Goal: Task Accomplishment & Management: Manage account settings

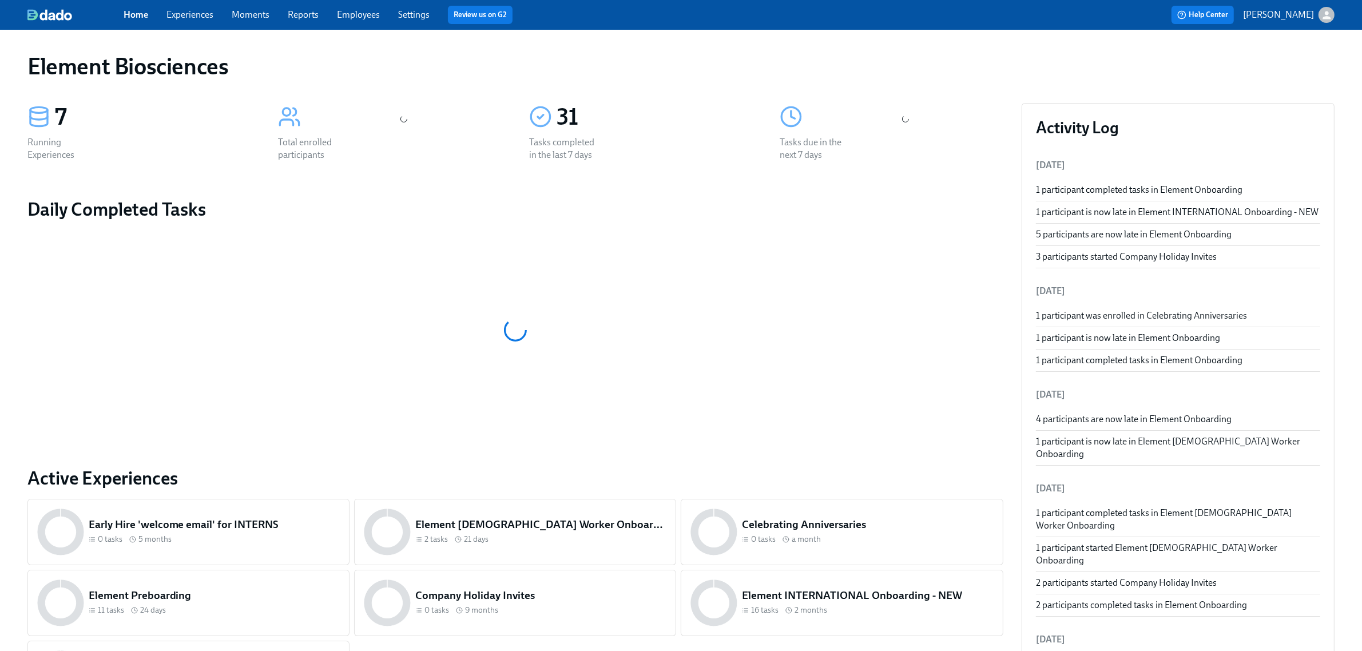
click at [169, 10] on link "Experiences" at bounding box center [189, 14] width 47 height 11
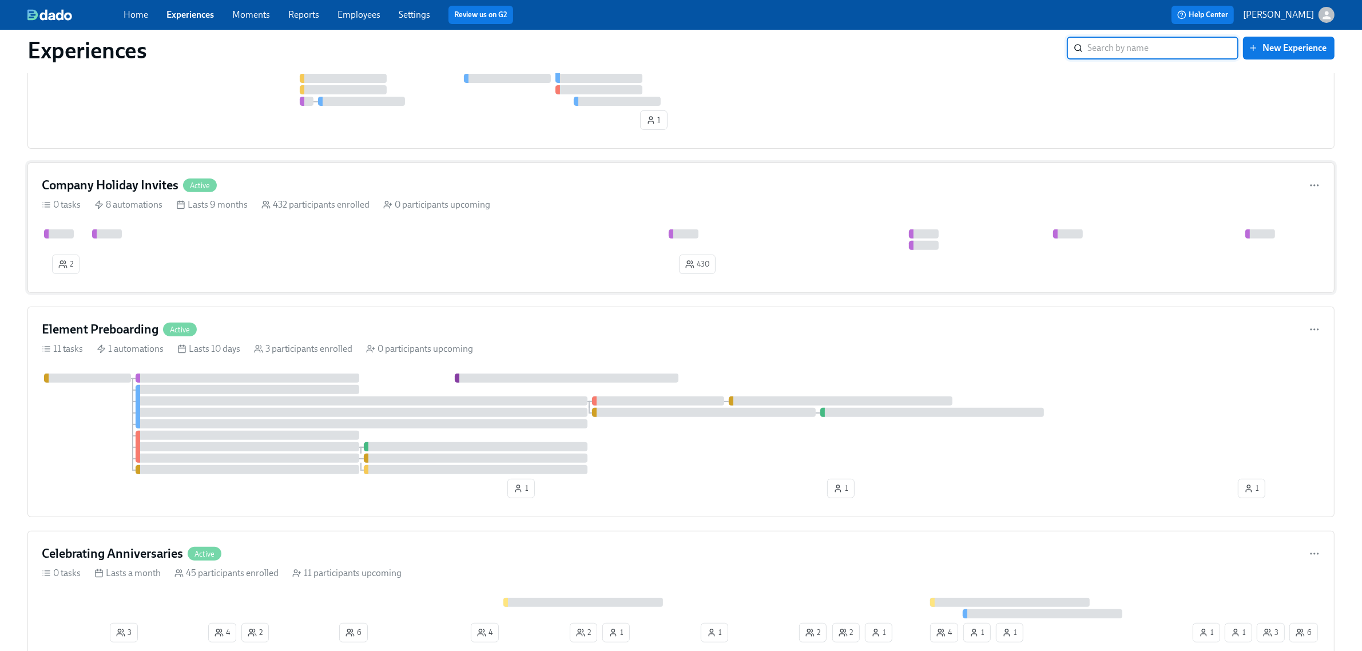
scroll to position [501, 0]
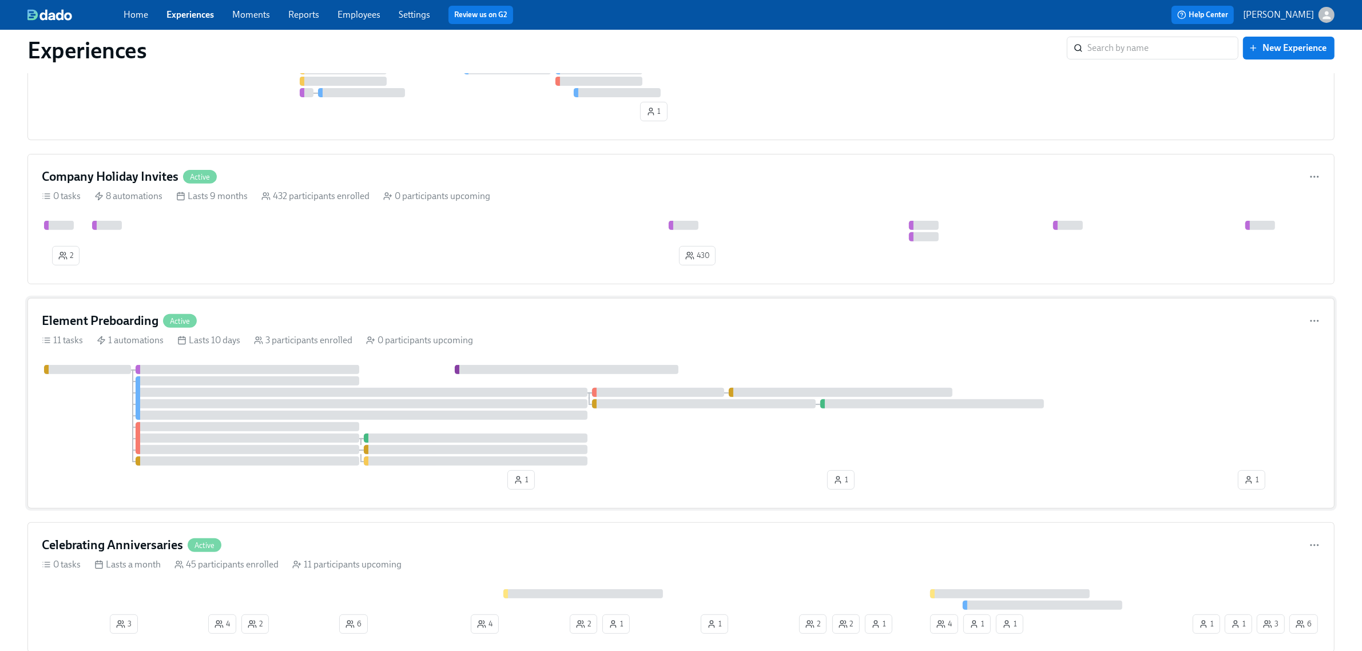
click at [707, 466] on div at bounding box center [681, 415] width 1279 height 101
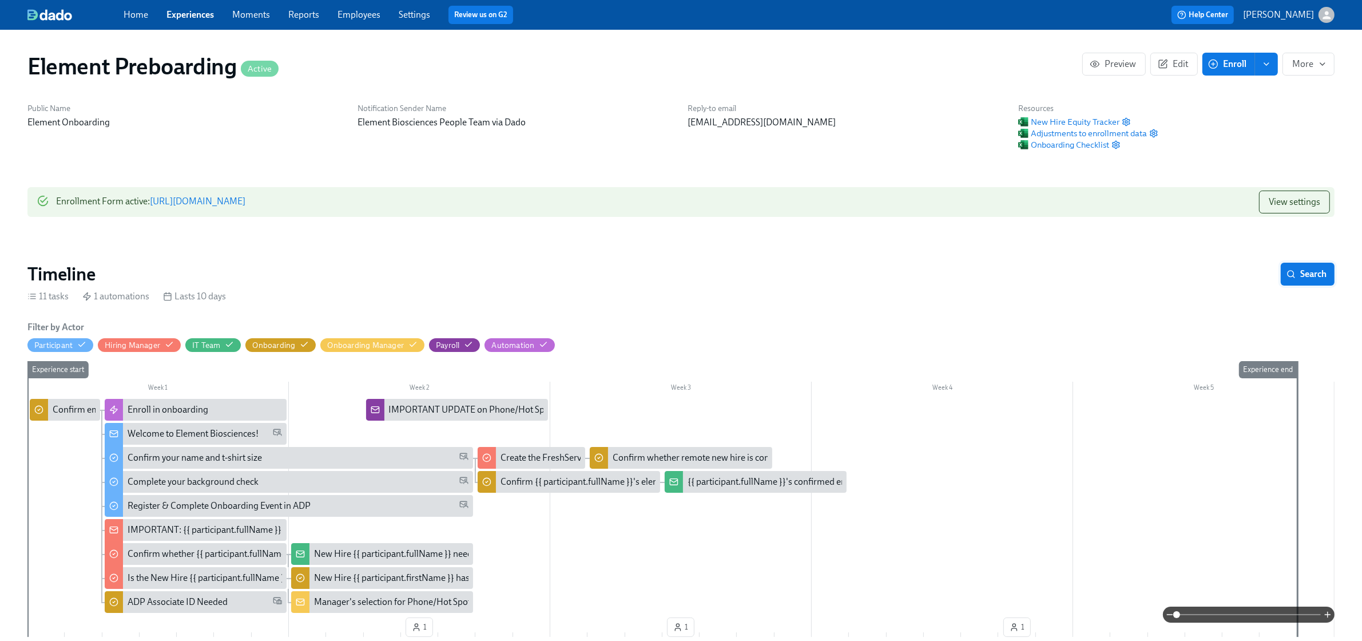
click at [1305, 273] on span "Search" at bounding box center [1308, 273] width 38 height 11
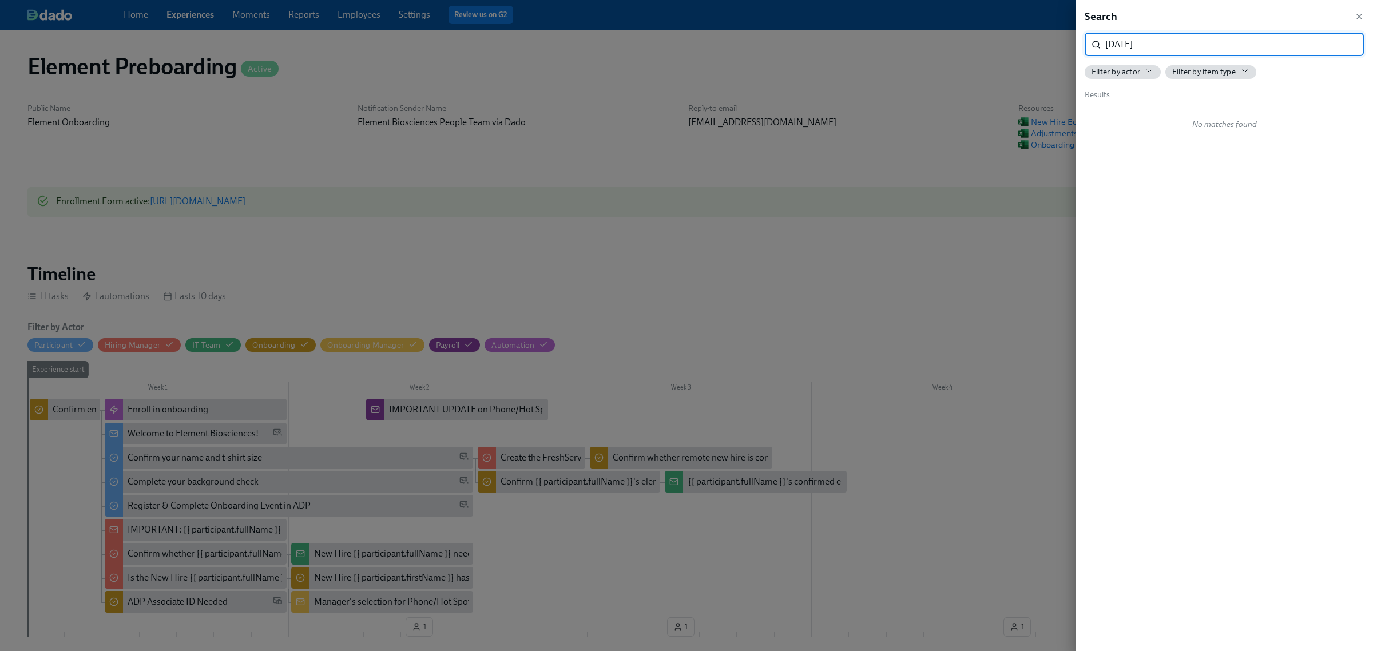
type input "[DATE]"
click at [755, 104] on div at bounding box center [686, 325] width 1373 height 651
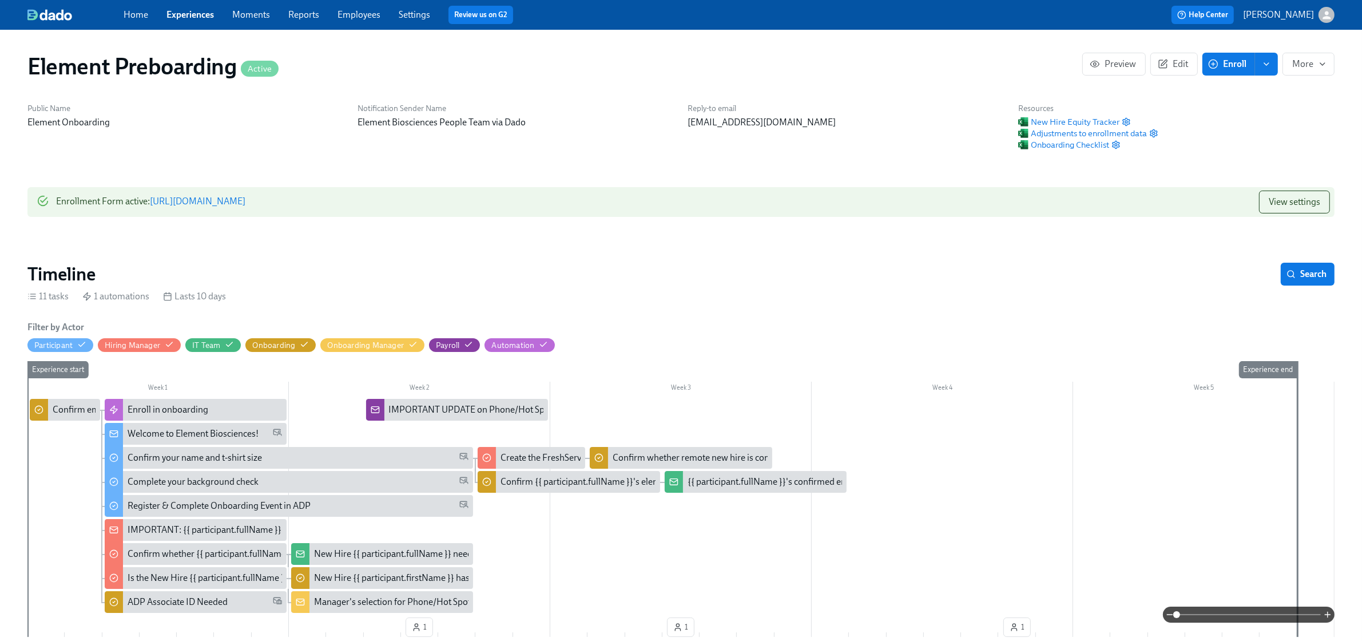
click at [182, 17] on link "Experiences" at bounding box center [189, 14] width 47 height 11
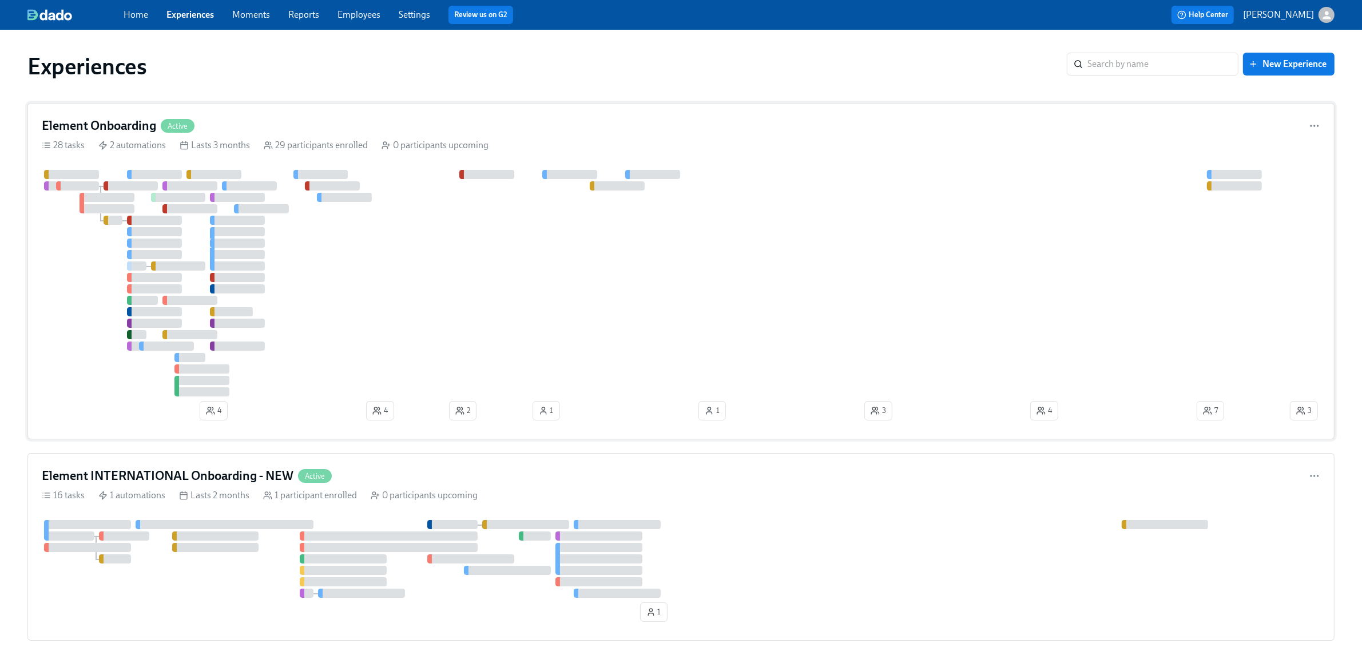
click at [436, 316] on div at bounding box center [665, 283] width 1246 height 227
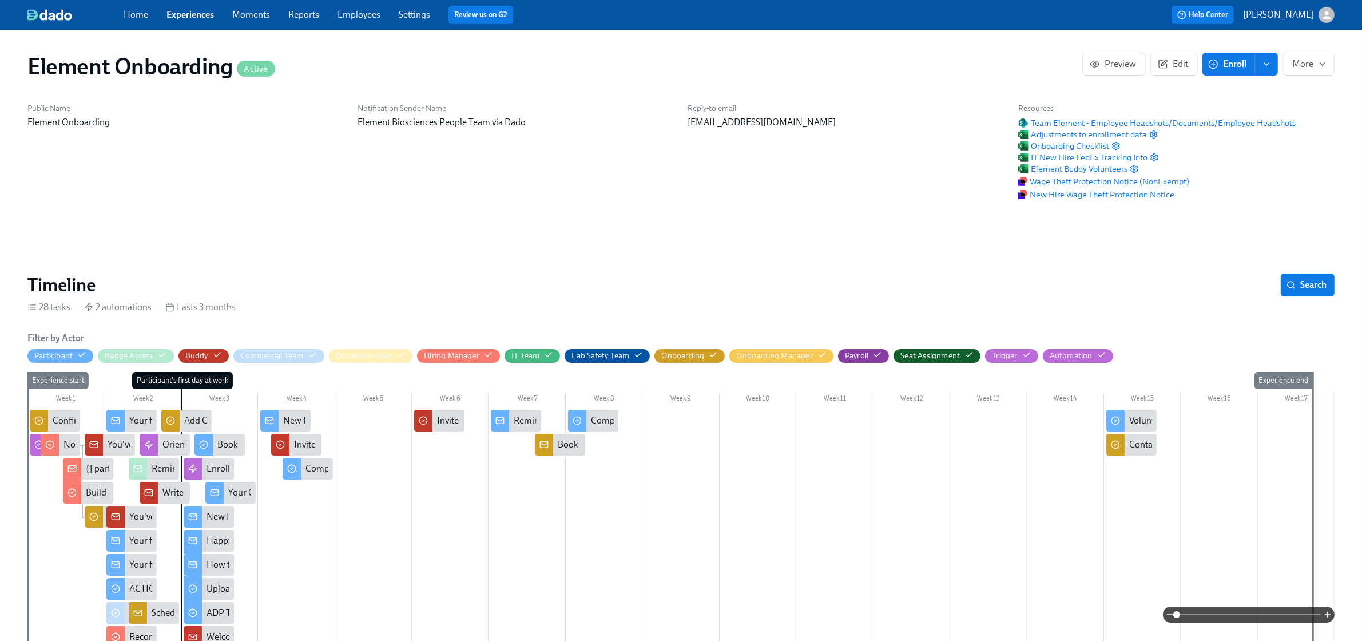
click at [1276, 281] on div "Timeline Search" at bounding box center [680, 284] width 1307 height 23
click at [1281, 281] on button "Search" at bounding box center [1308, 284] width 54 height 23
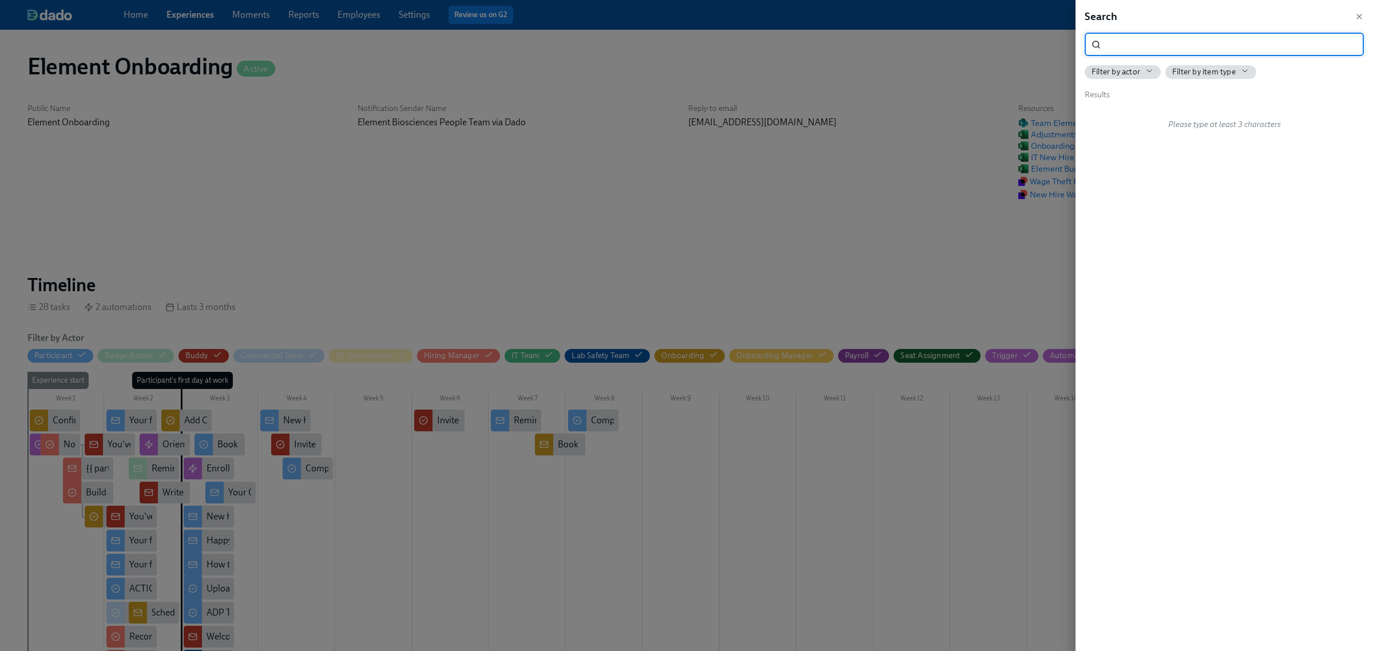
scroll to position [0, 13373]
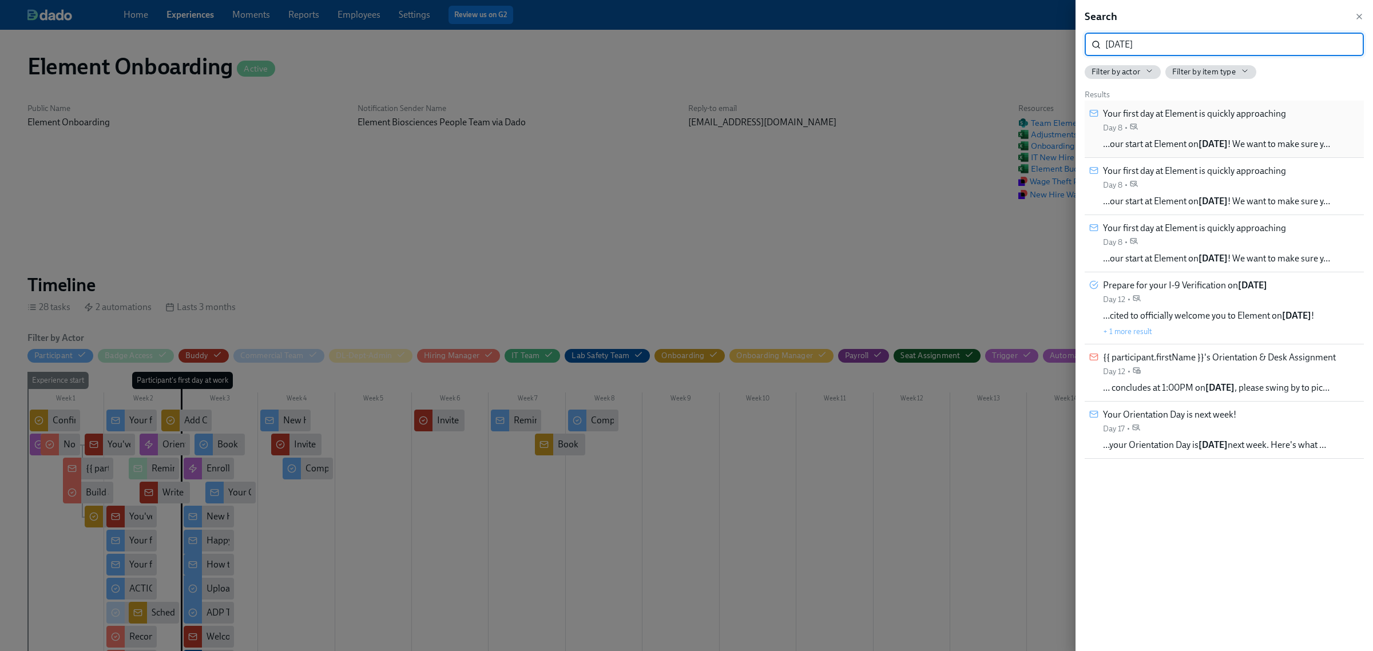
type input "[DATE]"
click at [1176, 109] on span "Your first day at Element is quickly approaching" at bounding box center [1194, 114] width 183 height 13
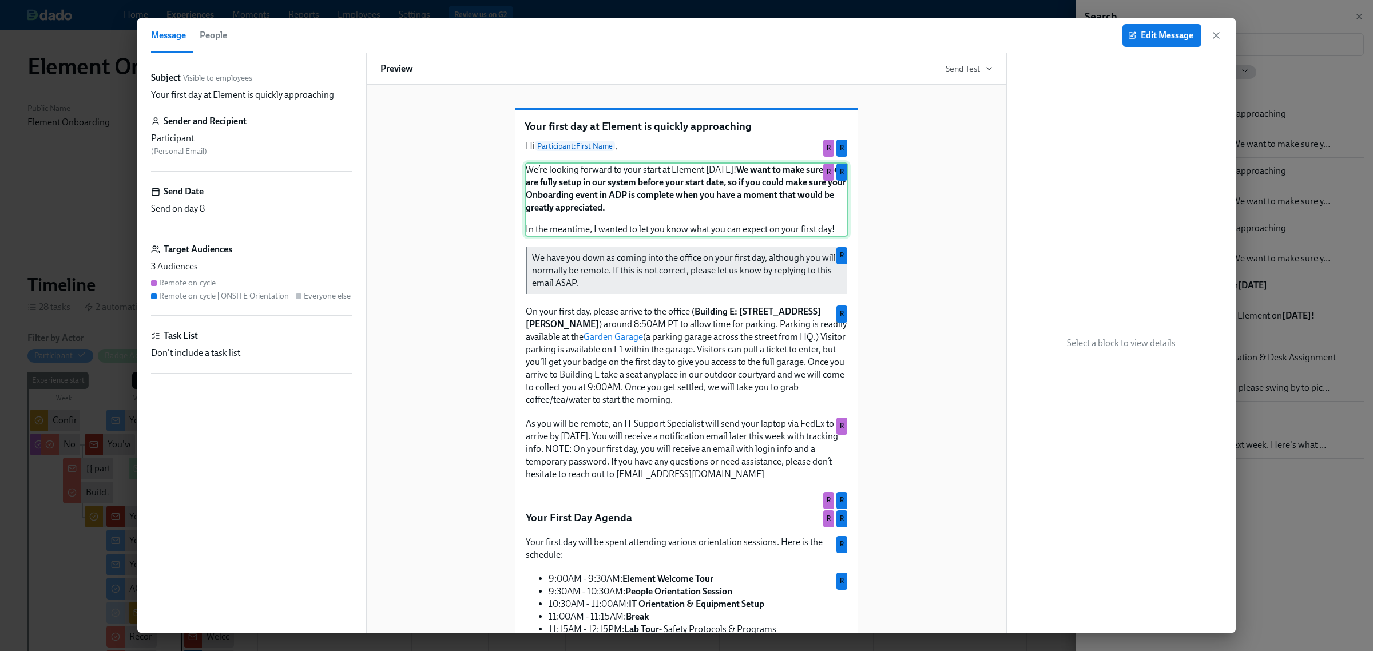
click at [669, 210] on div "We’re looking forward to your start at Element [DATE]! We want to make sure you…" at bounding box center [687, 199] width 324 height 74
click at [765, 209] on div "We’re looking forward to your start at Element [DATE]! We want to make sure you…" at bounding box center [687, 199] width 324 height 74
click at [1168, 35] on span "Edit Message" at bounding box center [1161, 35] width 63 height 11
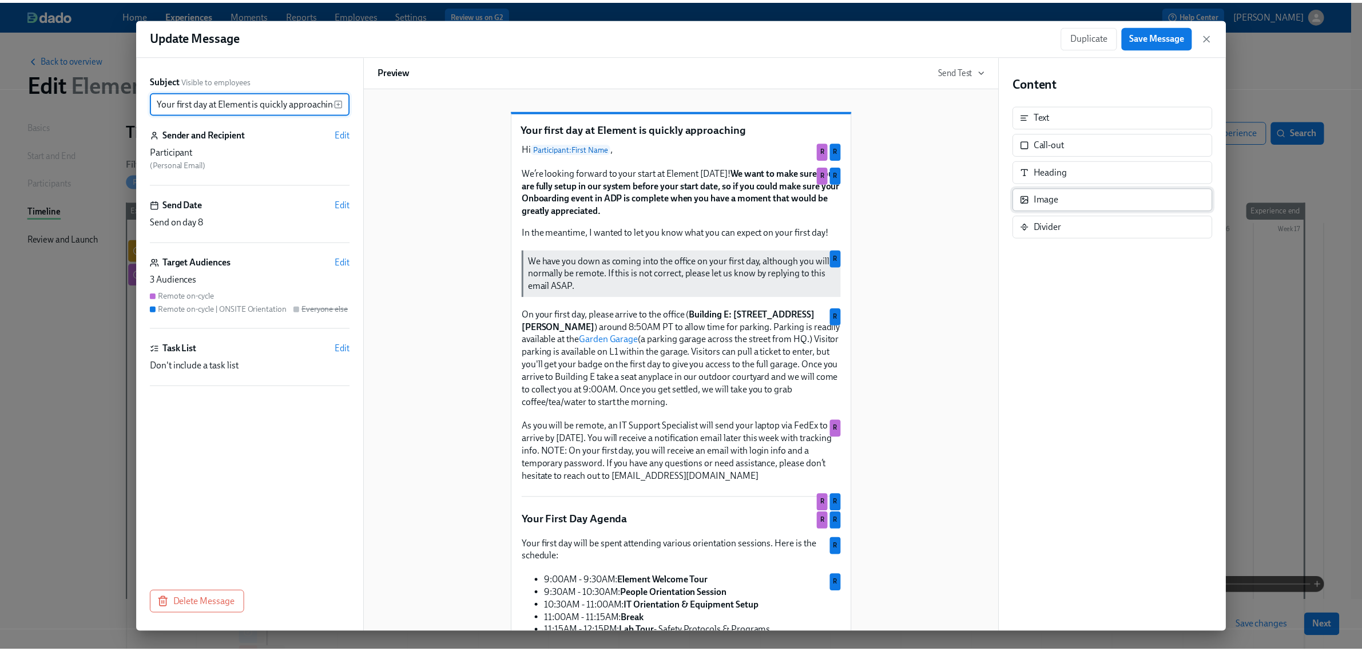
scroll to position [0, 4]
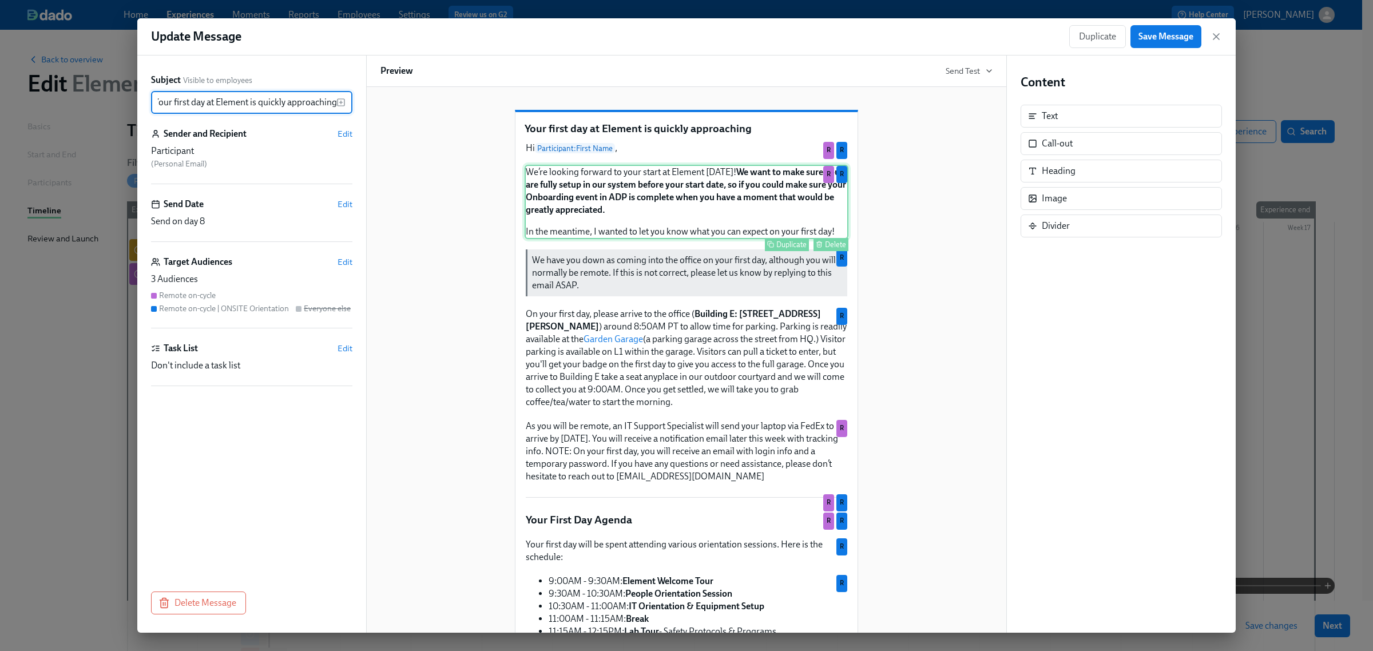
click at [667, 210] on div "We’re looking forward to your start at Element [DATE]! We want to make sure you…" at bounding box center [687, 202] width 324 height 74
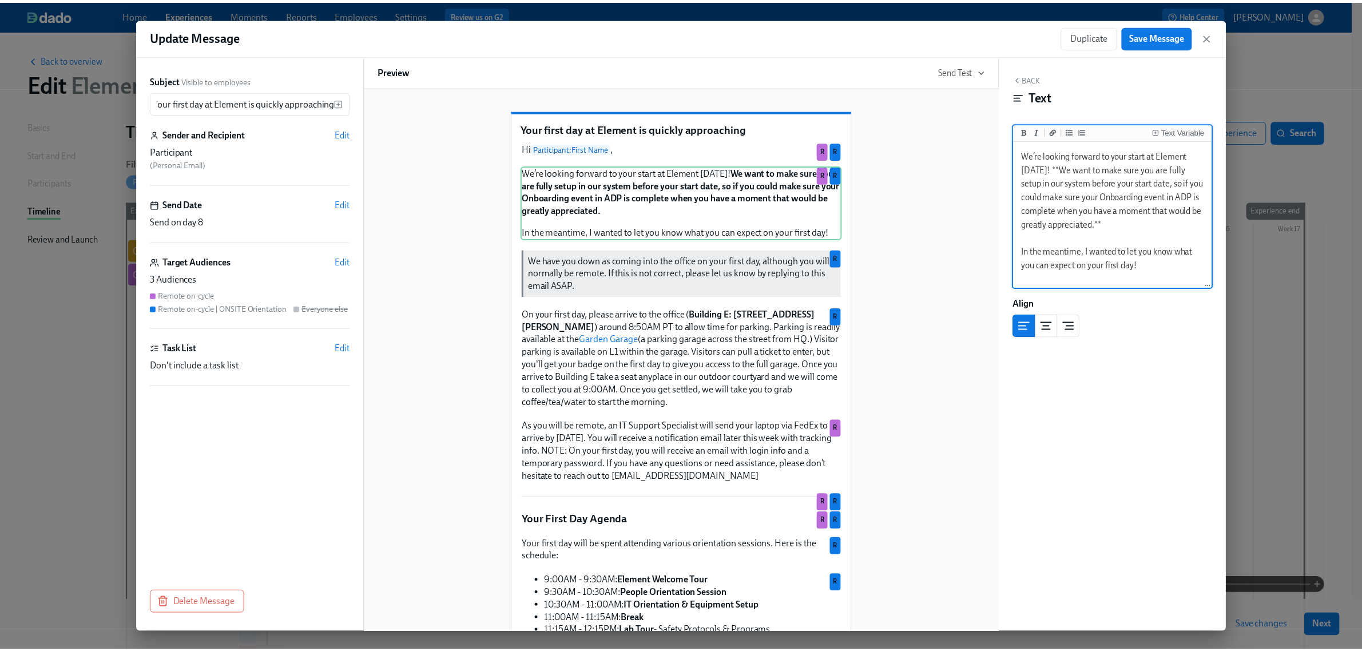
scroll to position [0, 0]
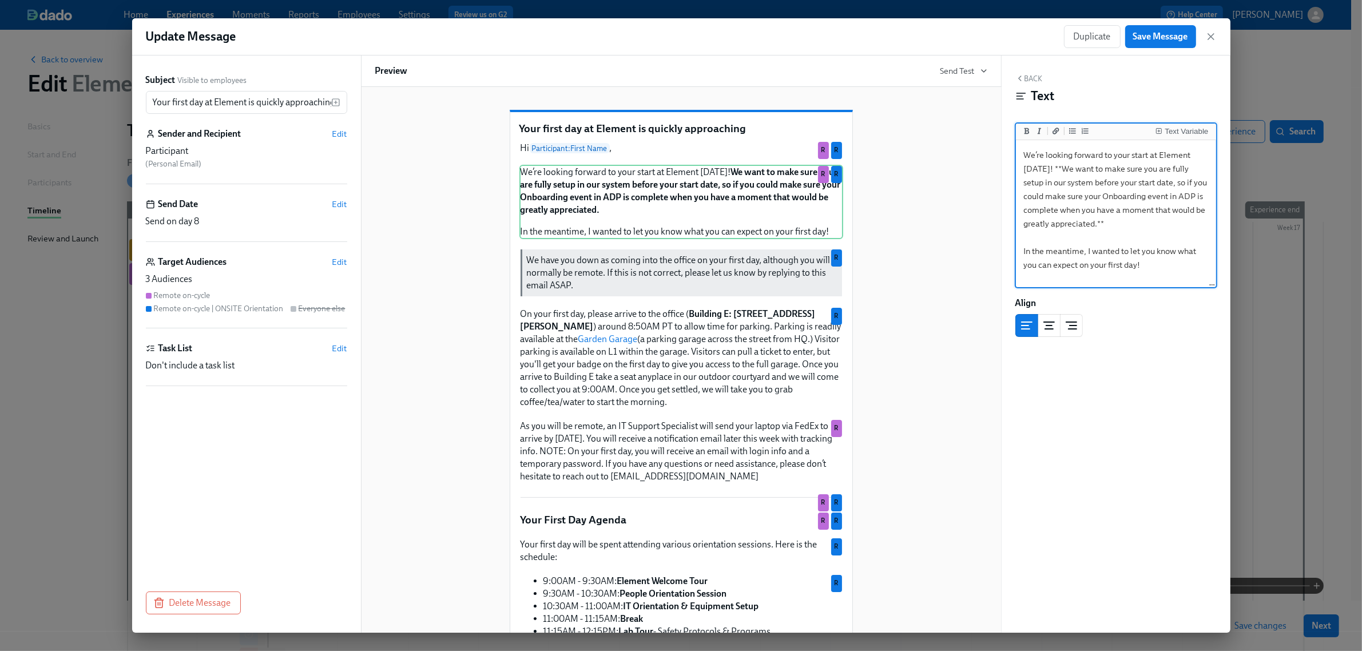
click at [1041, 172] on textarea "We’re looking forward to your start at Element [DATE]! **We want to make sure y…" at bounding box center [1116, 214] width 196 height 144
click at [1174, 134] on div "Text Variable" at bounding box center [1186, 132] width 43 height 8
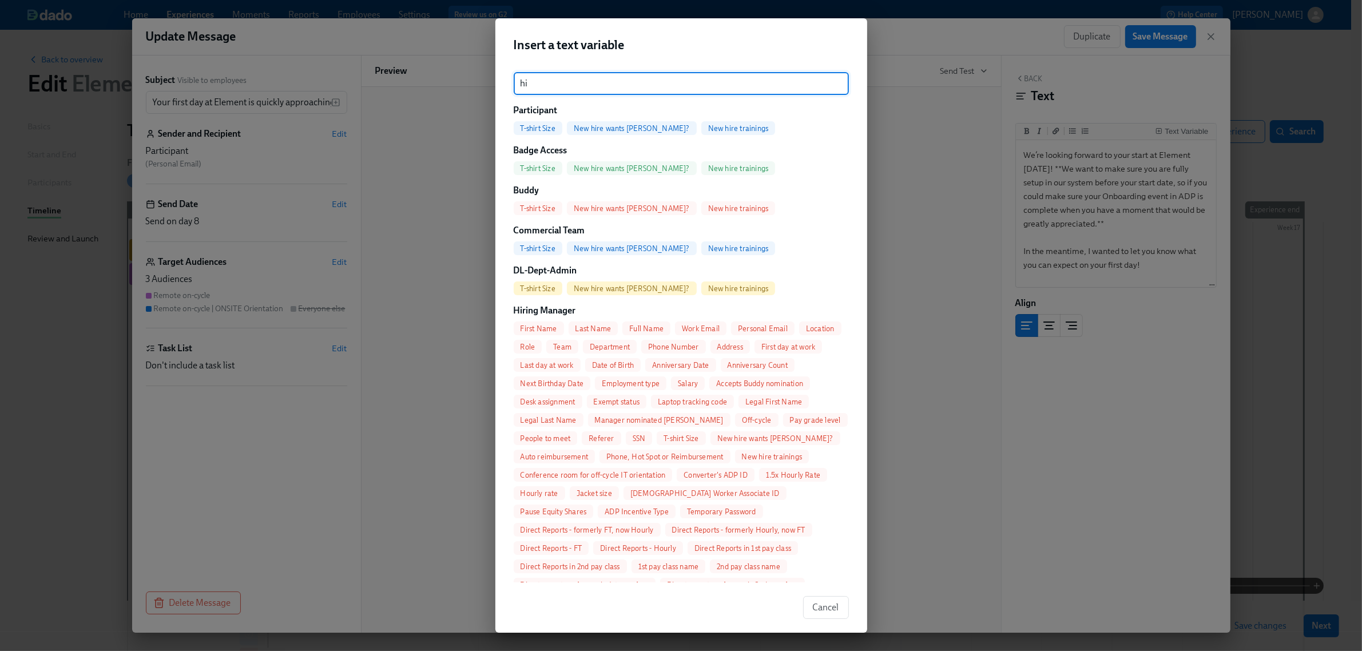
type input "h"
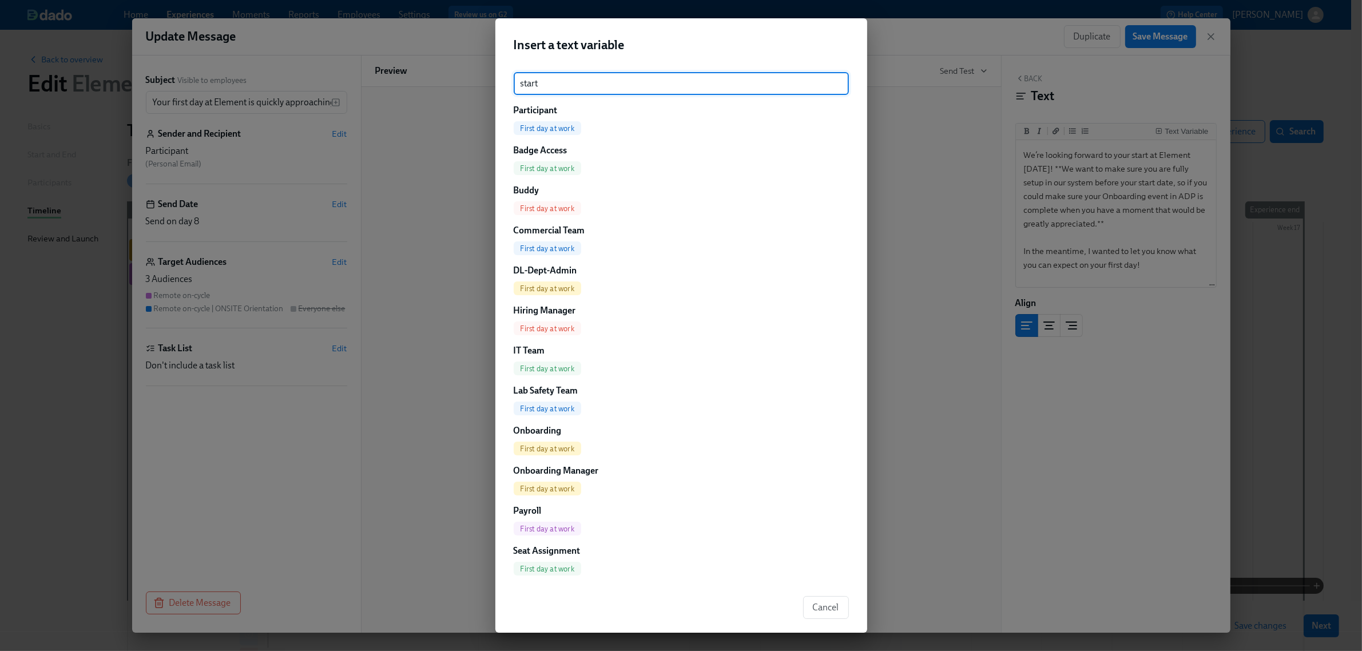
type input "start"
click at [567, 132] on span "First day at work" at bounding box center [548, 128] width 68 height 9
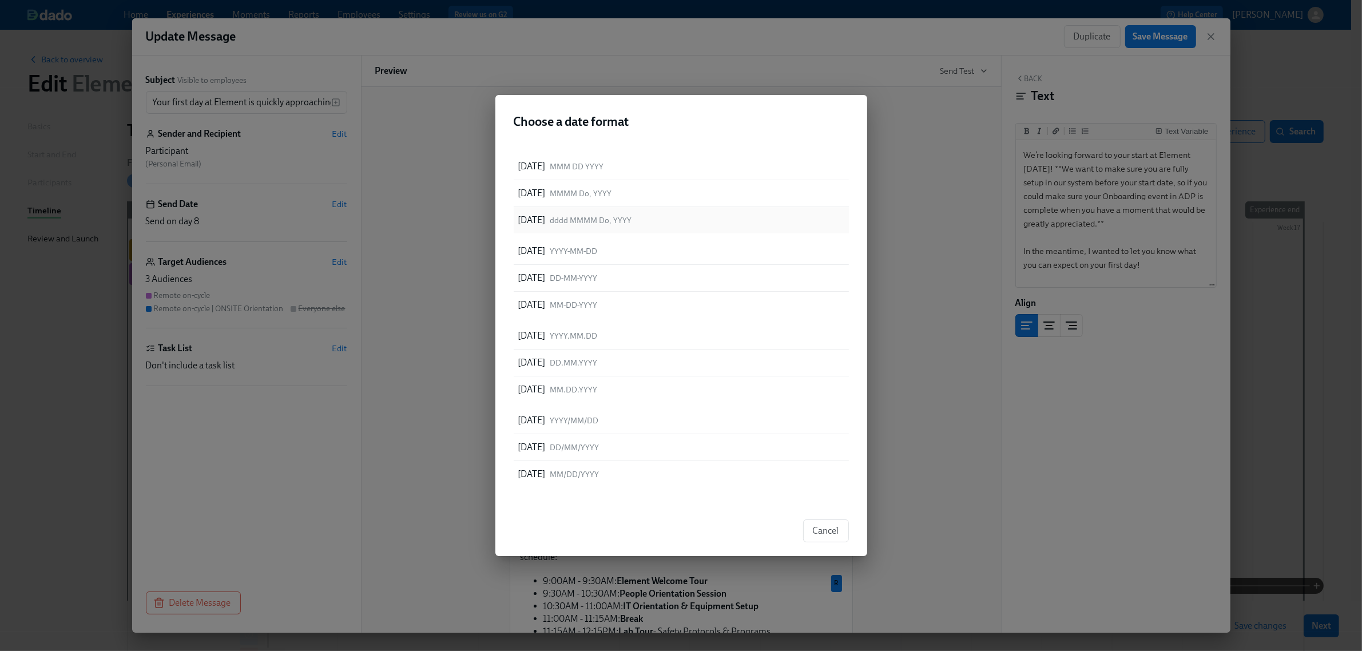
click at [546, 222] on p "[DATE]" at bounding box center [531, 220] width 27 height 13
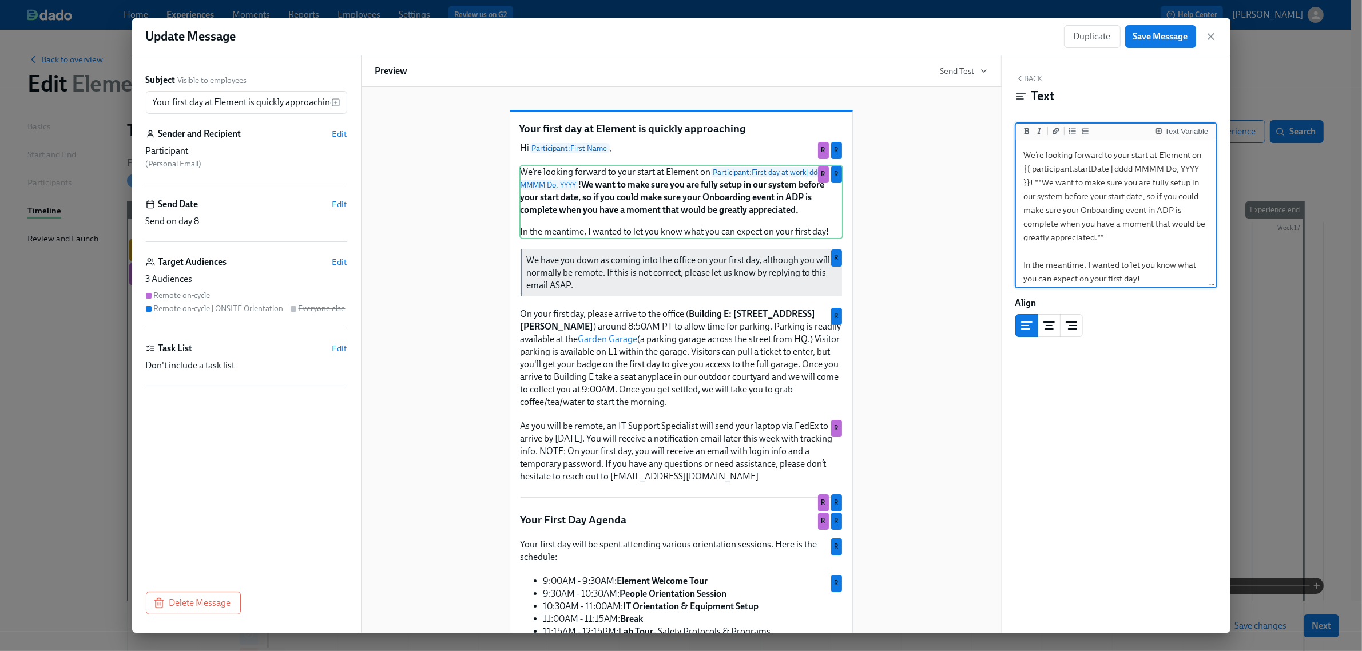
drag, startPoint x: 1146, startPoint y: 169, endPoint x: 1040, endPoint y: 180, distance: 106.5
click at [1040, 180] on textarea "We’re looking forward to your start at Element on {{ participant.startDate | dd…" at bounding box center [1116, 216] width 196 height 149
type textarea "We’re looking forward to your start at Element on {{ participant.startDate | dd…"
click at [1058, 189] on textarea "We’re looking forward to your start at Element on {{ participant.startDate | dd…" at bounding box center [1116, 216] width 196 height 149
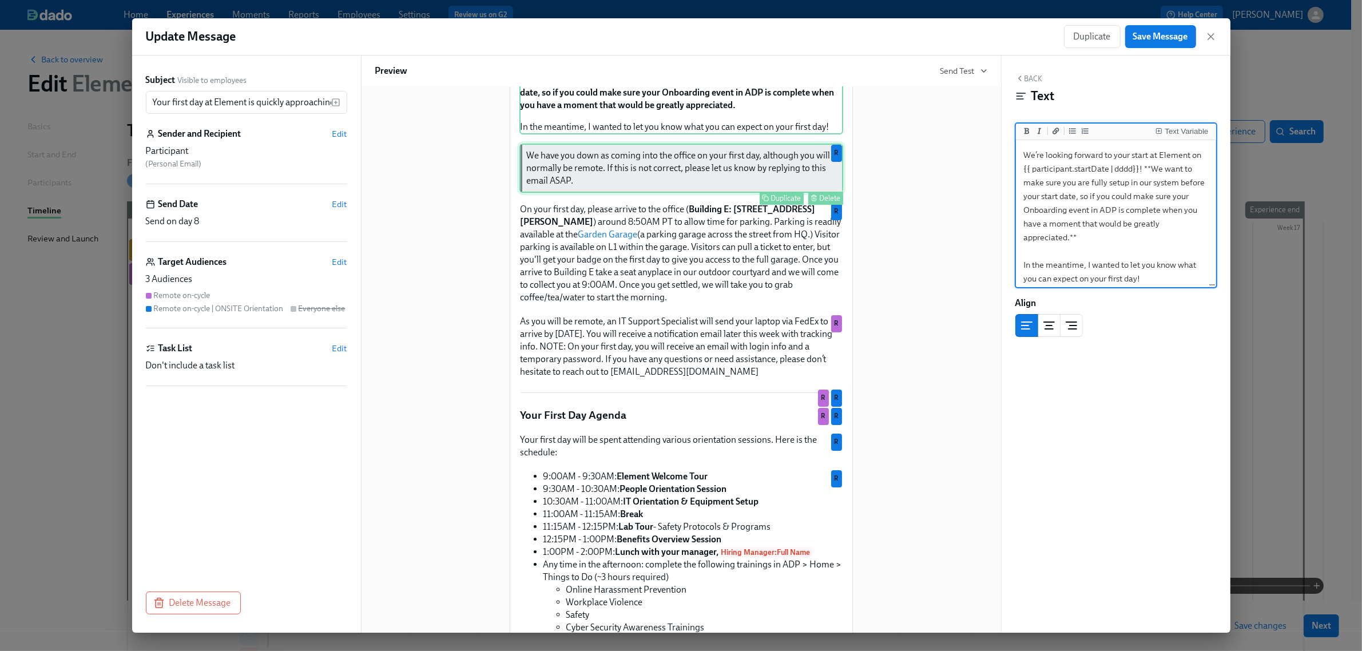
scroll to position [143, 0]
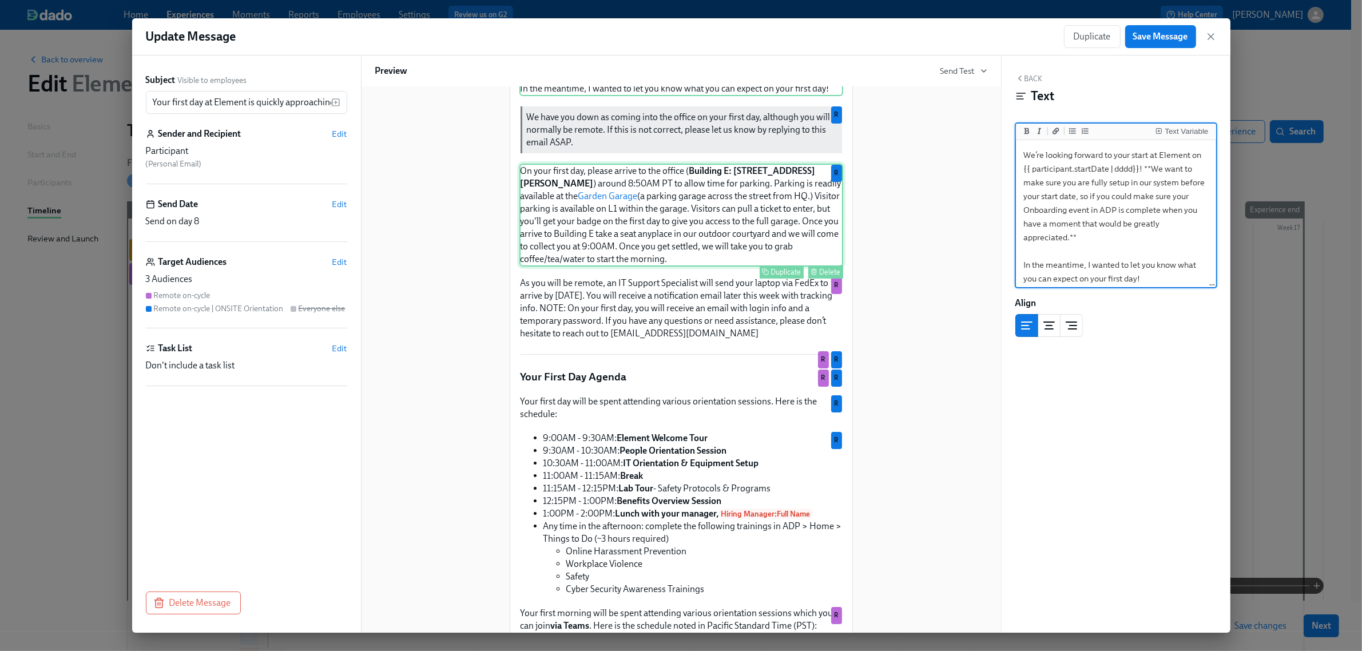
click at [724, 239] on div "On your first day, please arrive to the office ( Building E: [STREET_ADDRESS][P…" at bounding box center [681, 215] width 324 height 103
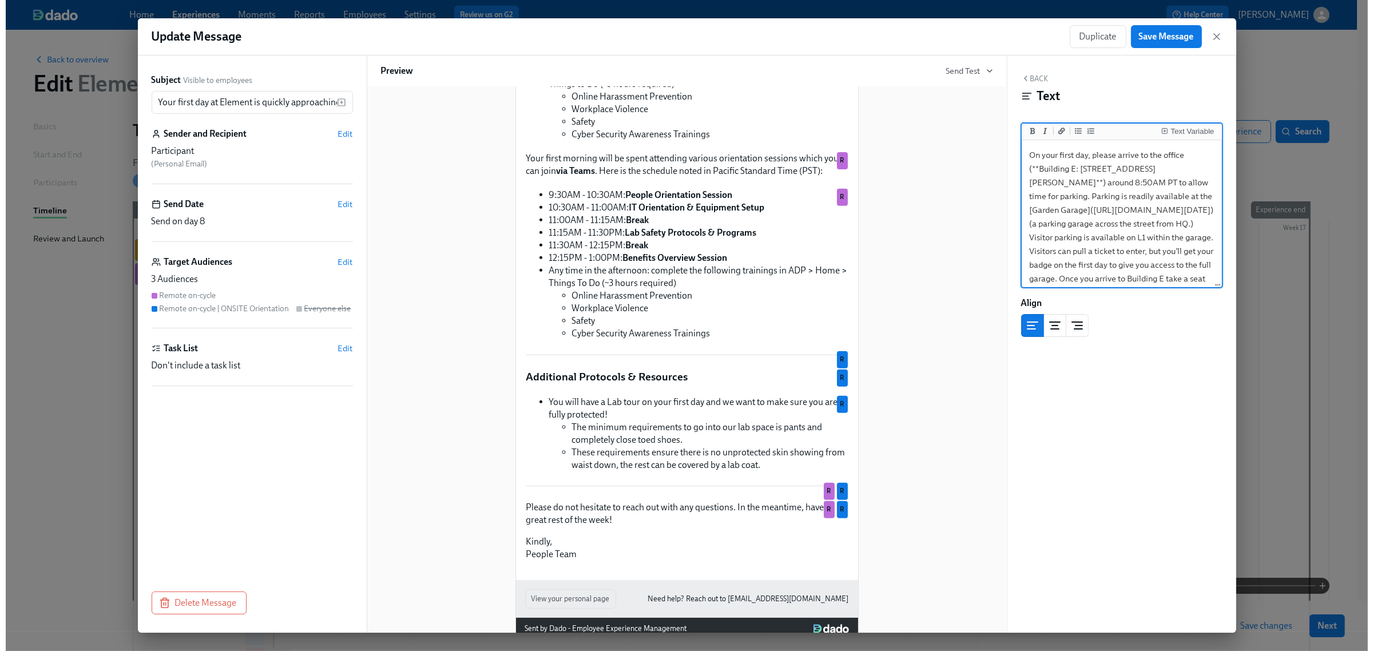
scroll to position [628, 0]
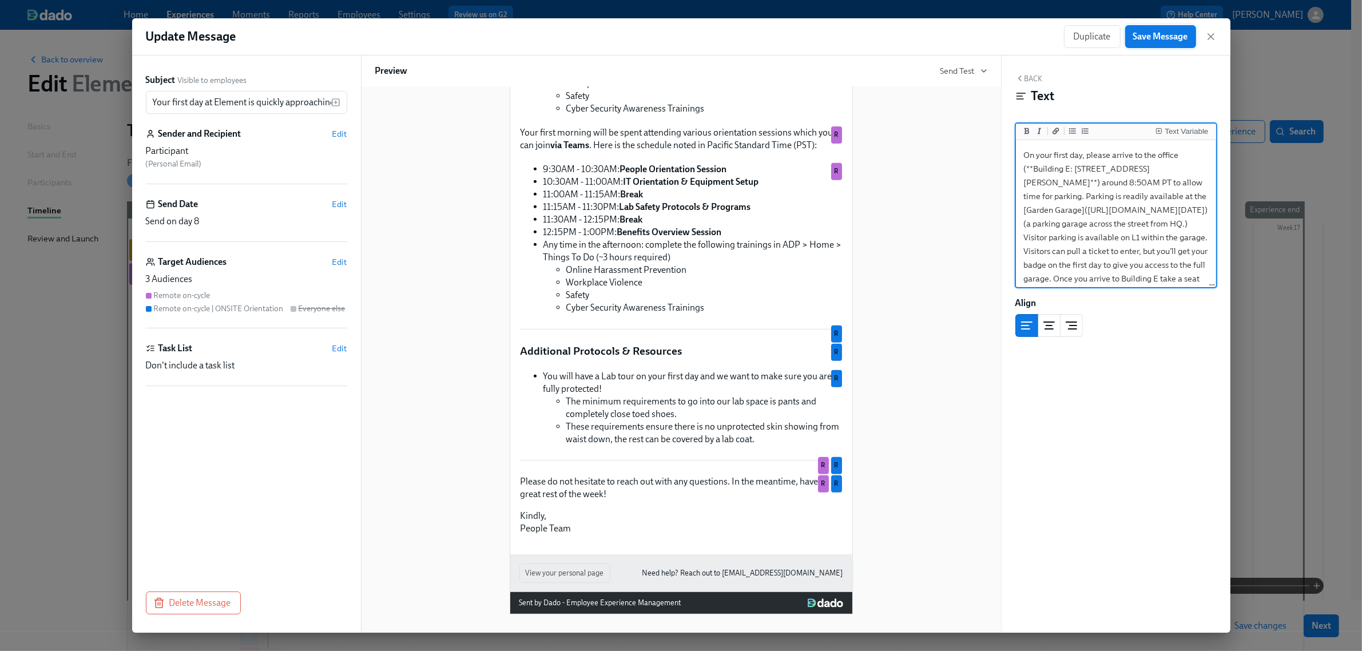
click at [1162, 35] on span "Save Message" at bounding box center [1160, 36] width 55 height 11
click at [1210, 41] on icon "button" at bounding box center [1210, 36] width 11 height 11
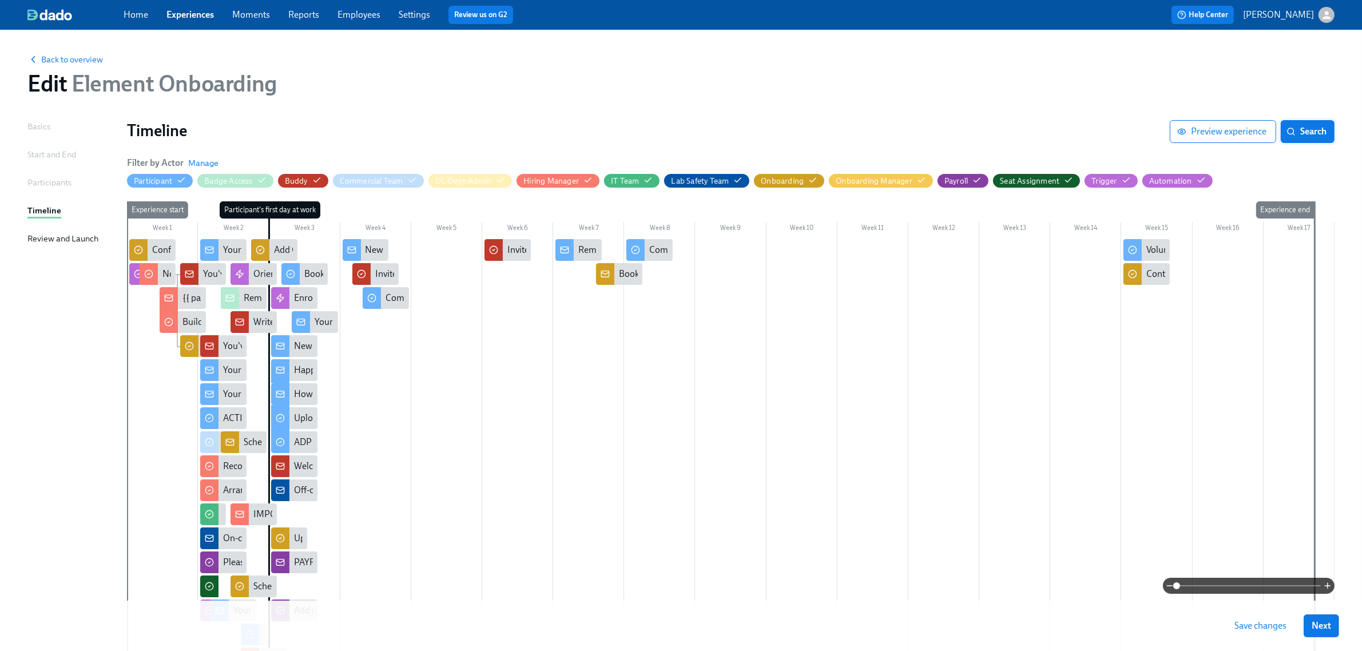
click at [1285, 140] on button "Search" at bounding box center [1308, 131] width 54 height 23
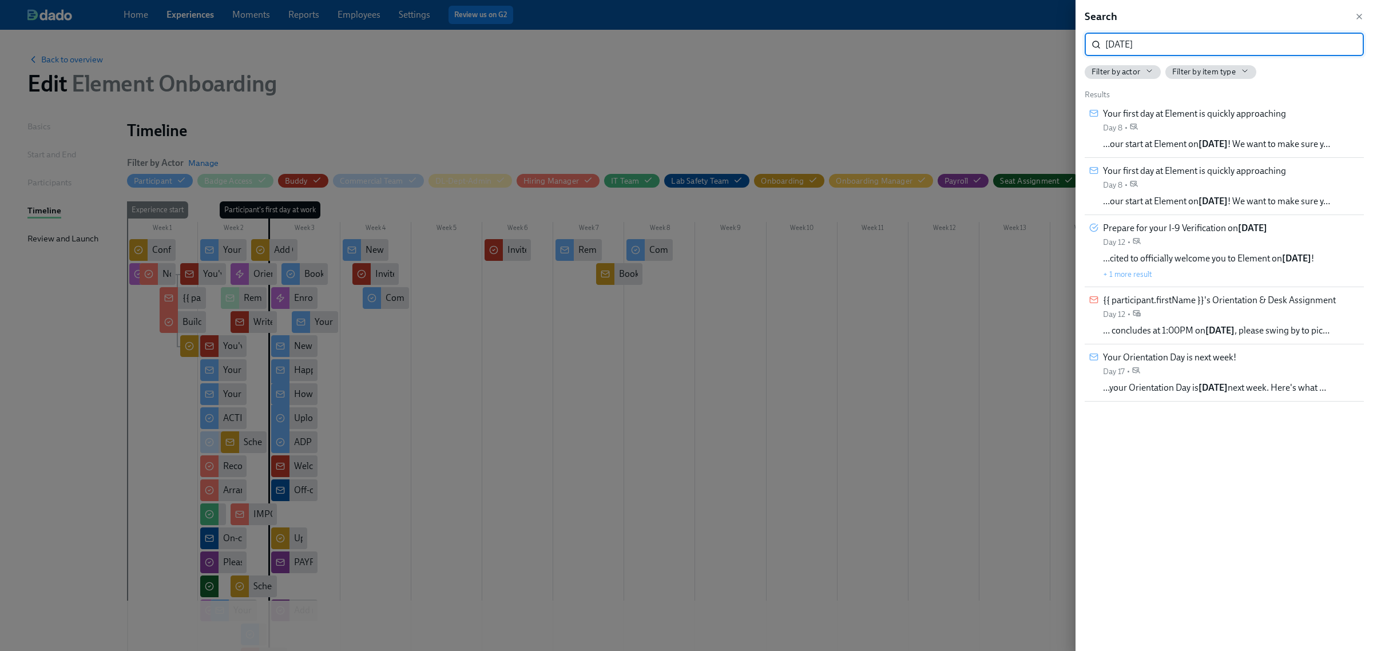
type input "[DATE]"
click at [1285, 140] on span "…our start at Element [DATE] ! We want to make sure y…" at bounding box center [1216, 144] width 227 height 13
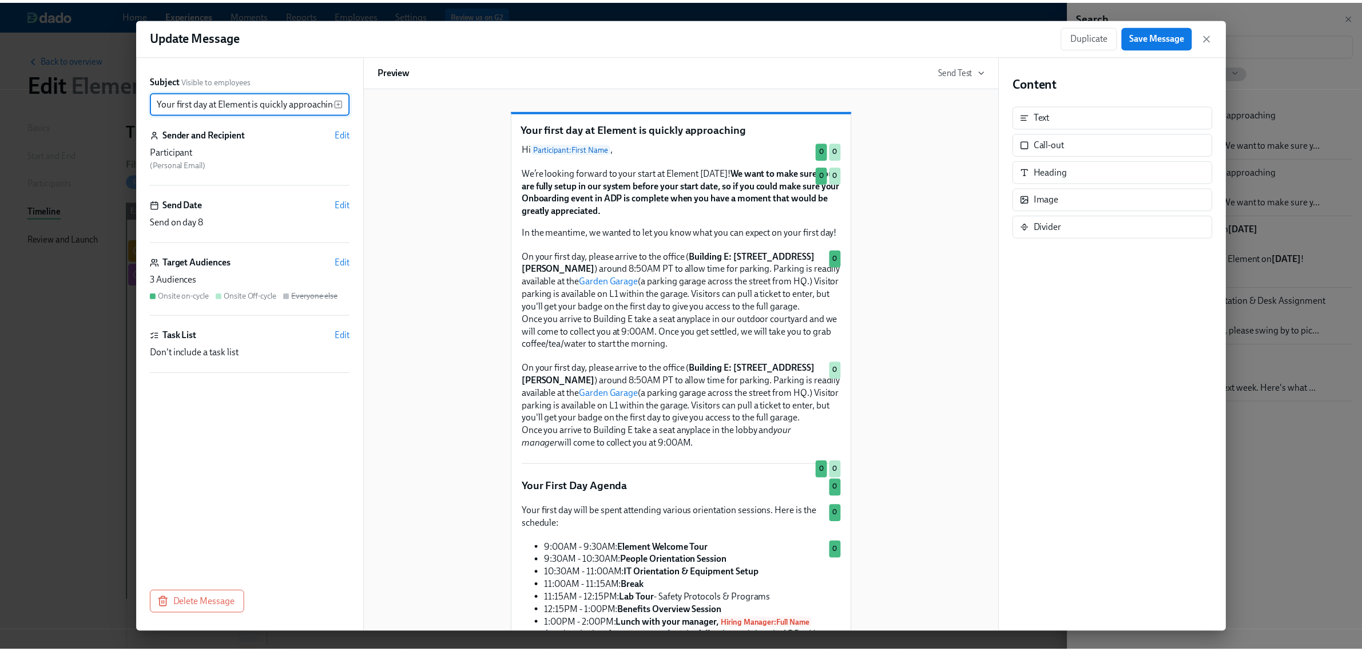
scroll to position [0, 4]
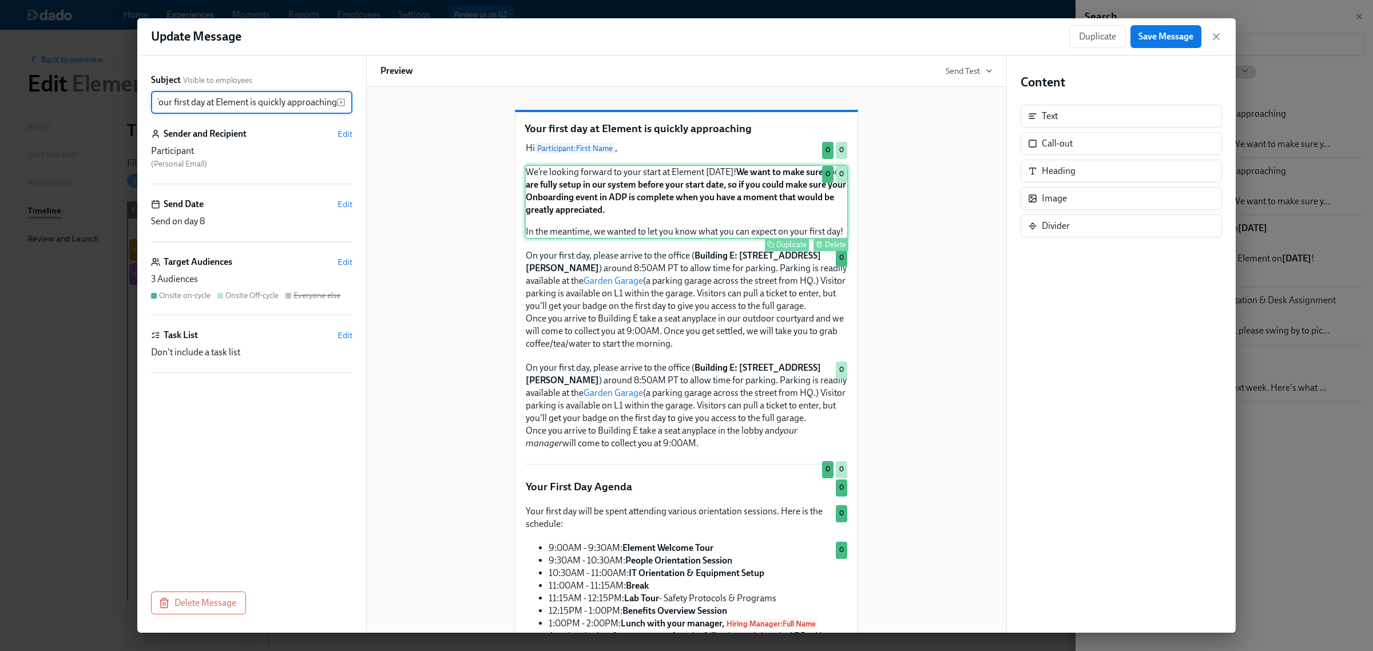
click at [734, 201] on div "We’re looking forward to your start at Element [DATE]! We want to make sure you…" at bounding box center [687, 202] width 324 height 74
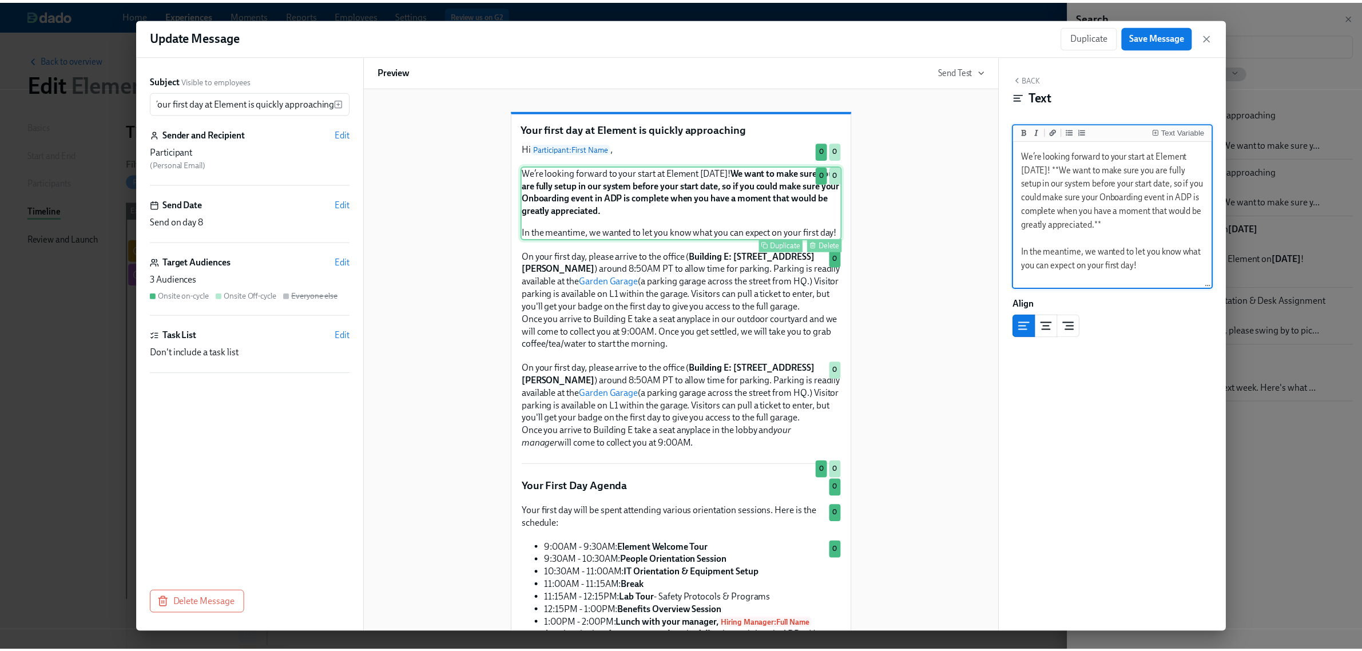
scroll to position [0, 0]
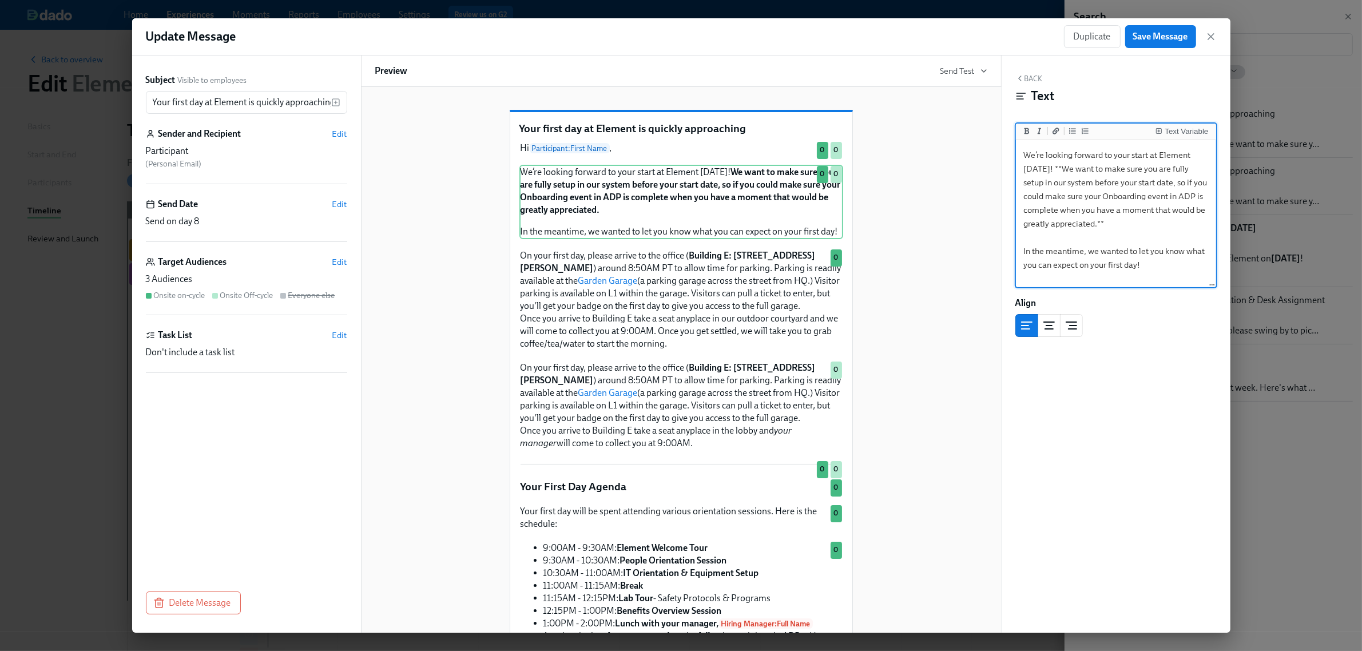
click at [1038, 166] on textarea "We’re looking forward to your start at Element [DATE]! **We want to make sure y…" at bounding box center [1116, 214] width 196 height 144
click at [1172, 129] on div "Text Variable" at bounding box center [1186, 132] width 43 height 8
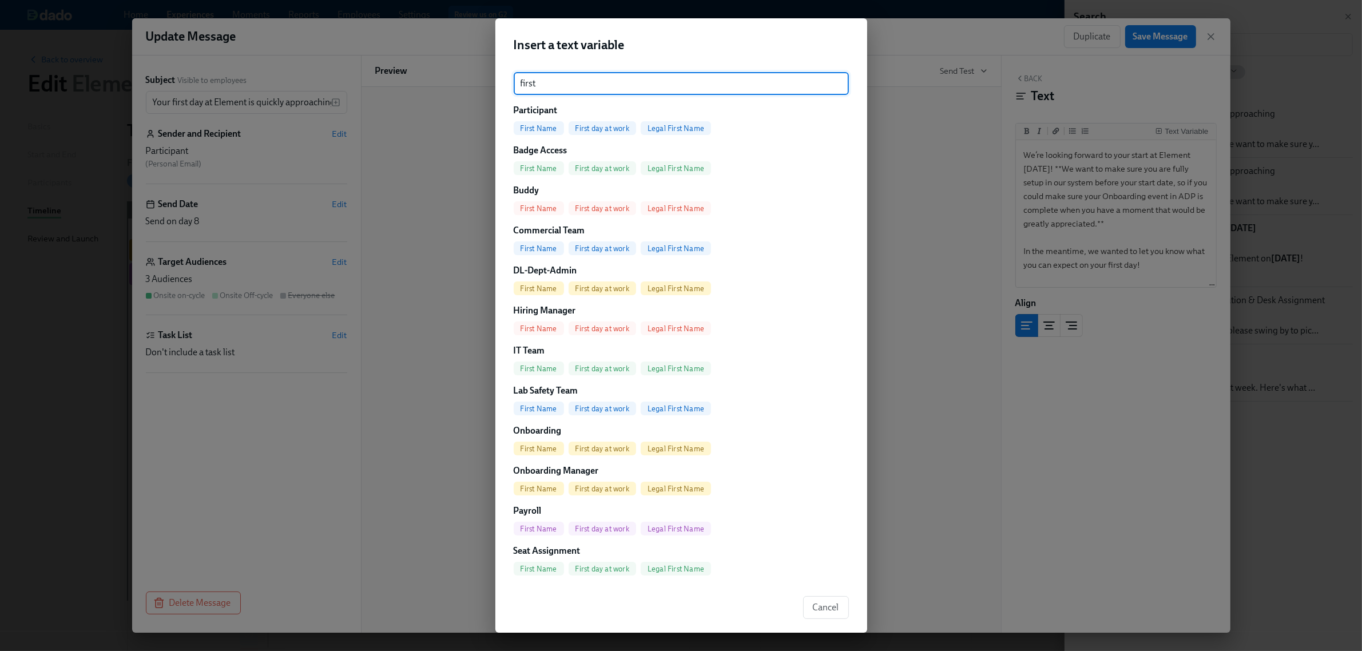
type input "first"
click at [596, 134] on div "First day at work" at bounding box center [603, 128] width 68 height 14
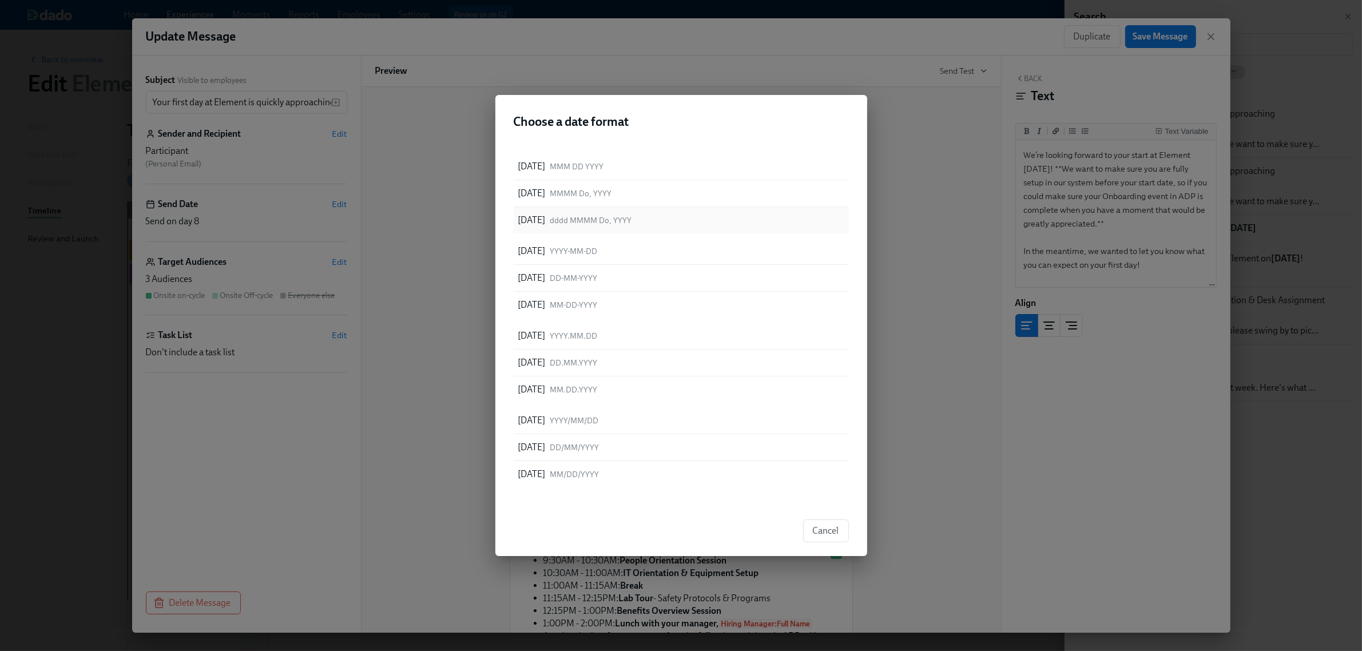
click at [546, 216] on p "[DATE]" at bounding box center [531, 220] width 27 height 13
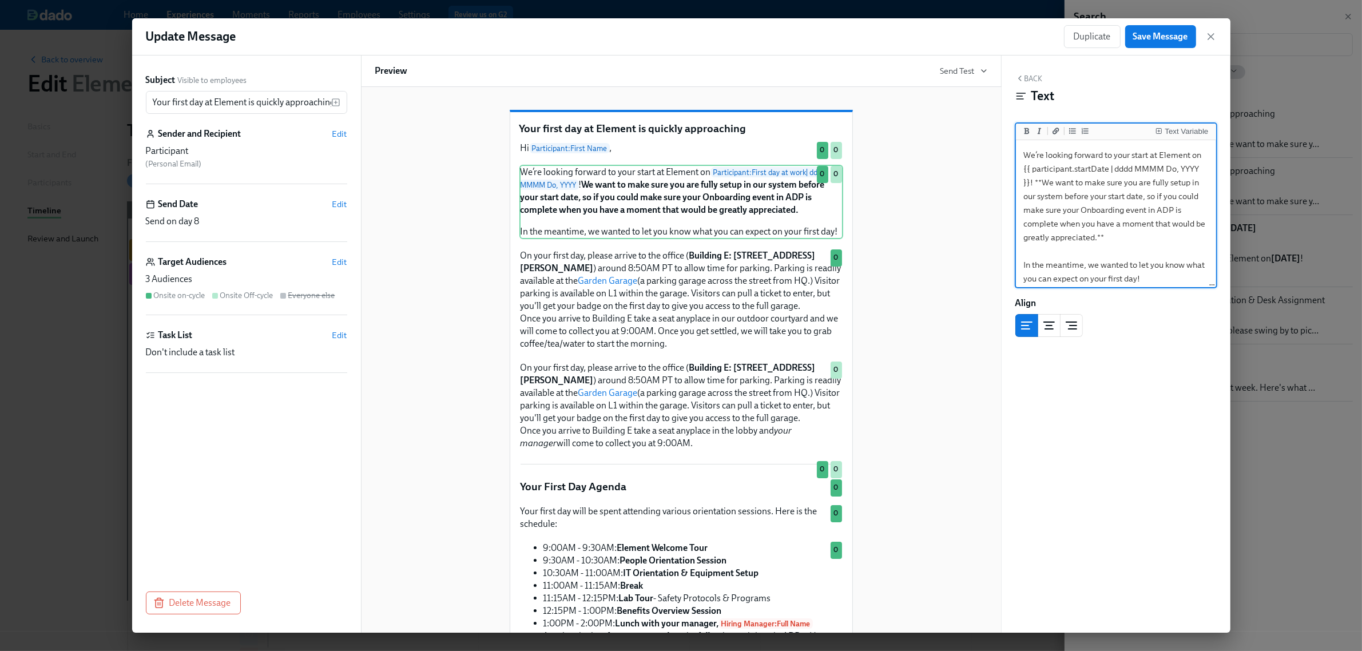
drag, startPoint x: 1145, startPoint y: 170, endPoint x: 1042, endPoint y: 182, distance: 103.6
click at [1042, 182] on textarea "We’re looking forward to your start at Element on {{ participant.startDate | dd…" at bounding box center [1116, 216] width 196 height 149
click at [1117, 240] on textarea "We’re looking forward to your start at Element on {{ participant.startDate | dd…" at bounding box center [1116, 216] width 196 height 149
type textarea "We’re looking forward to your start at Element on {{ participant.startDate | dd…"
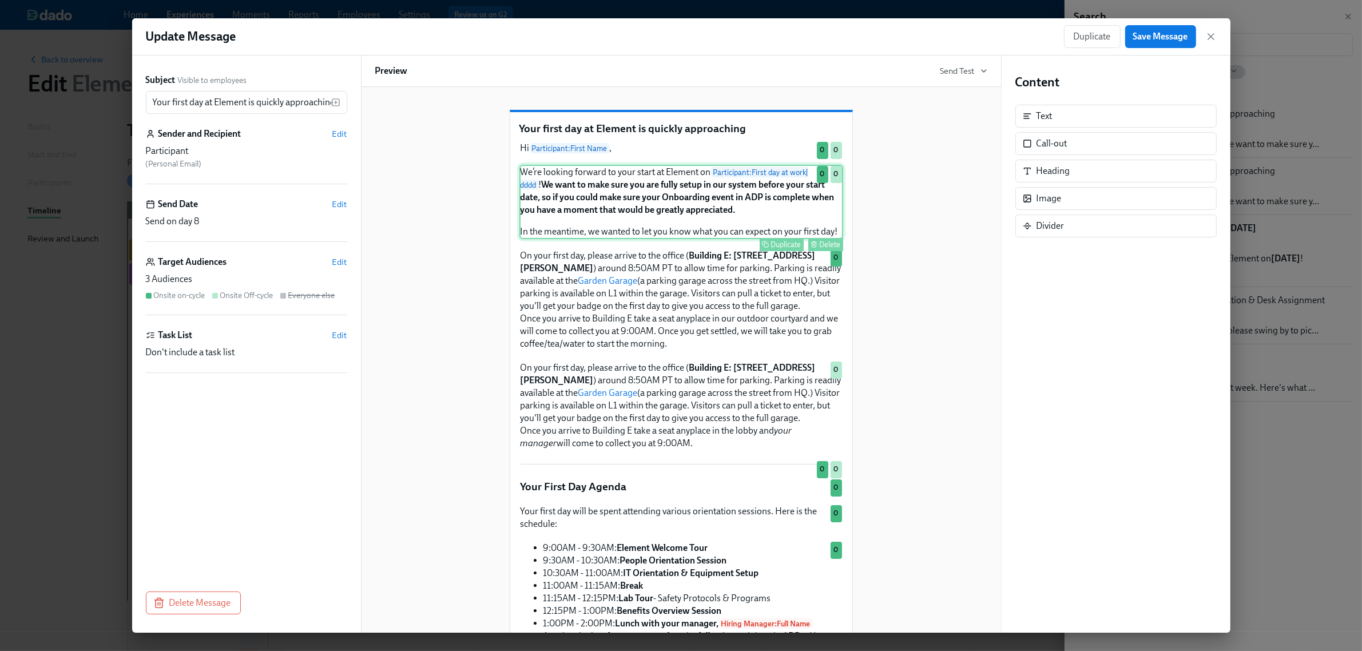
click at [676, 218] on div "We’re looking forward to your start at Element on Participant : First day at wo…" at bounding box center [681, 202] width 324 height 74
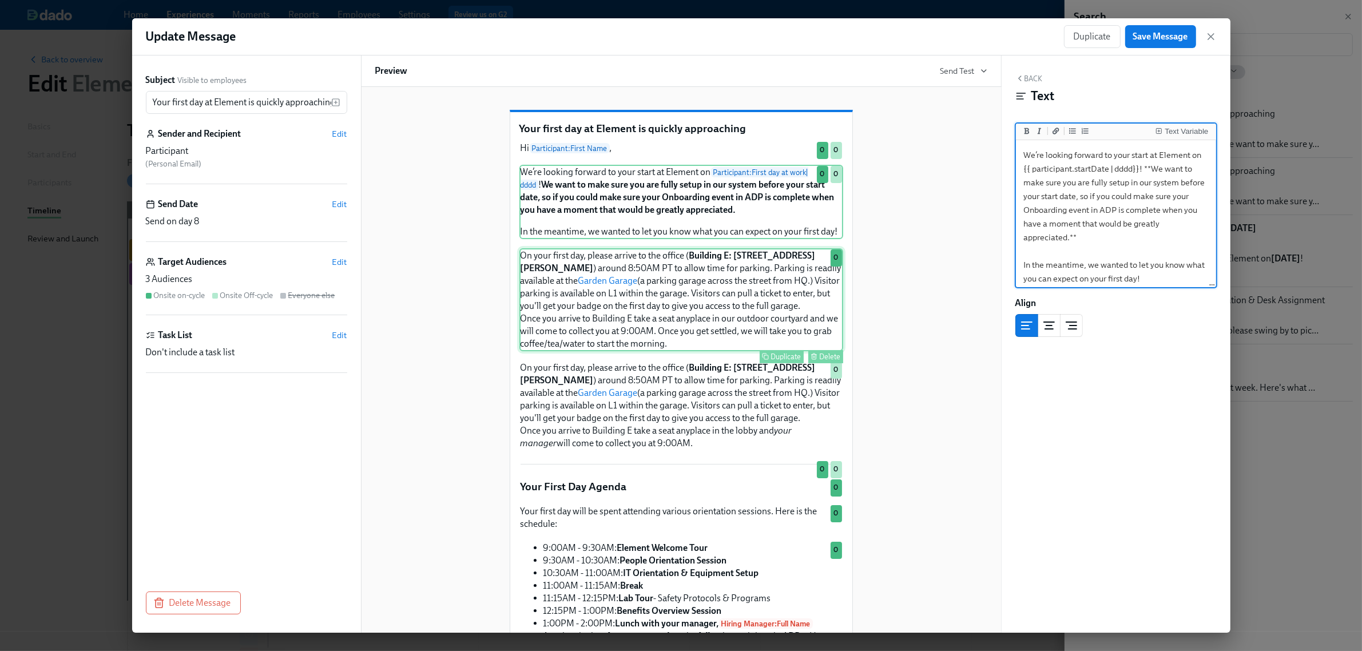
click at [721, 305] on div "On your first day, please arrive to the office ( Building E: [STREET_ADDRESS][P…" at bounding box center [681, 299] width 324 height 103
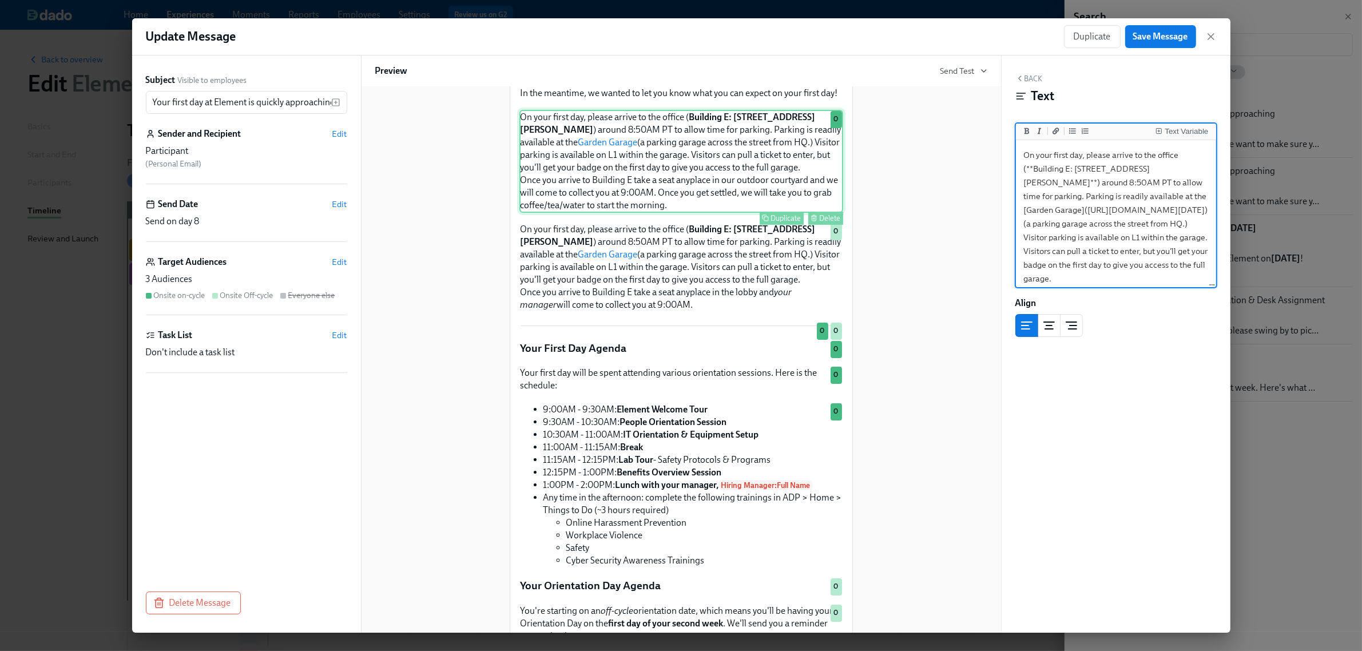
scroll to position [143, 0]
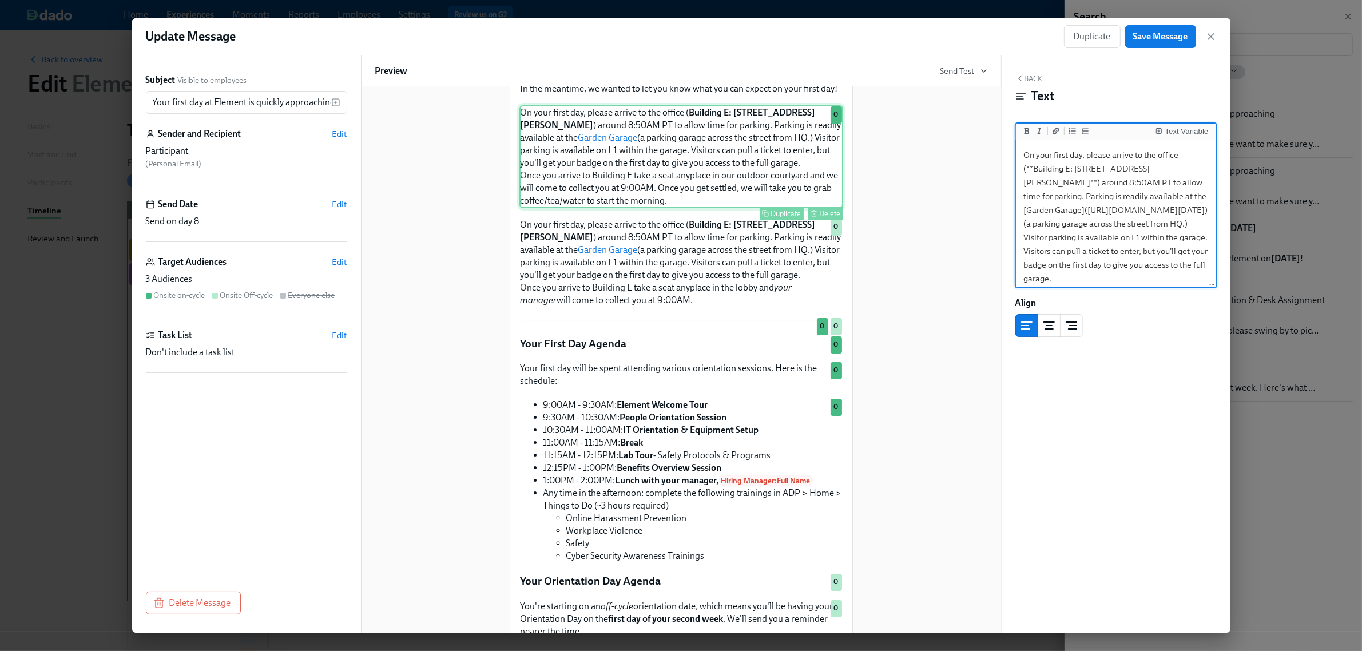
click at [721, 303] on div "On your first day, please arrive to the office ( Building E: [STREET_ADDRESS][P…" at bounding box center [681, 262] width 324 height 90
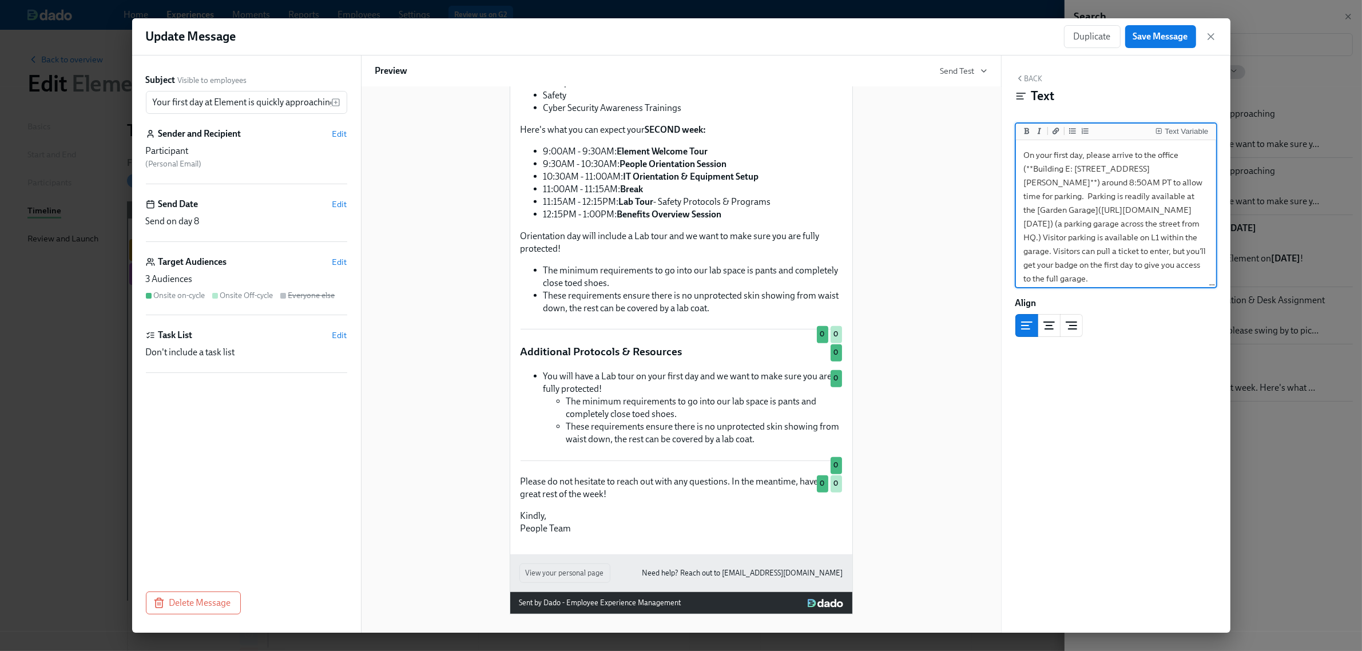
scroll to position [767, 0]
click at [1159, 43] on button "Save Message" at bounding box center [1160, 36] width 71 height 23
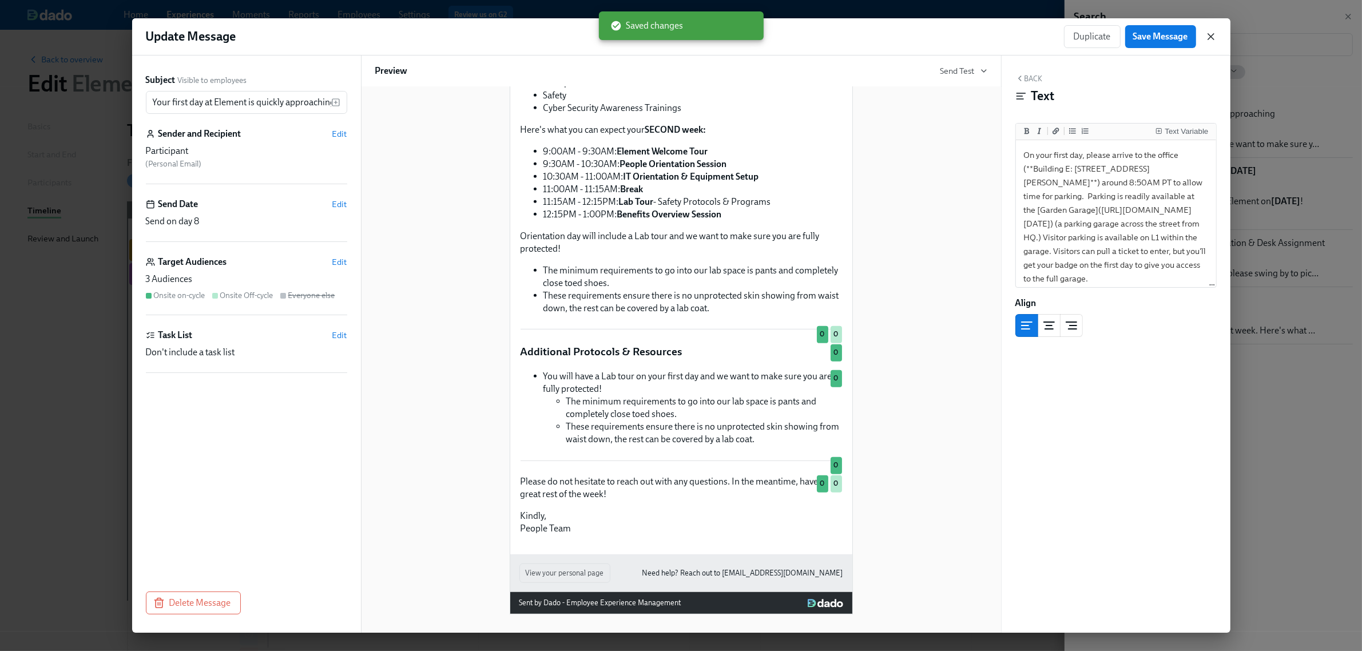
click at [1211, 36] on icon "button" at bounding box center [1211, 37] width 6 height 6
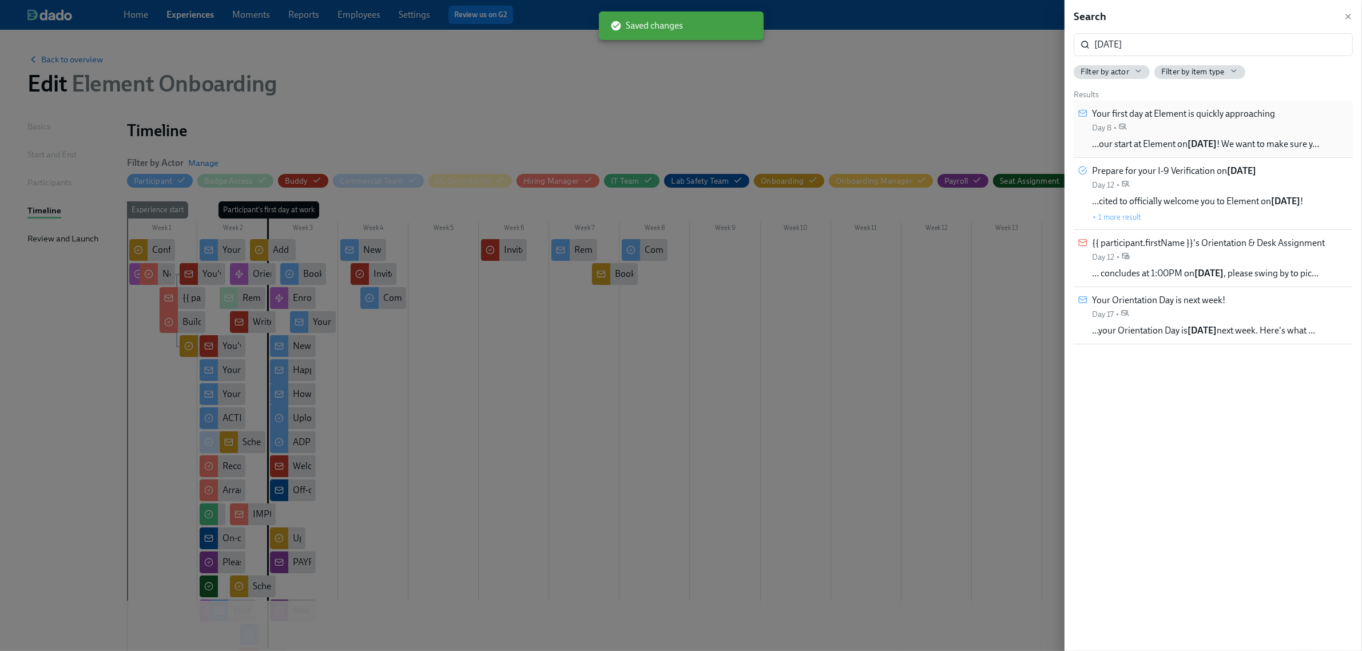
click at [1180, 127] on div "Your first day at Element is quickly approaching Day 8 •" at bounding box center [1183, 121] width 183 height 26
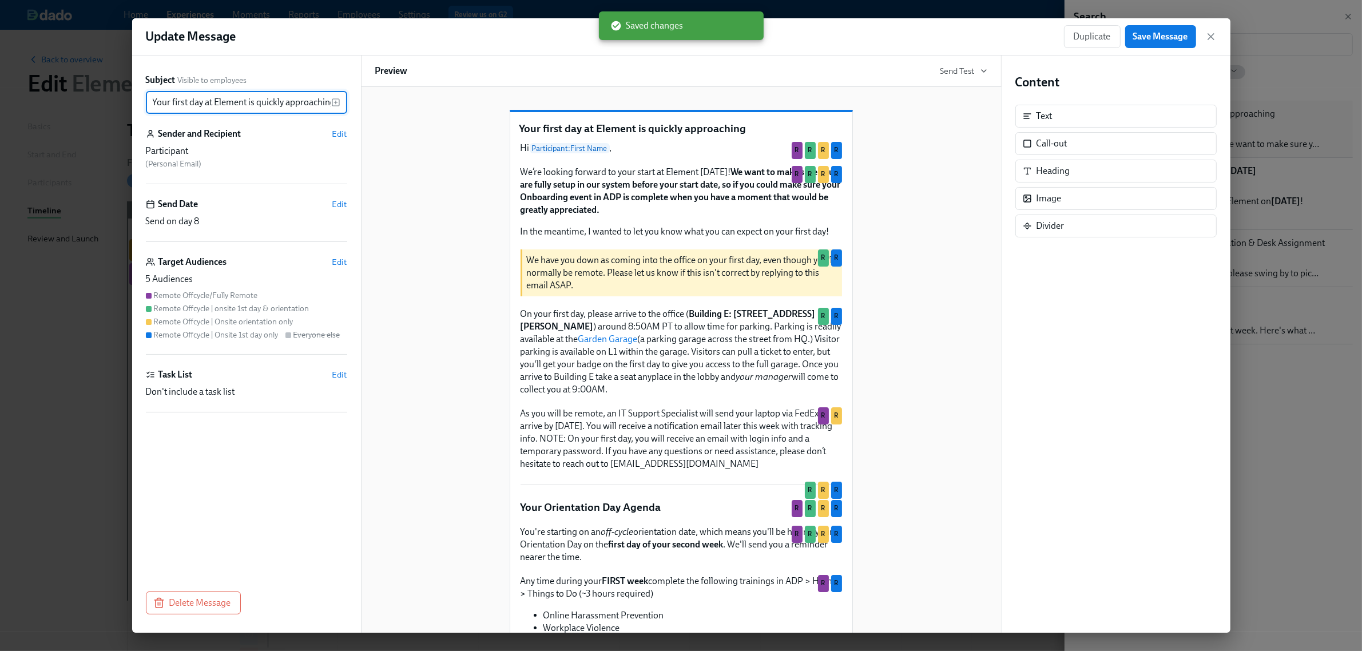
scroll to position [0, 4]
click at [708, 202] on div "We’re looking forward to your start at Element [DATE]! We want to make sure you…" at bounding box center [681, 202] width 324 height 74
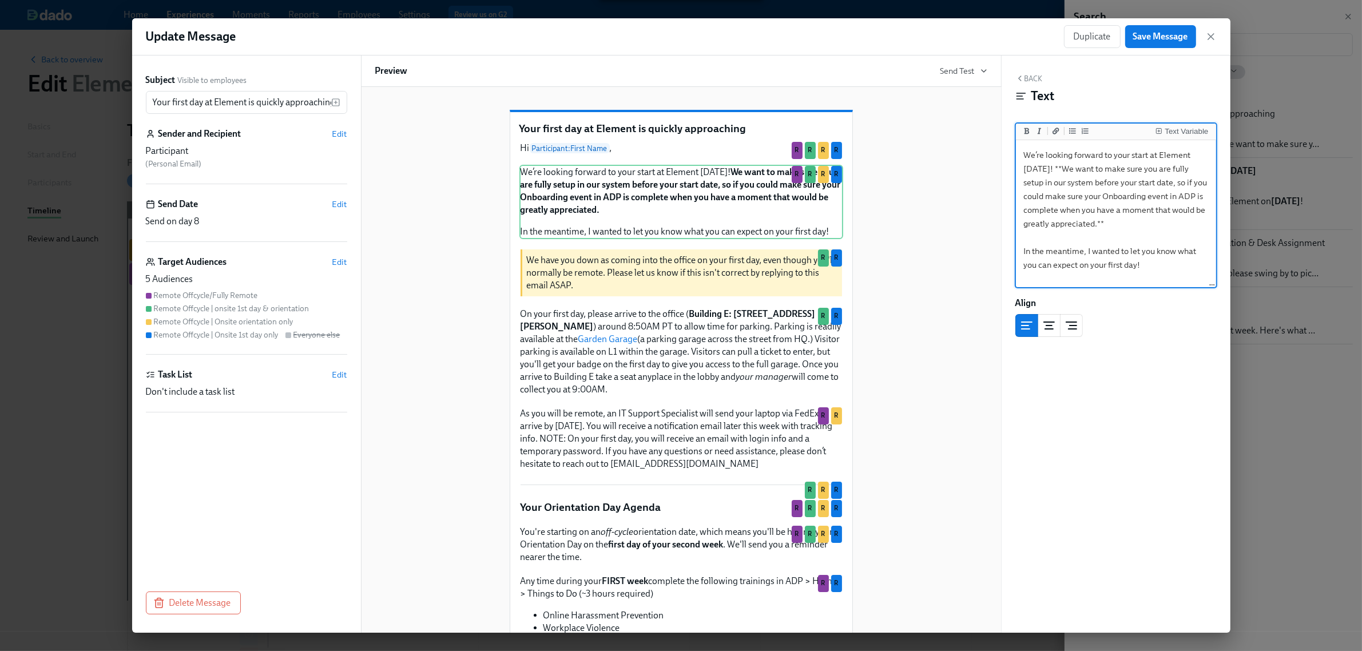
click at [1030, 170] on textarea "We’re looking forward to your start at Element [DATE]! **We want to make sure y…" at bounding box center [1116, 214] width 196 height 144
click at [1168, 133] on div "Text Variable" at bounding box center [1186, 132] width 43 height 8
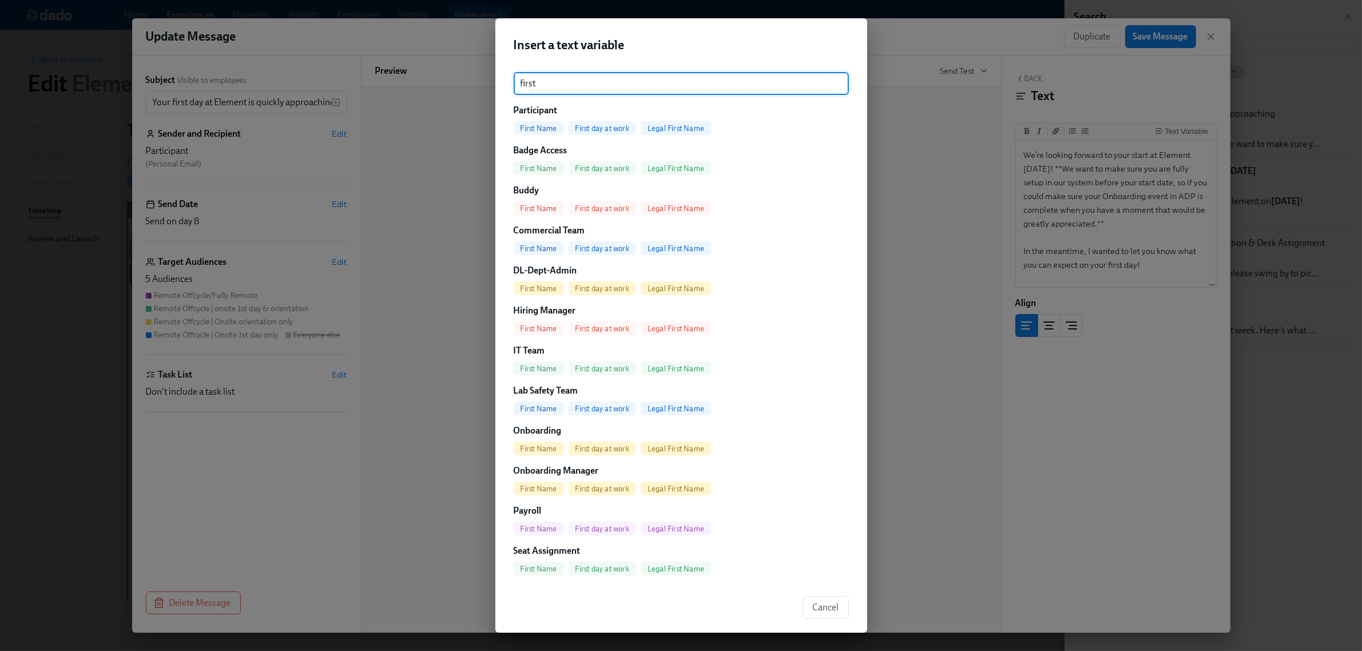
type input "first"
click at [608, 126] on span "First day at work" at bounding box center [603, 128] width 68 height 9
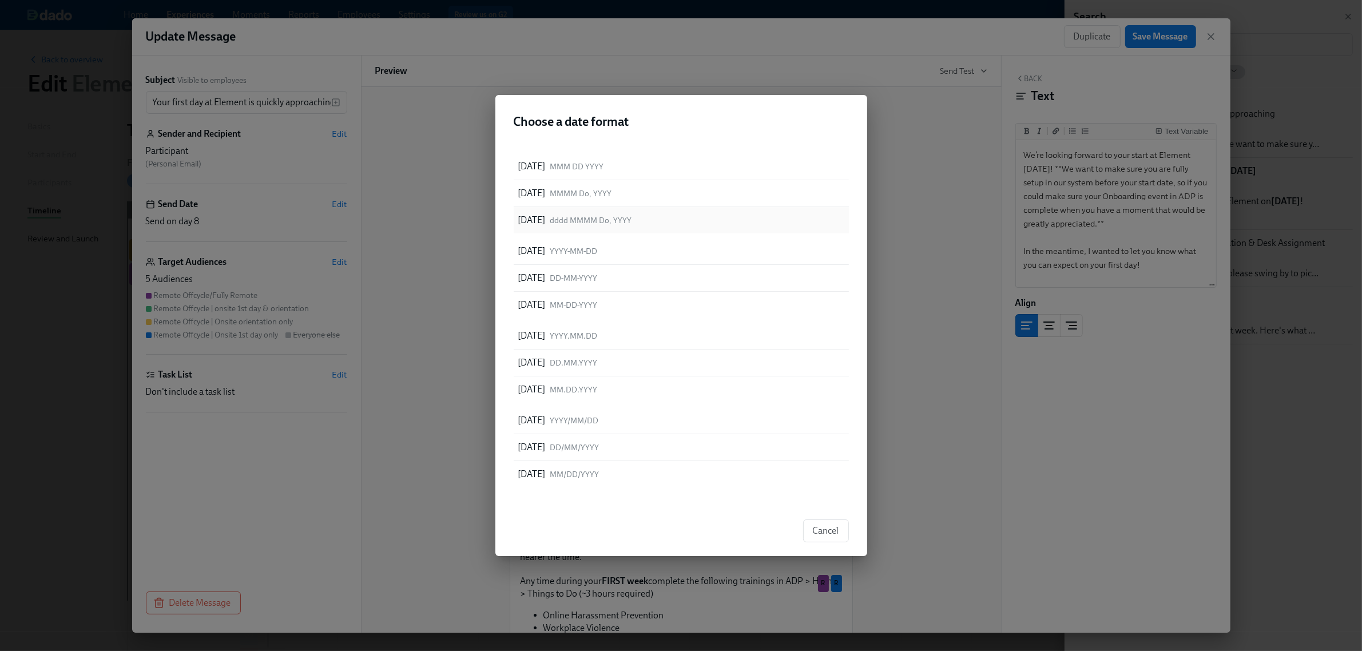
click at [564, 229] on div "[DATE] dddd MMMM Do, YYYY" at bounding box center [681, 220] width 335 height 26
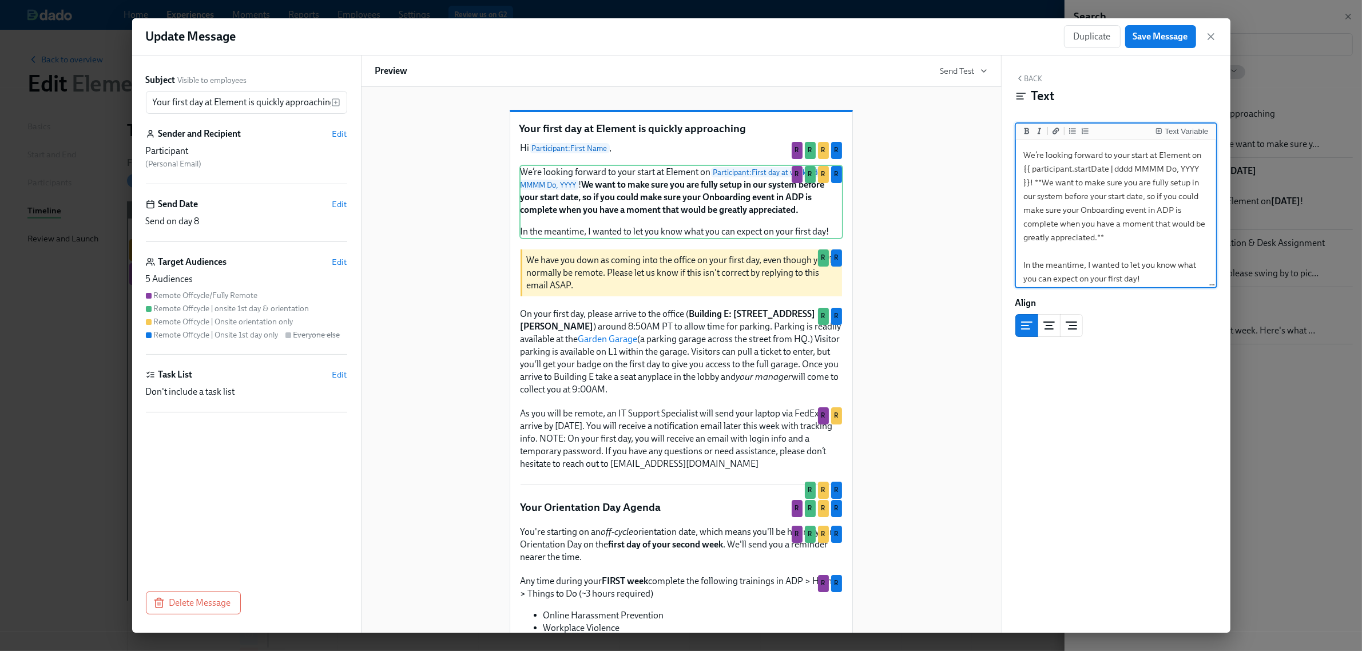
drag, startPoint x: 1145, startPoint y: 170, endPoint x: 1042, endPoint y: 186, distance: 104.8
click at [1042, 186] on textarea "We’re looking forward to your start at Element on {{ participant.startDate | dd…" at bounding box center [1116, 216] width 196 height 149
click at [1060, 192] on textarea "We’re looking forward to your start at Element on {{ participant.startDate | dd…" at bounding box center [1116, 216] width 196 height 149
type textarea "We’re looking forward to your start at Element on {{ participant.startDate | dd…"
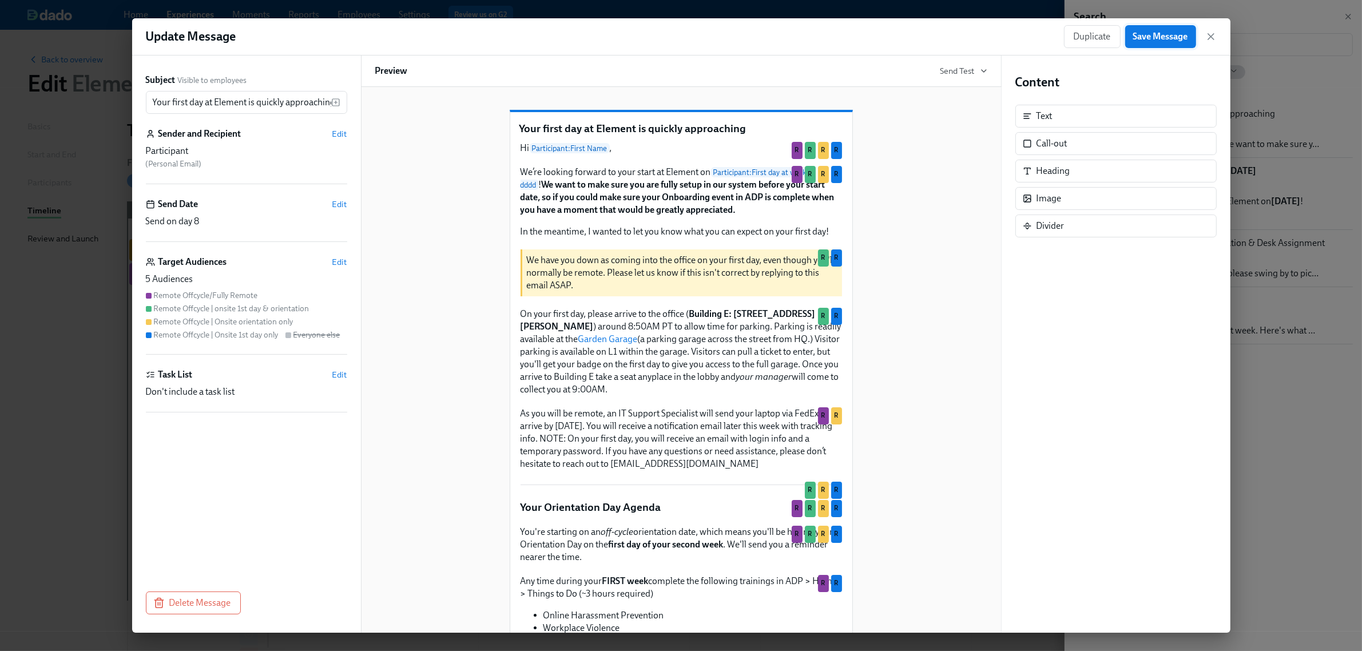
click at [1148, 35] on span "Save Message" at bounding box center [1160, 36] width 55 height 11
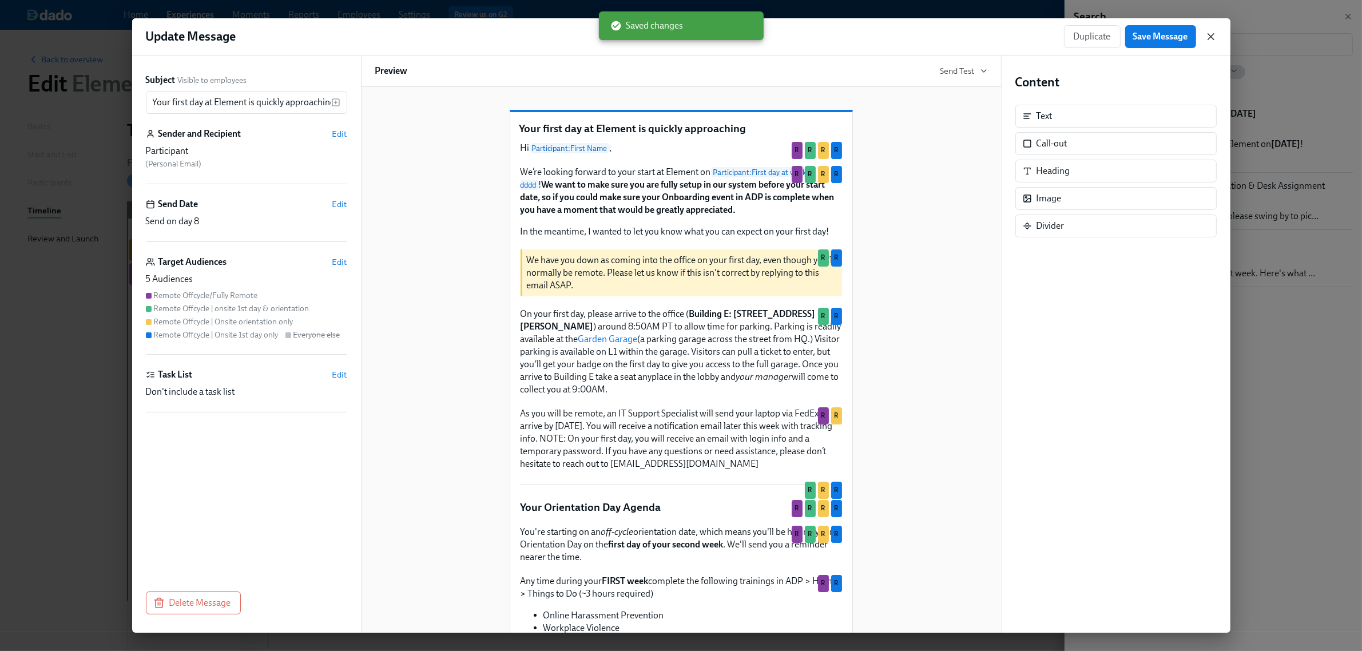
click at [1208, 35] on icon "button" at bounding box center [1210, 36] width 11 height 11
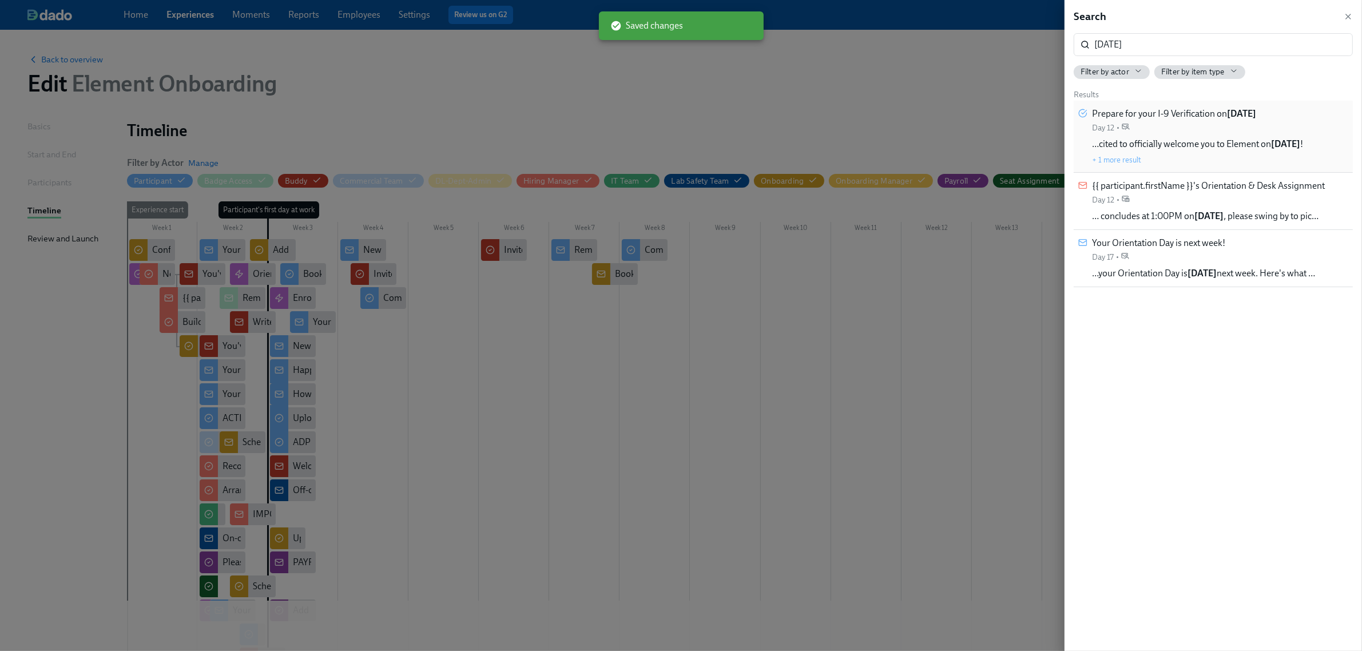
click at [1203, 145] on span "…cited to officially welcome you to Element [DATE] !" at bounding box center [1197, 144] width 211 height 13
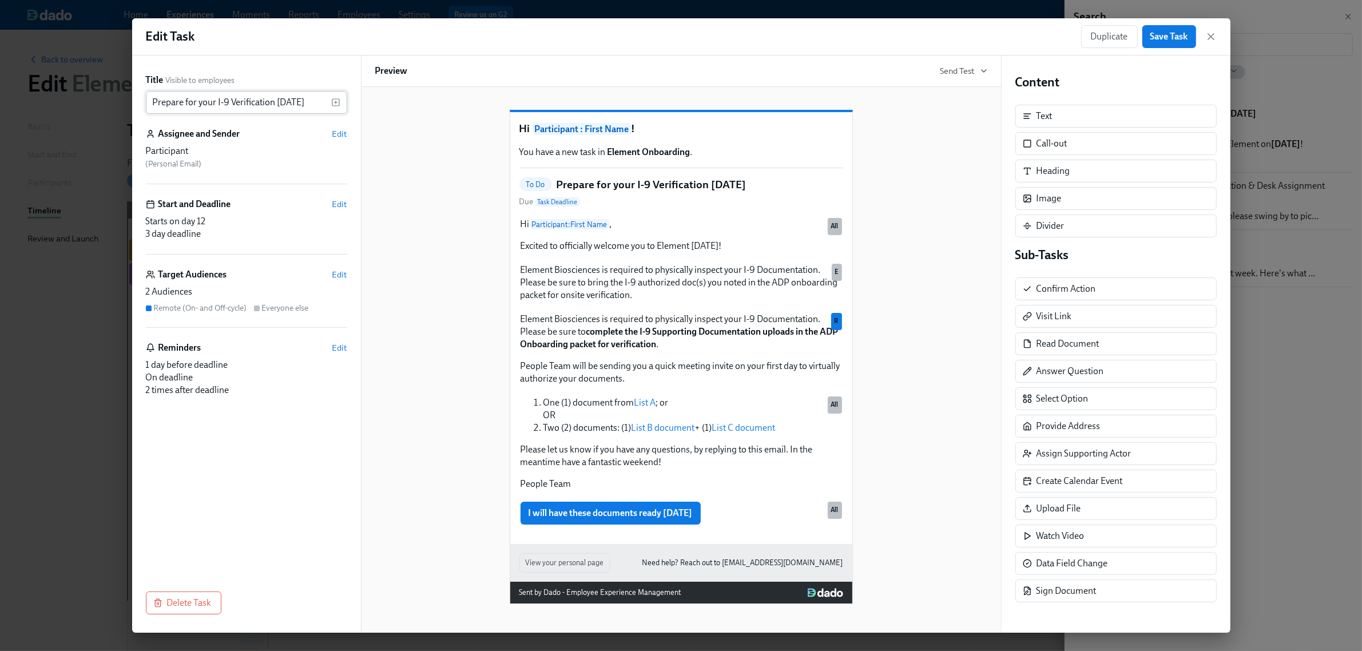
click at [204, 102] on input "Prepare for your I-9 Verification [DATE]" at bounding box center [238, 102] width 185 height 23
click at [307, 101] on input "Prepare for your I-9 Verification [DATE]" at bounding box center [238, 102] width 185 height 23
click at [336, 102] on icon "button" at bounding box center [335, 102] width 3 height 0
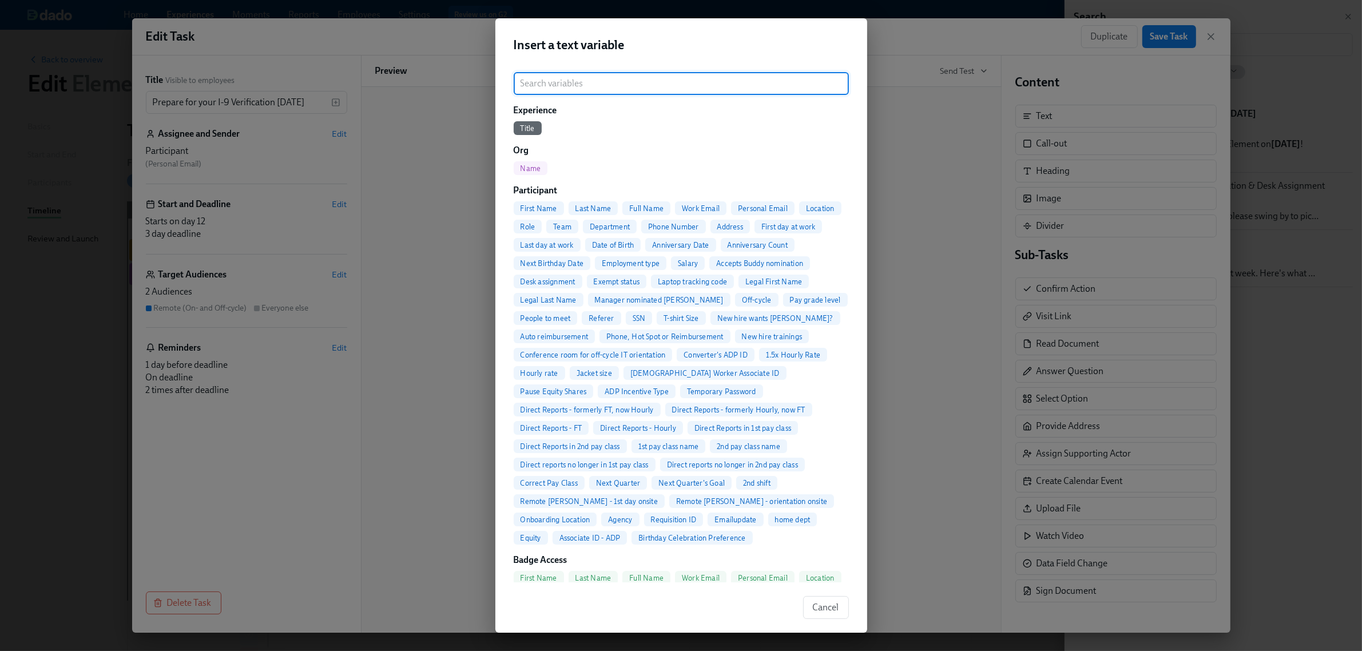
click at [567, 92] on input "search" at bounding box center [681, 83] width 335 height 23
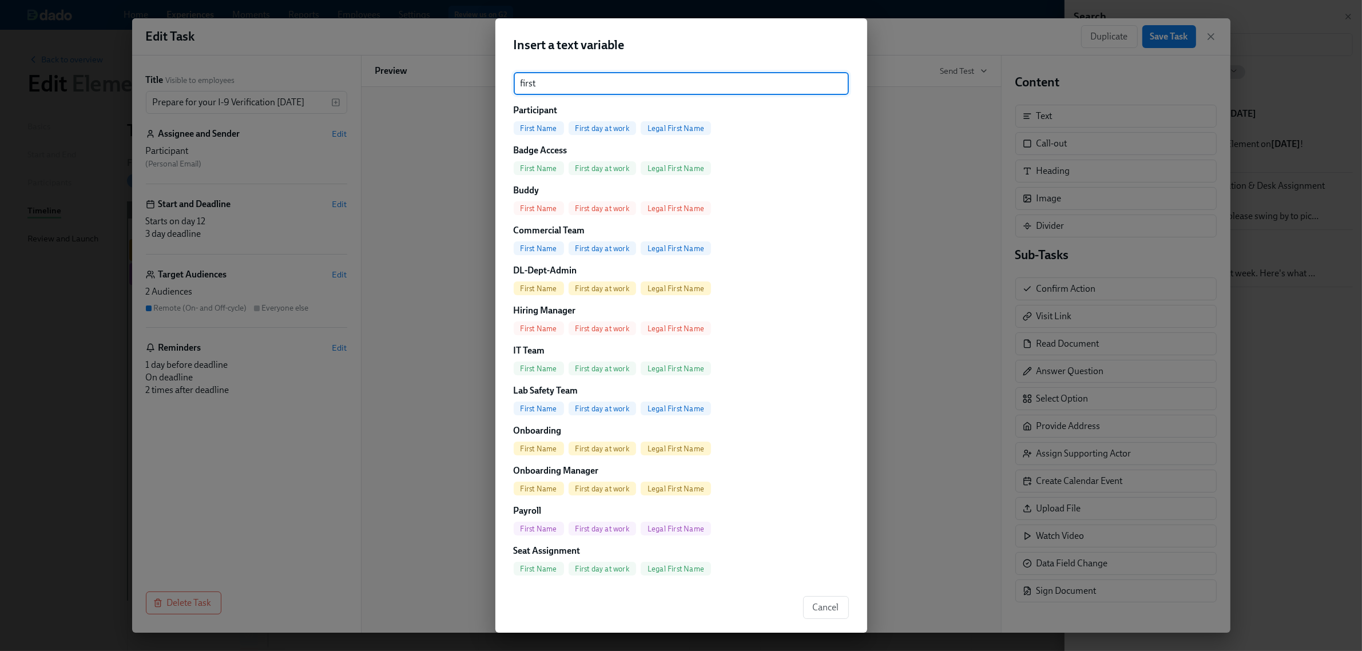
type input "first"
click at [584, 121] on div "First day at work" at bounding box center [603, 128] width 68 height 14
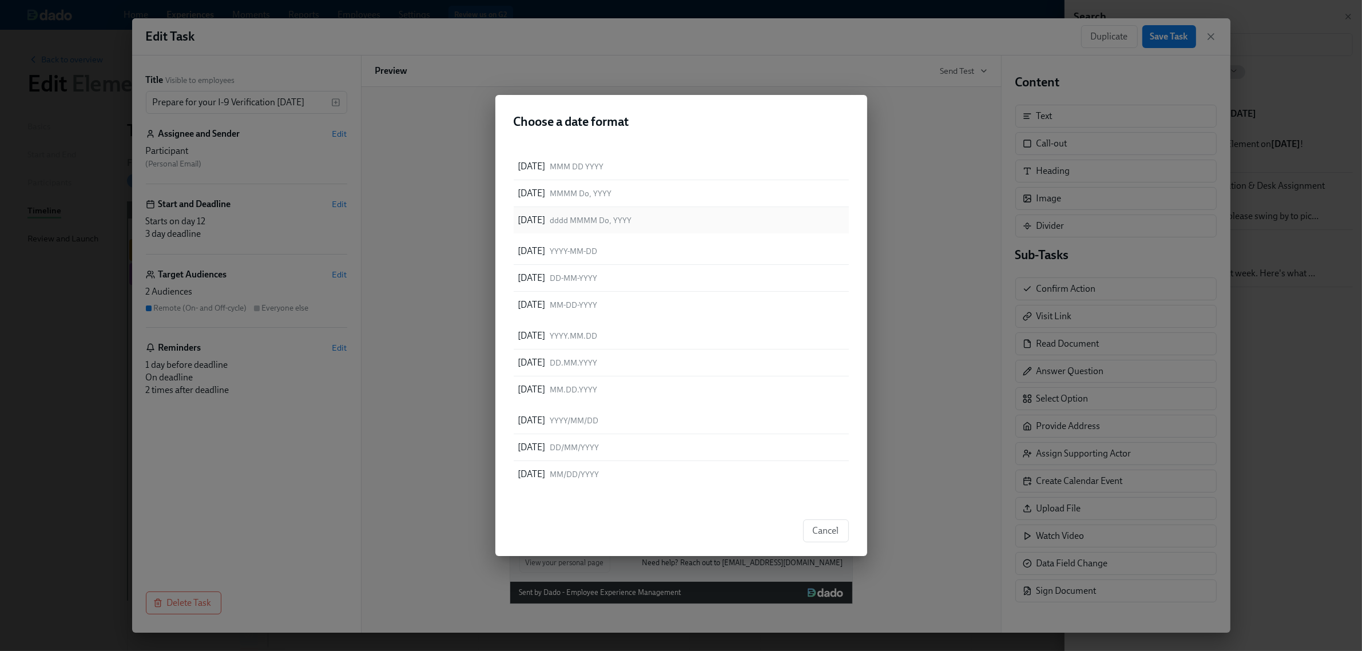
click at [546, 216] on p "[DATE]" at bounding box center [531, 220] width 27 height 13
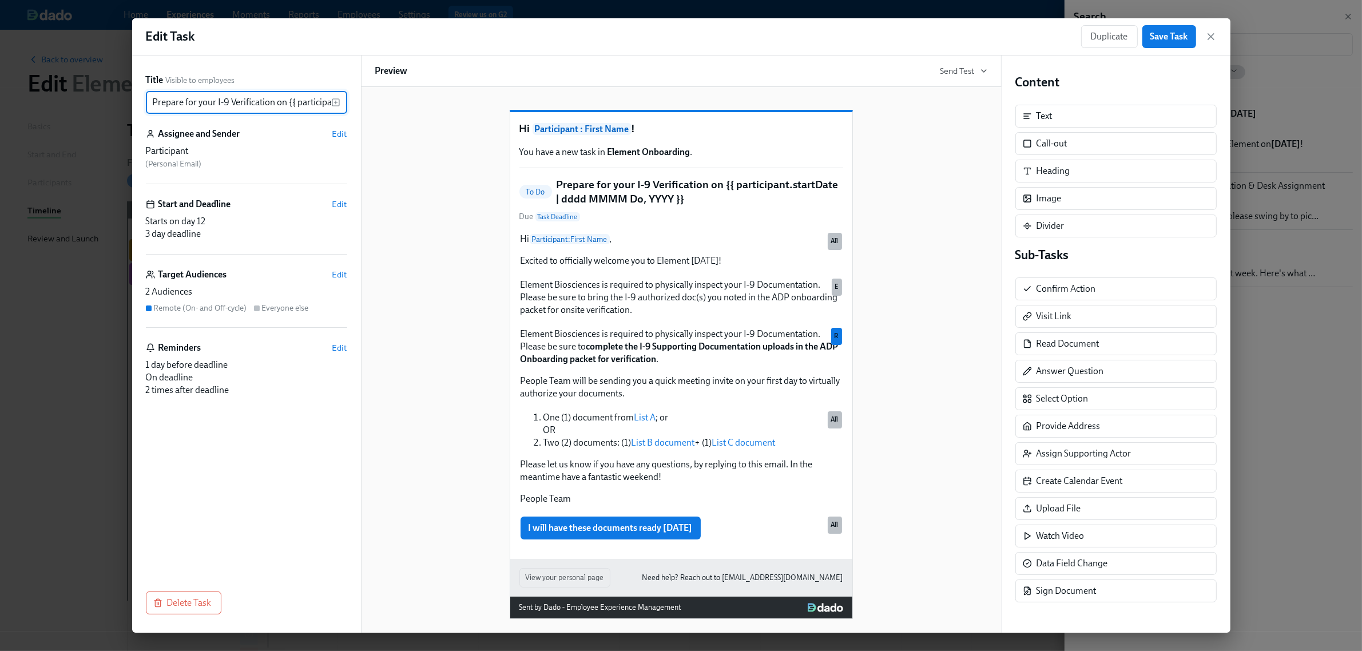
scroll to position [0, 153]
drag, startPoint x: 252, startPoint y: 104, endPoint x: 322, endPoint y: 100, distance: 69.9
click at [322, 100] on input "Prepare for your I-9 Verification on {{ participant.startDate | dddd MMMM Do, Y…" at bounding box center [238, 102] width 185 height 23
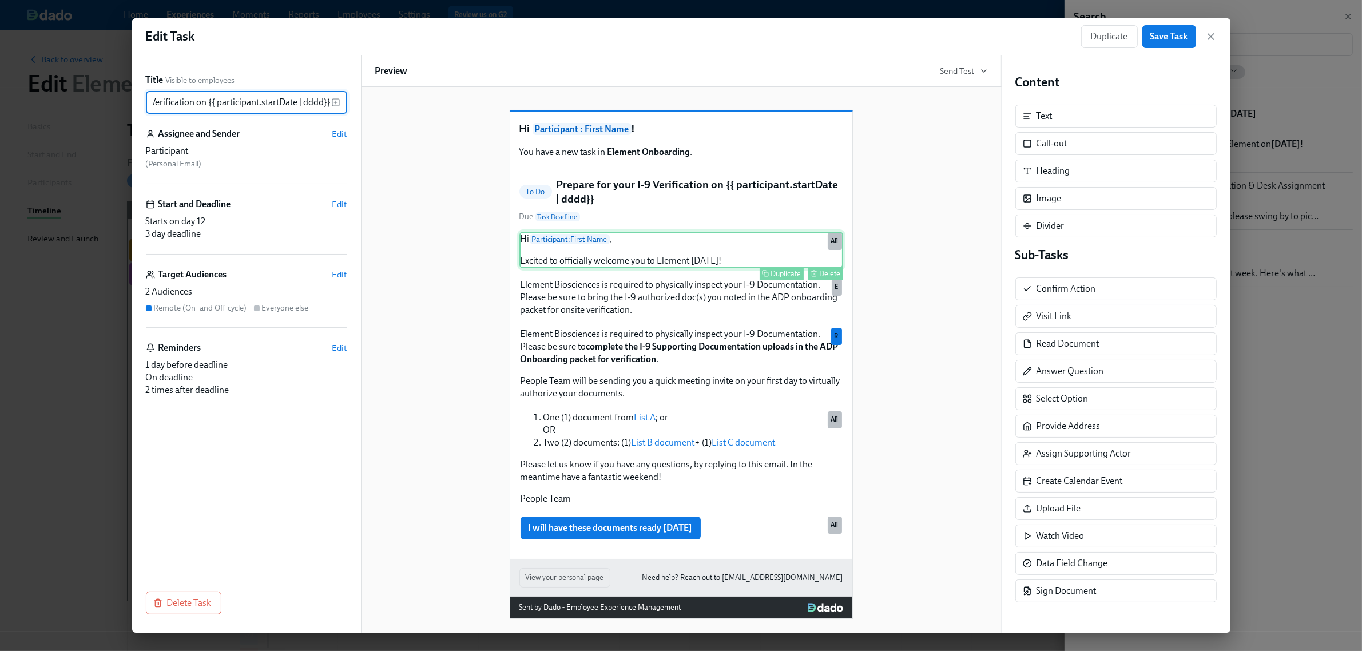
click at [692, 268] on div "Hi Participant : First Name , Excited to officially welcome you to Element [DAT…" at bounding box center [681, 250] width 324 height 37
type input "Prepare for your I-9 Verification on {{ participant.startDate | dddd}}"
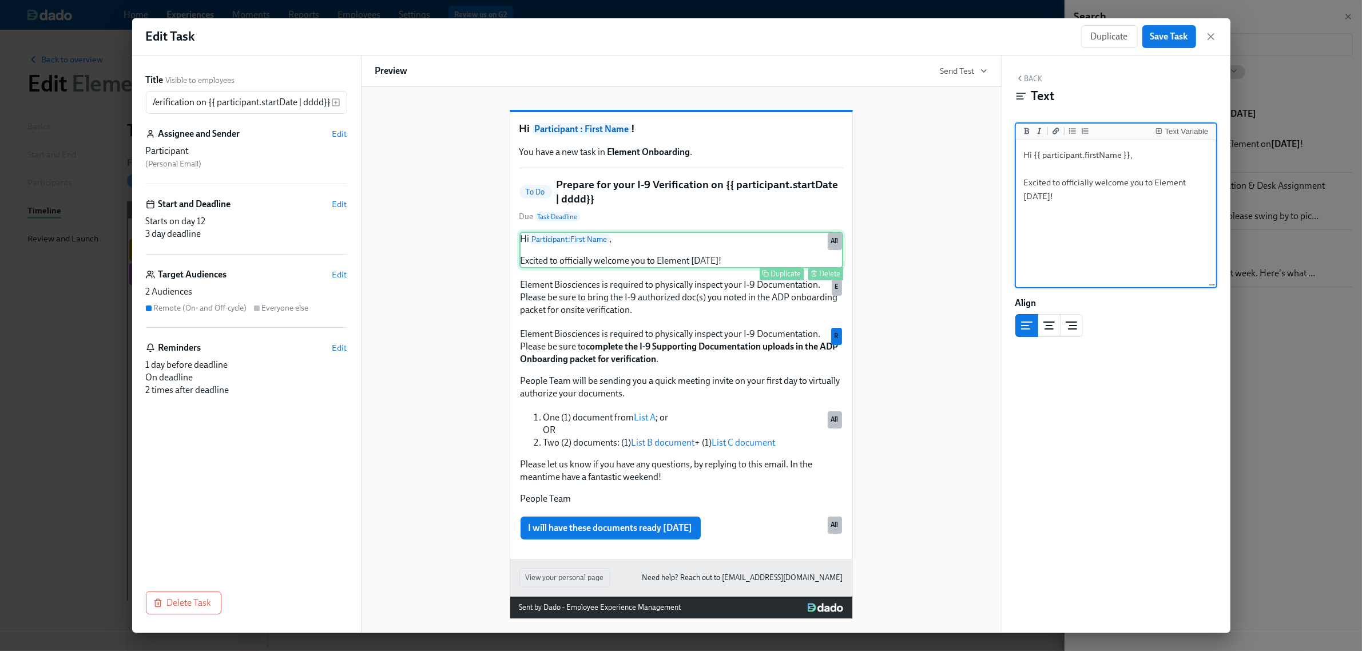
scroll to position [0, 0]
click at [1037, 199] on textarea "Hi {{ participant.firstName }}, Excited to officially welcome you to Element [D…" at bounding box center [1116, 214] width 196 height 144
click at [1174, 130] on div "Text Variable" at bounding box center [1186, 132] width 43 height 8
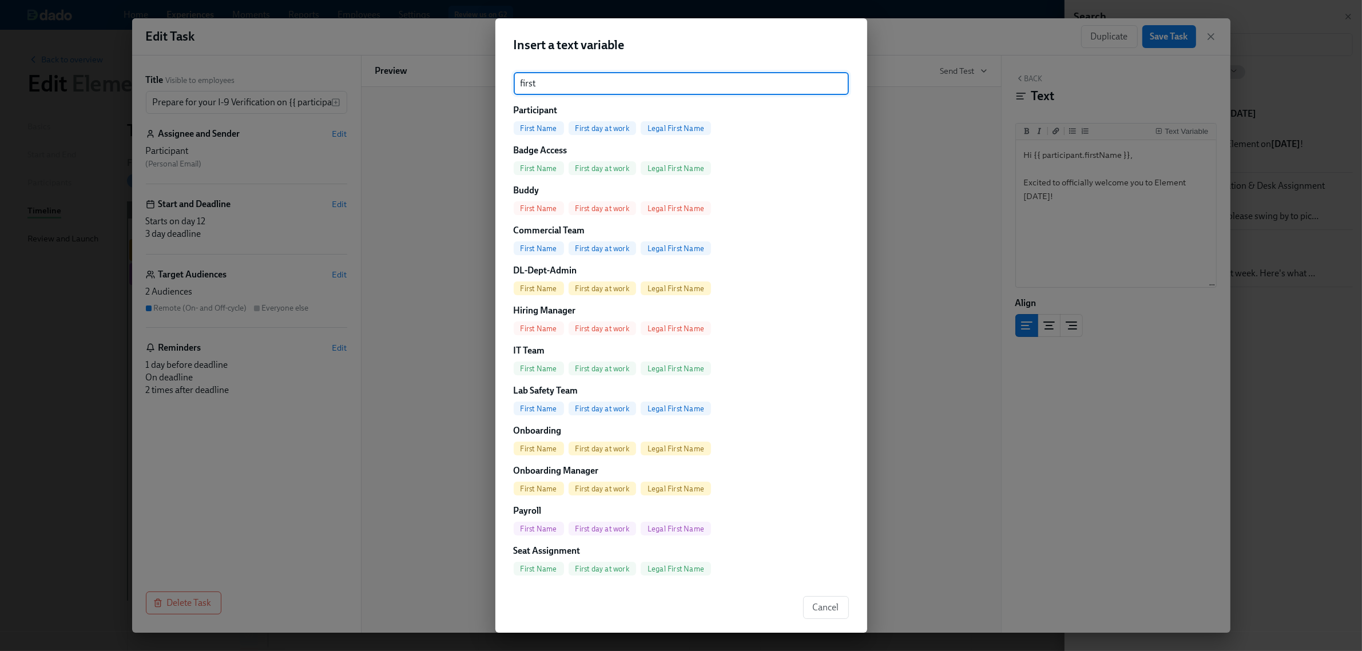
type input "first"
click at [619, 123] on div "First day at work" at bounding box center [603, 128] width 68 height 14
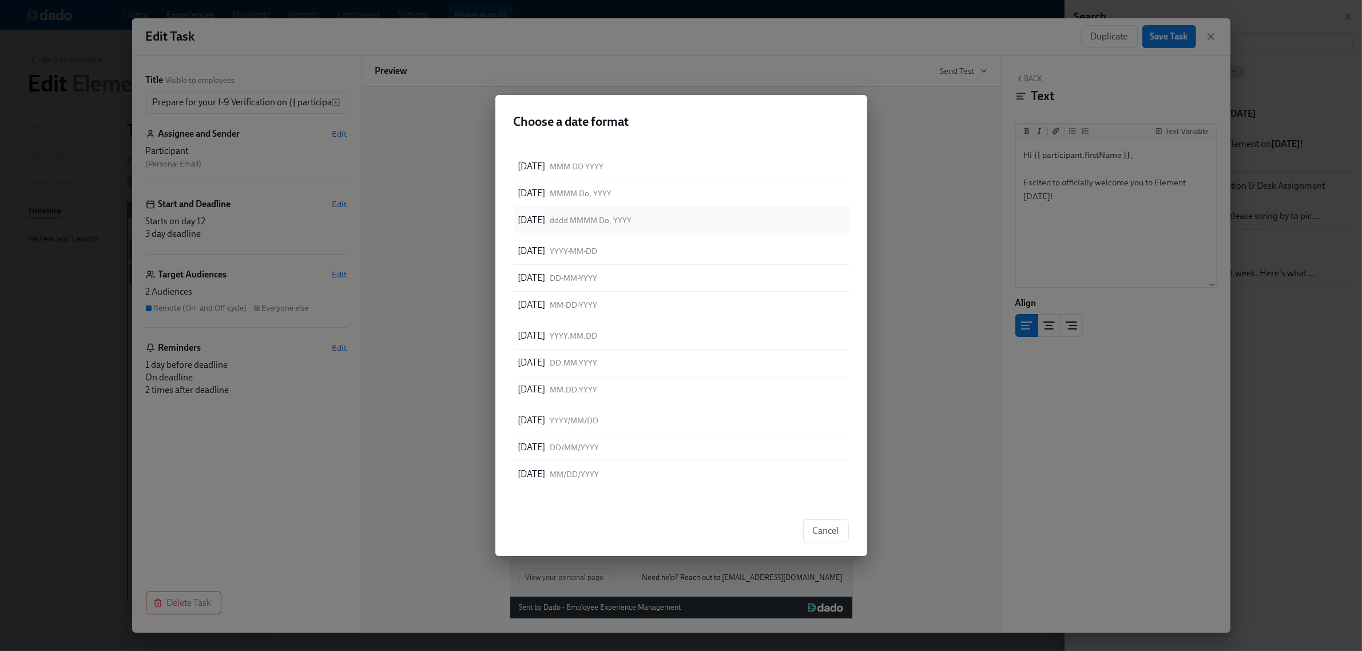
click at [546, 218] on p "[DATE]" at bounding box center [531, 220] width 27 height 13
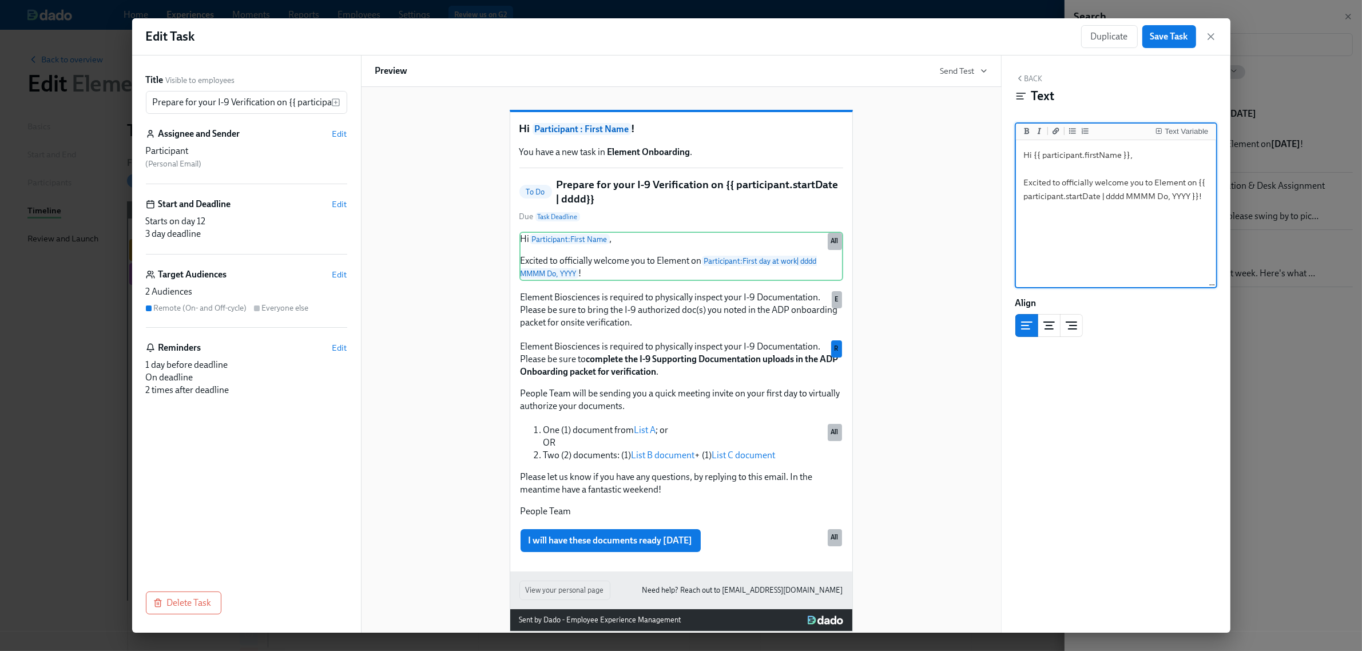
drag, startPoint x: 1124, startPoint y: 198, endPoint x: 1191, endPoint y: 193, distance: 67.1
click at [1191, 193] on textarea "Hi {{ participant.firstName }}, Excited to officially welcome you to Element on…" at bounding box center [1116, 214] width 196 height 144
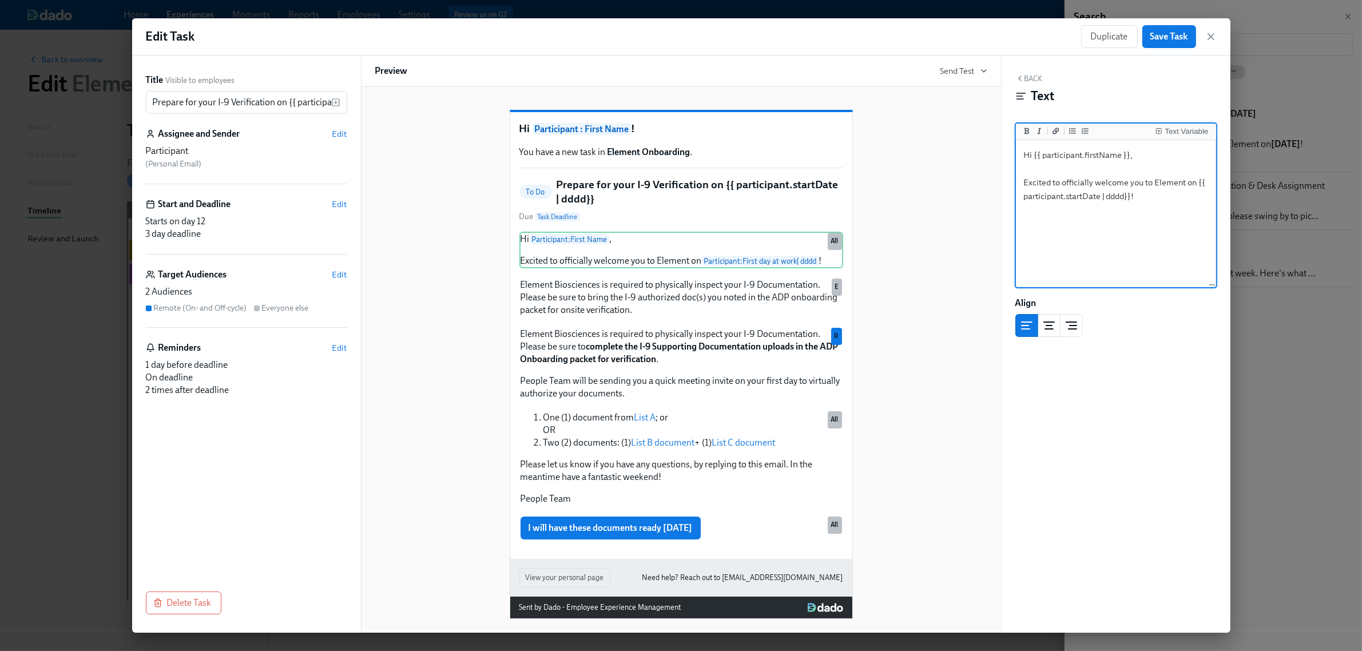
type textarea "Hi {{ participant.firstName }}, Excited to officially welcome you to Element on…"
click at [941, 267] on div "Hi Participant : First Name ! You have a new task in Element Onboarding . To Do…" at bounding box center [681, 355] width 612 height 527
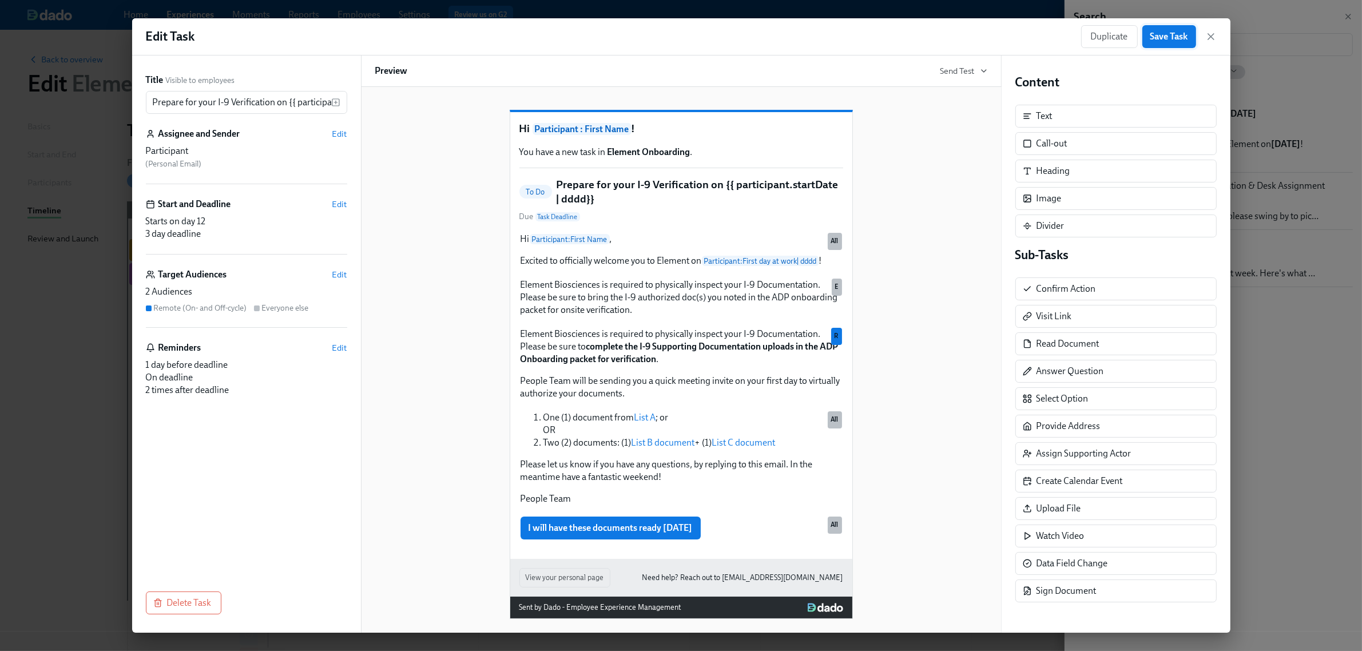
click at [1164, 46] on button "Save Task" at bounding box center [1169, 36] width 54 height 23
click at [1211, 36] on icon "button" at bounding box center [1211, 37] width 6 height 6
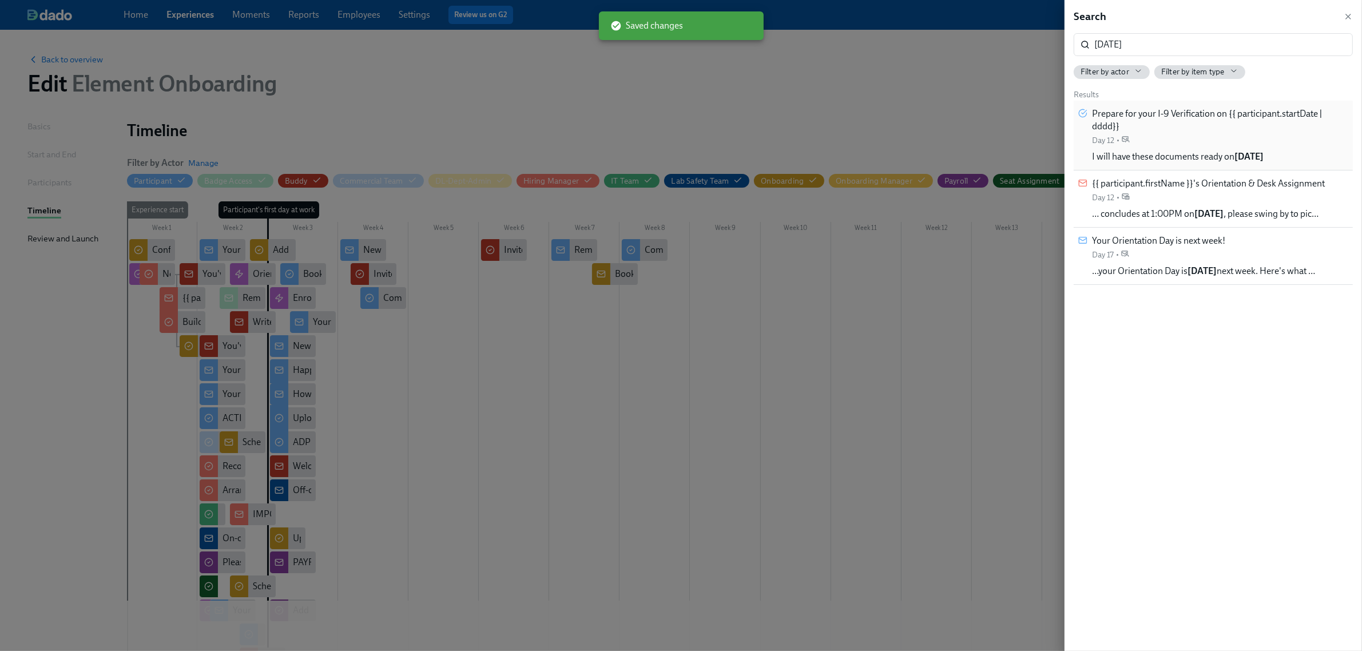
click at [1213, 134] on div "Prepare for your I-9 Verification on {{ participant.startDate | dddd}} Day 12 •" at bounding box center [1220, 127] width 256 height 38
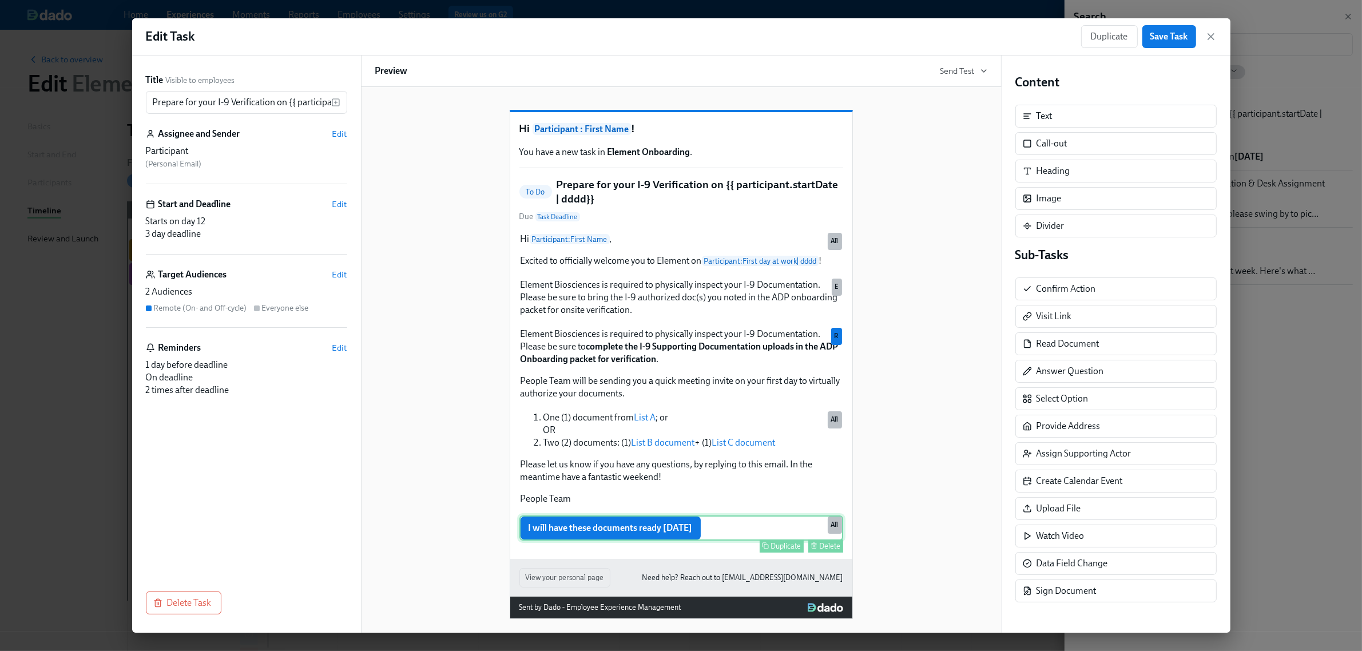
click at [636, 541] on div "I will have these documents ready [DATE] Duplicate Delete All" at bounding box center [681, 527] width 324 height 25
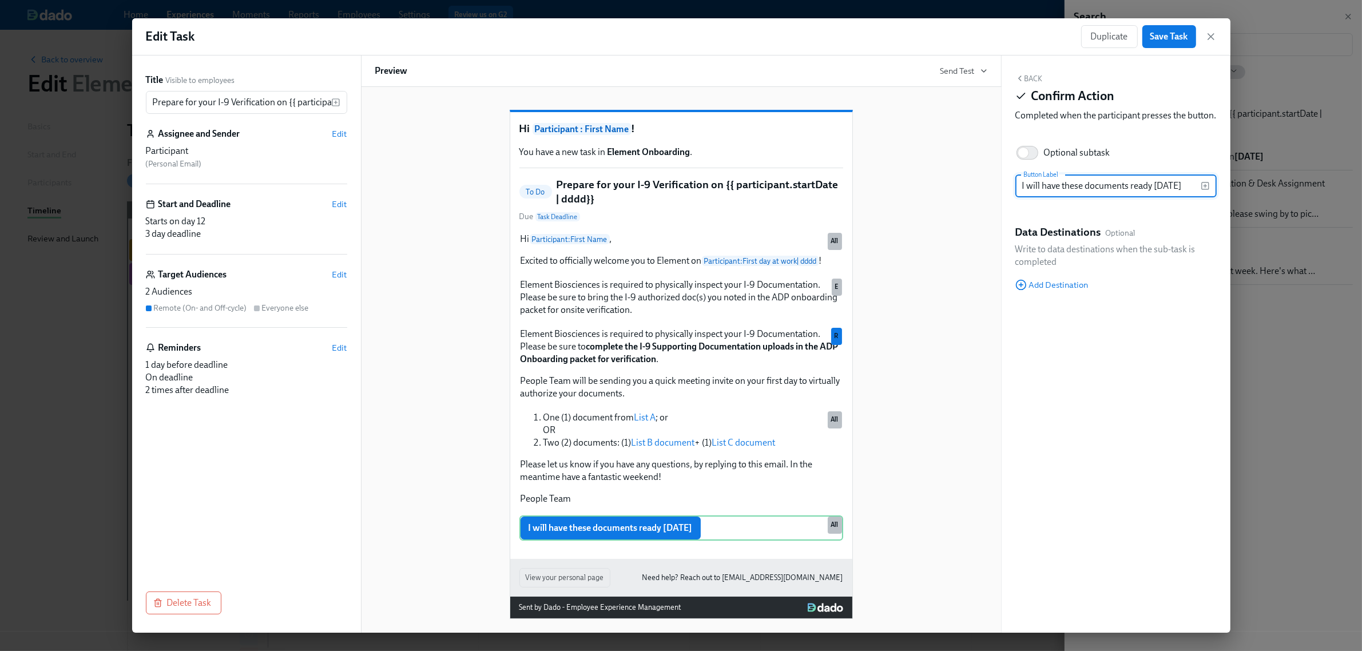
click at [1176, 195] on input "I will have these documents ready [DATE]" at bounding box center [1107, 185] width 185 height 23
type input "I will have these documents ready on my first day"
click at [1165, 42] on span "Save Task" at bounding box center [1169, 36] width 38 height 11
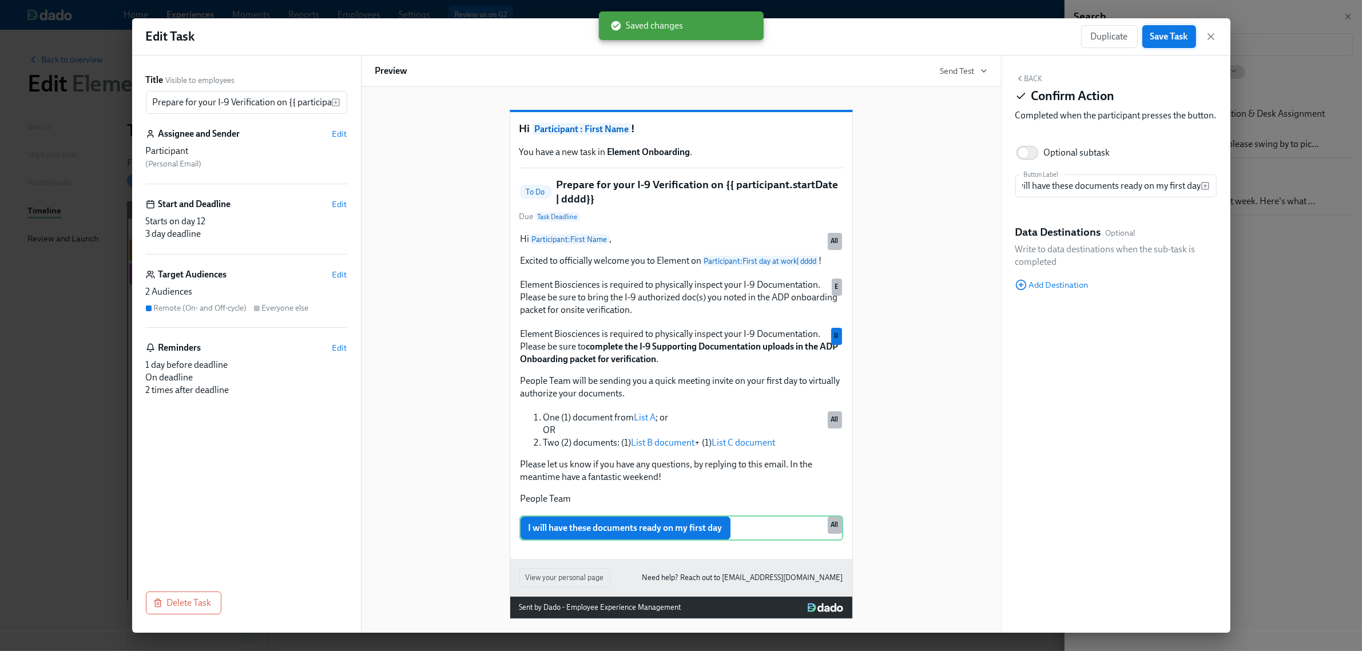
scroll to position [0, 0]
click at [1213, 40] on icon "button" at bounding box center [1210, 36] width 11 height 11
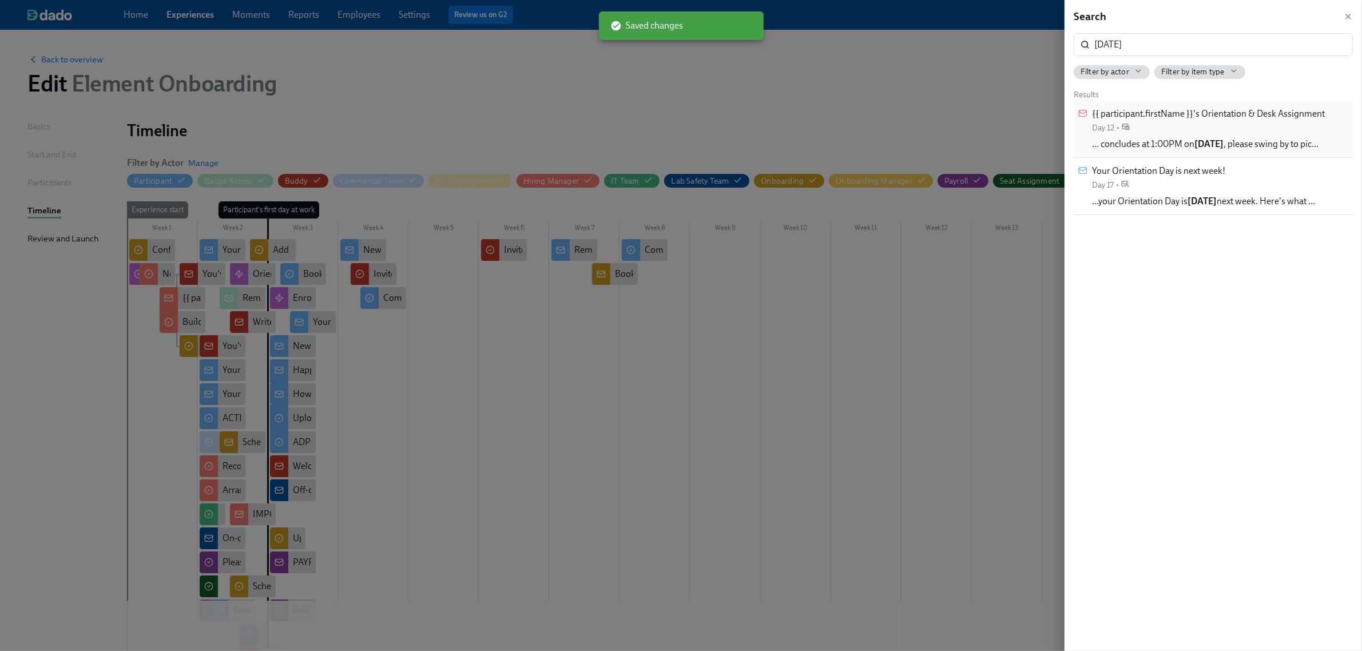
click at [1257, 130] on div "{{ participant.firstName }}'s Orientation & Desk Assignment Day 12 •" at bounding box center [1208, 121] width 233 height 26
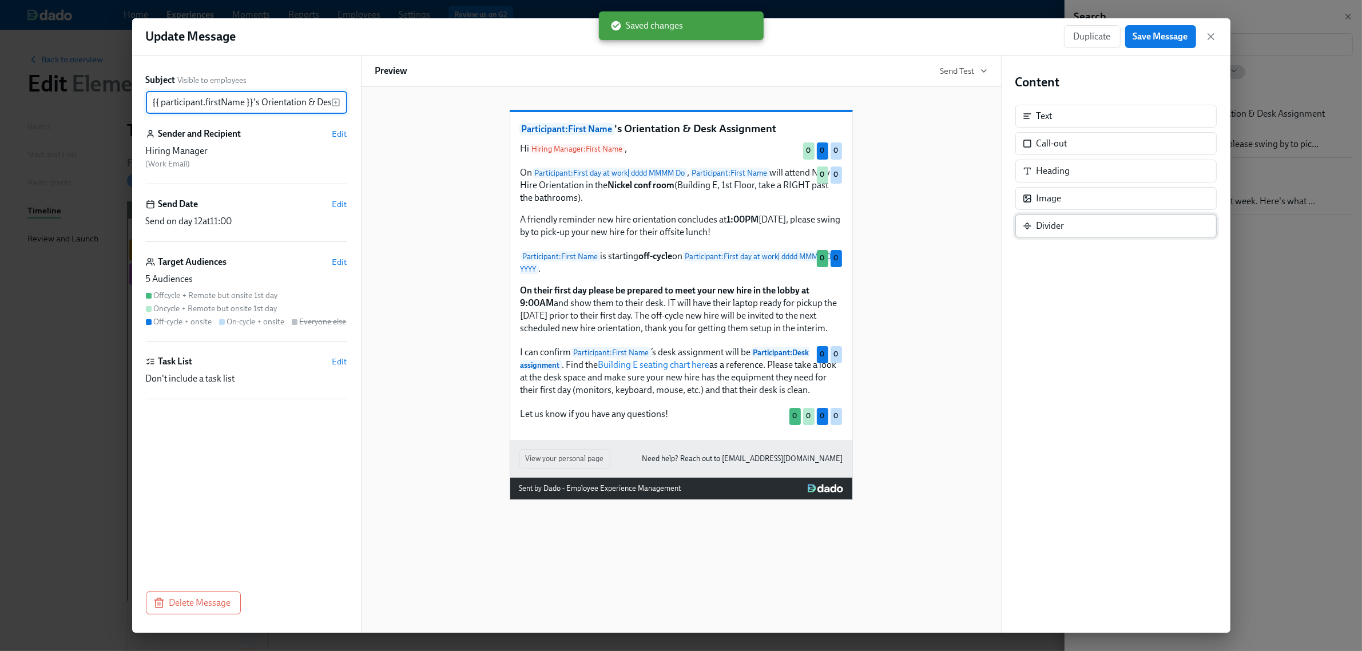
scroll to position [0, 54]
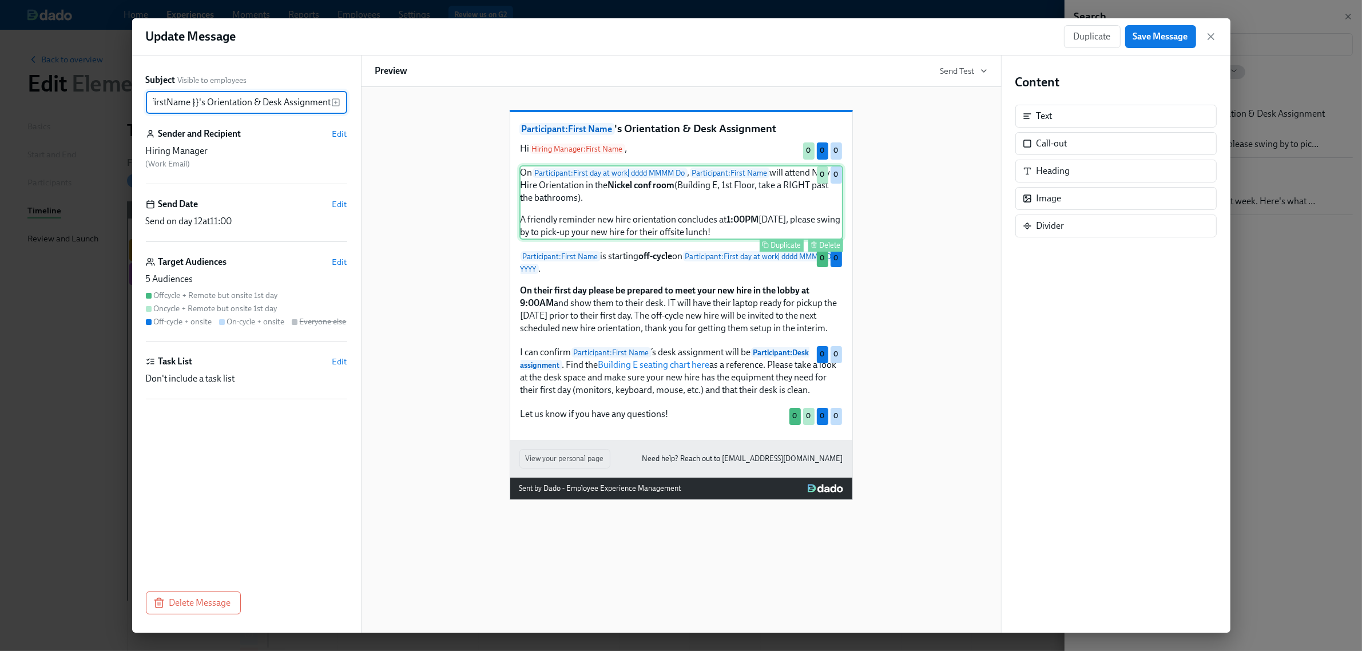
click at [665, 219] on div "On Participant : First day at work | dddd MMMM Do , Participant : First Name wi…" at bounding box center [681, 202] width 324 height 74
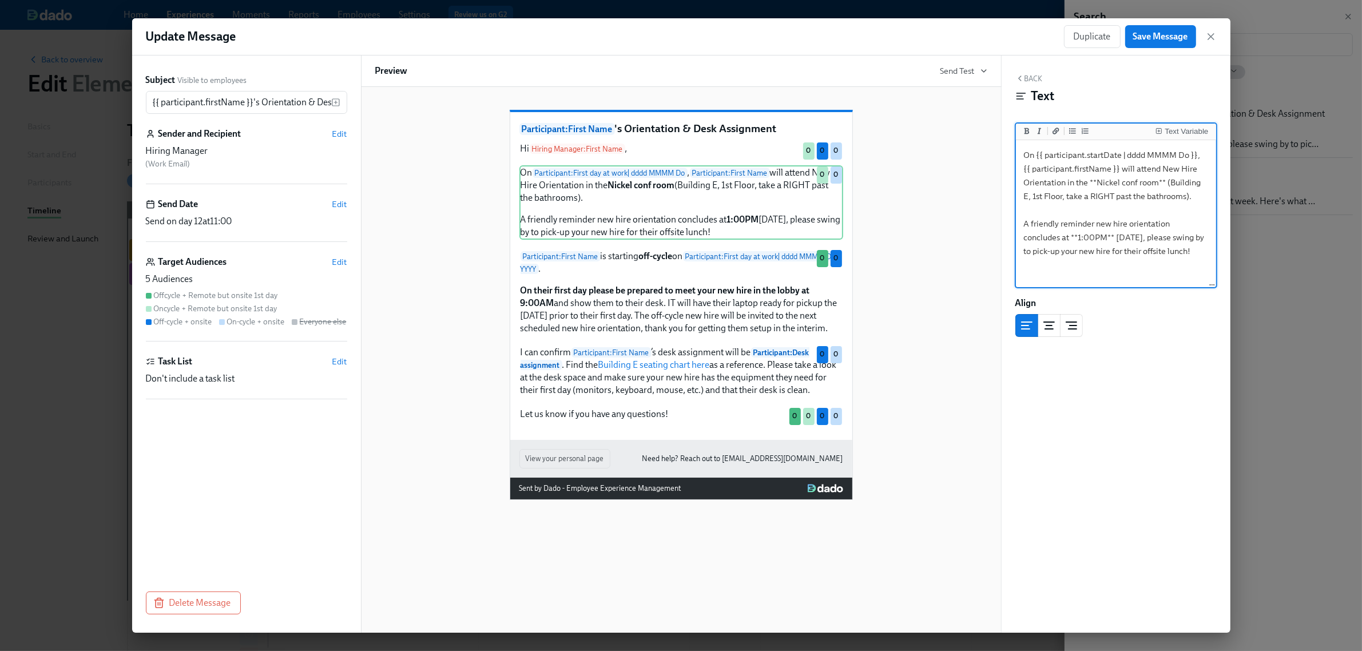
click at [1143, 233] on textarea "On {{ participant.startDate | dddd MMMM Do }}, {{ participant.firstName }} will…" at bounding box center [1116, 214] width 196 height 144
click at [1173, 136] on button "Text Variable" at bounding box center [1181, 130] width 57 height 11
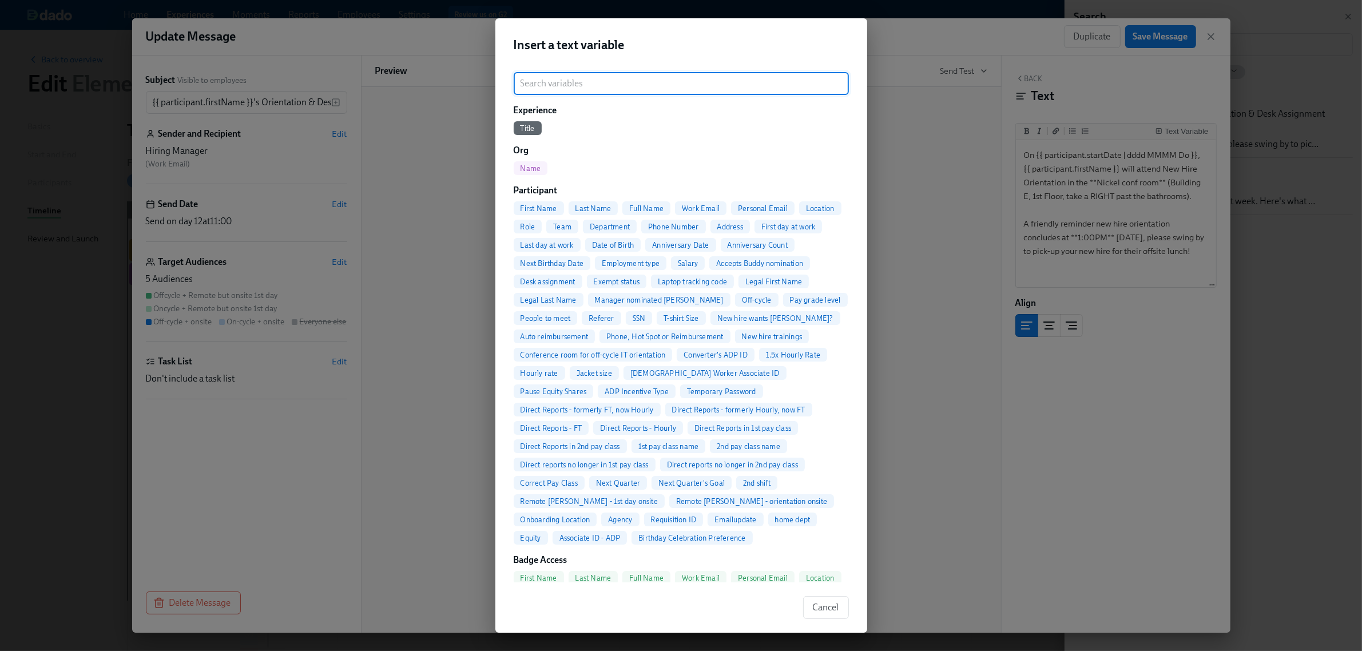
click at [640, 85] on input "search" at bounding box center [681, 83] width 335 height 23
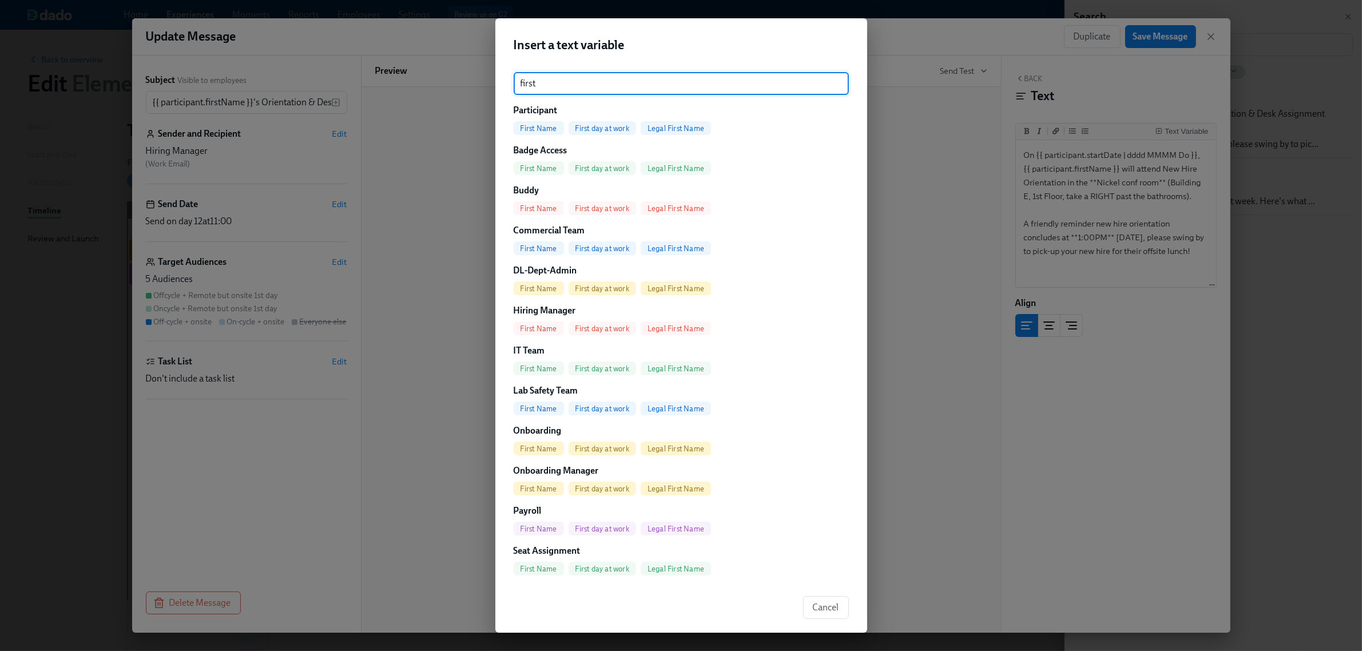
type input "first"
click at [627, 124] on span "First day at work" at bounding box center [603, 128] width 68 height 9
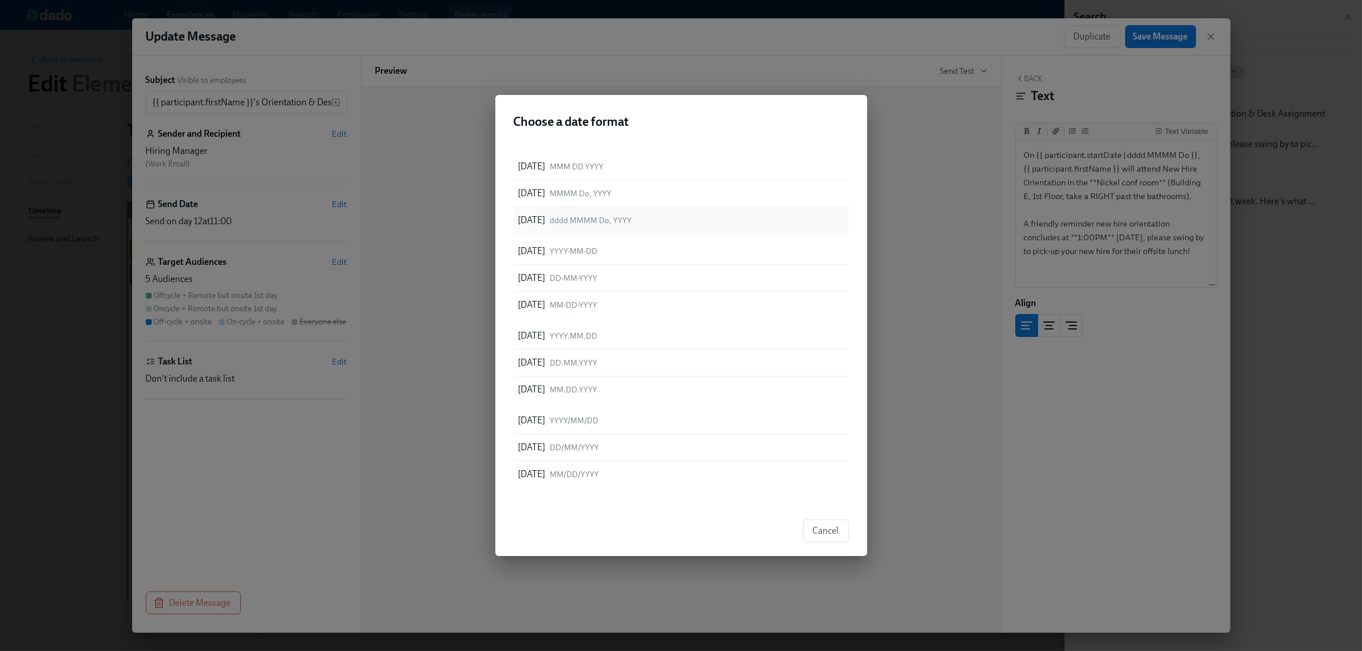
click at [598, 211] on div "[DATE] dddd MMMM Do, YYYY" at bounding box center [681, 220] width 335 height 26
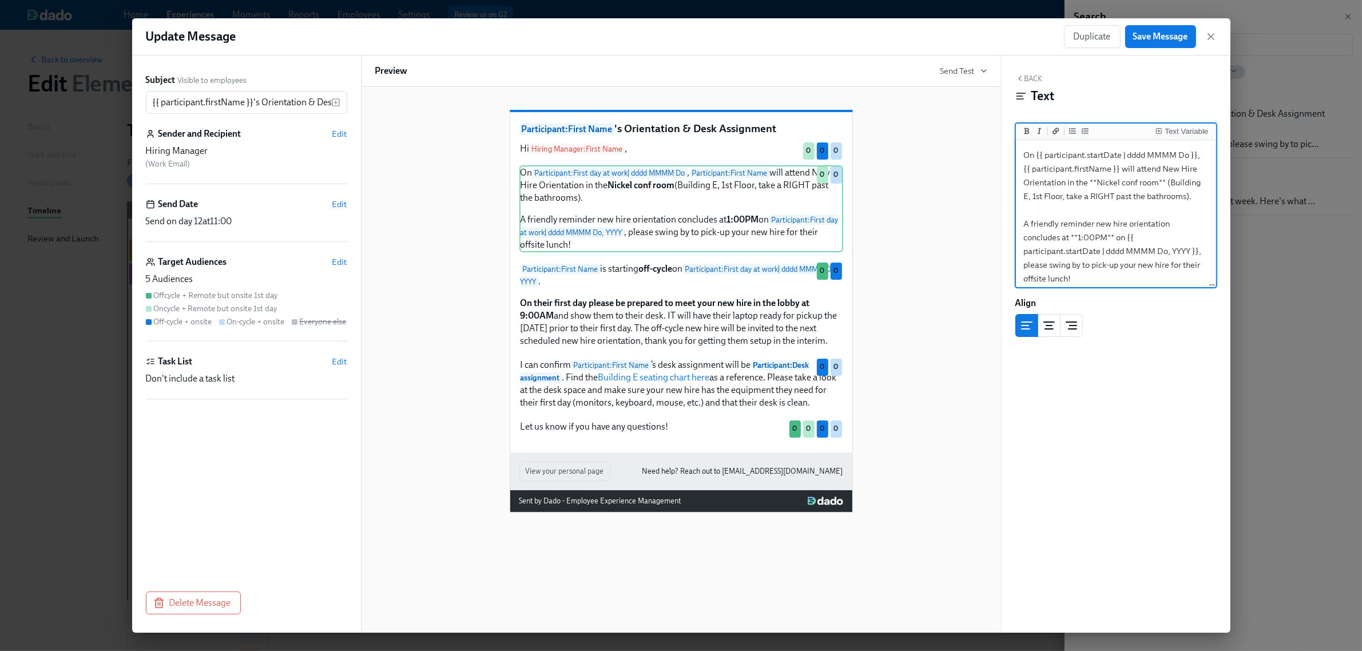
scroll to position [18, 0]
drag, startPoint x: 1127, startPoint y: 266, endPoint x: 1190, endPoint y: 246, distance: 66.6
click at [1190, 246] on textarea "On {{ participant.startDate | dddd MMMM Do }}, {{ participant.firstName }} will…" at bounding box center [1116, 211] width 196 height 149
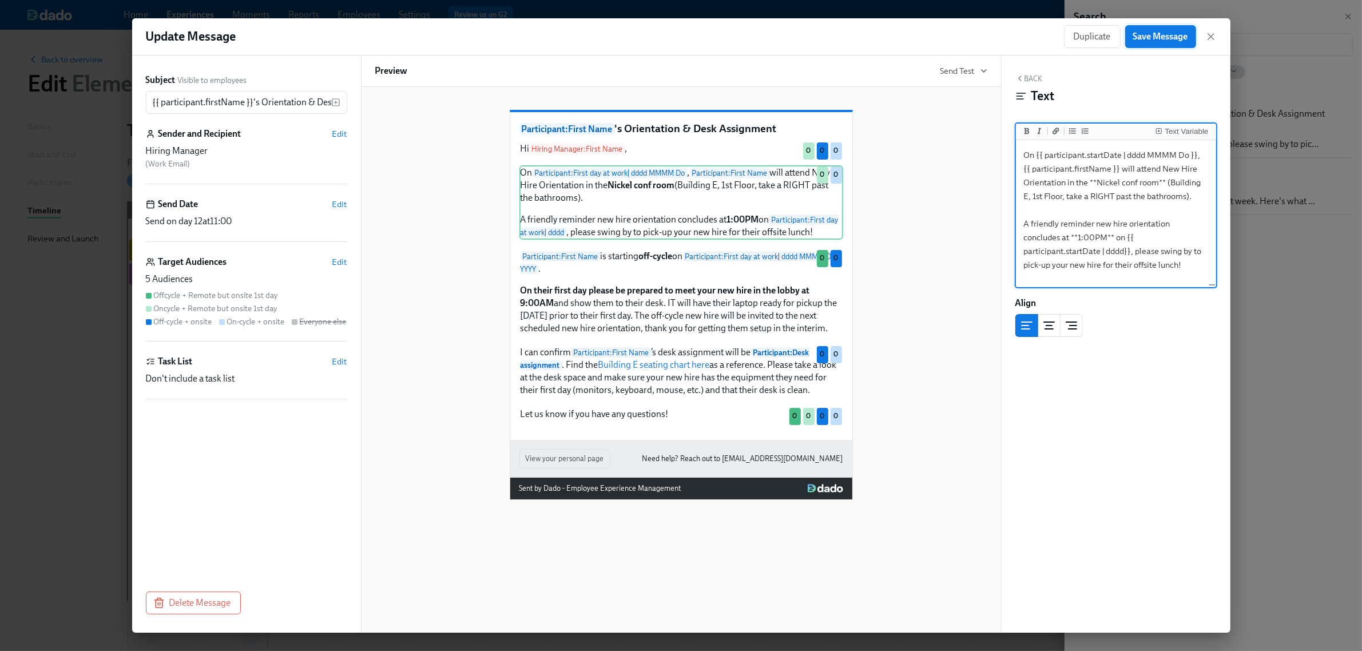
type textarea "On {{ participant.startDate | dddd MMMM Do }}, {{ participant.firstName }} will…"
click at [1171, 46] on button "Save Message" at bounding box center [1160, 36] width 71 height 23
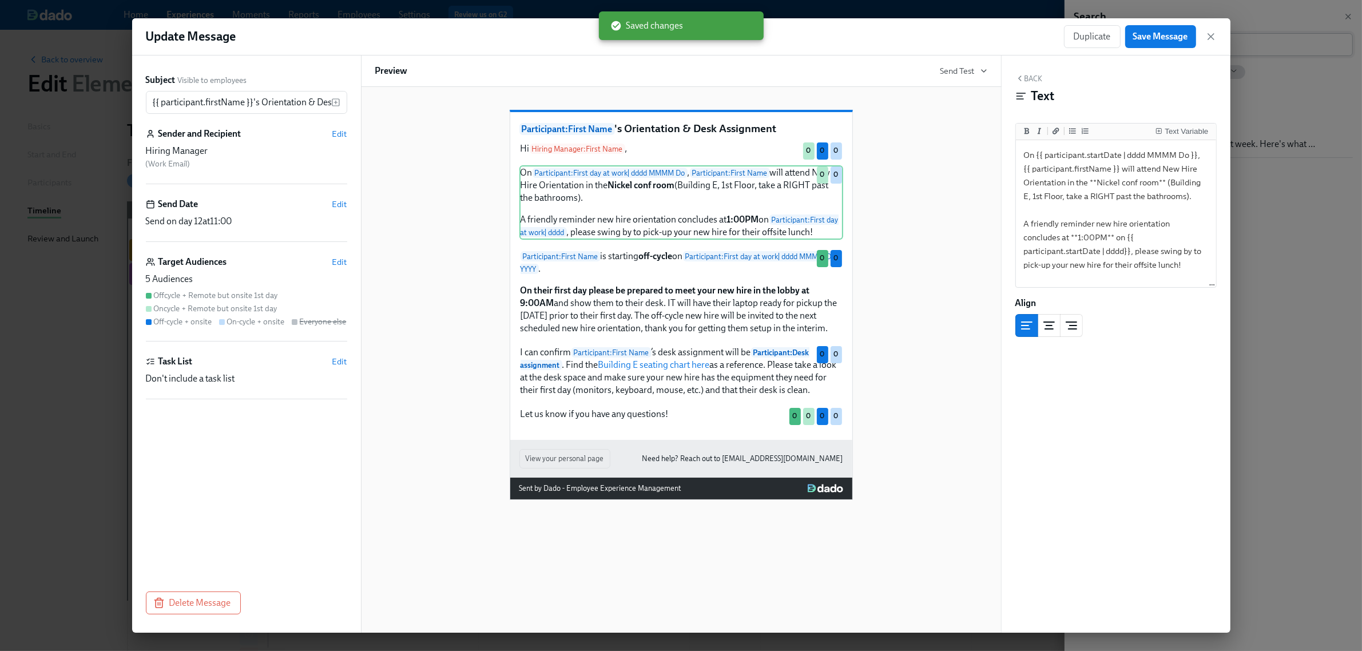
click at [1208, 39] on icon "button" at bounding box center [1211, 37] width 6 height 6
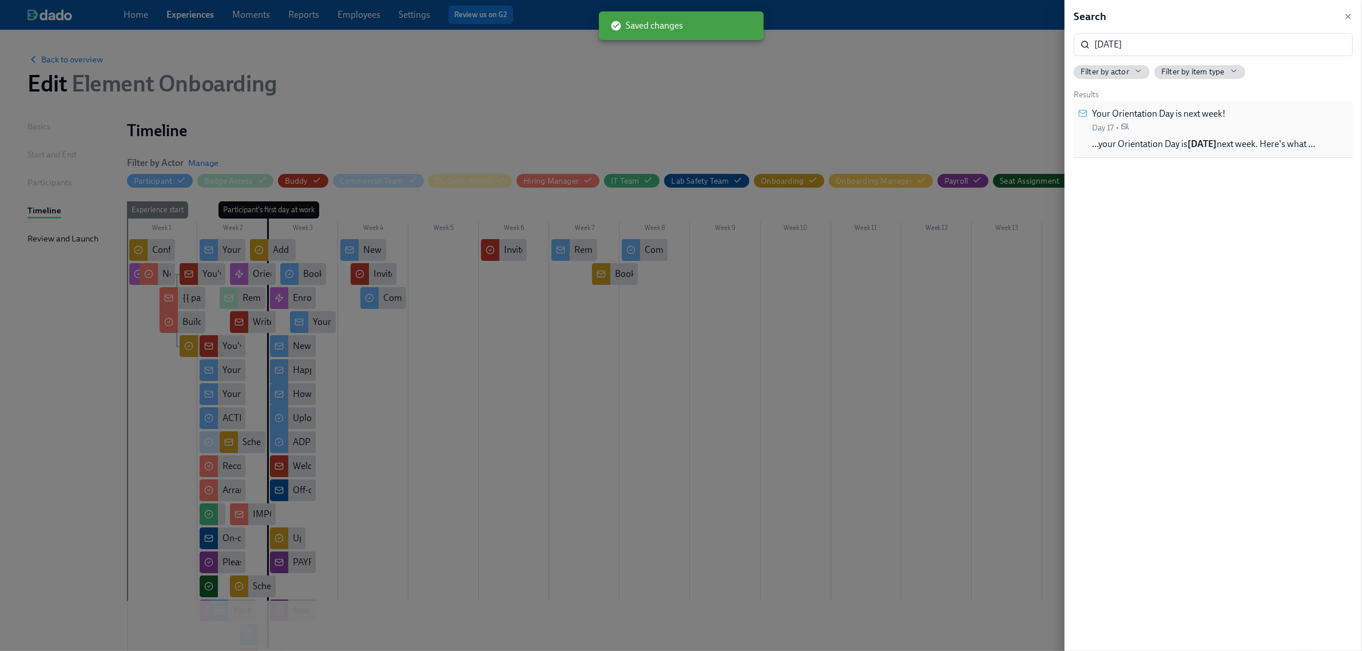
click at [1203, 126] on div "Your Orientation Day is next week! Day 17 •" at bounding box center [1158, 121] width 133 height 26
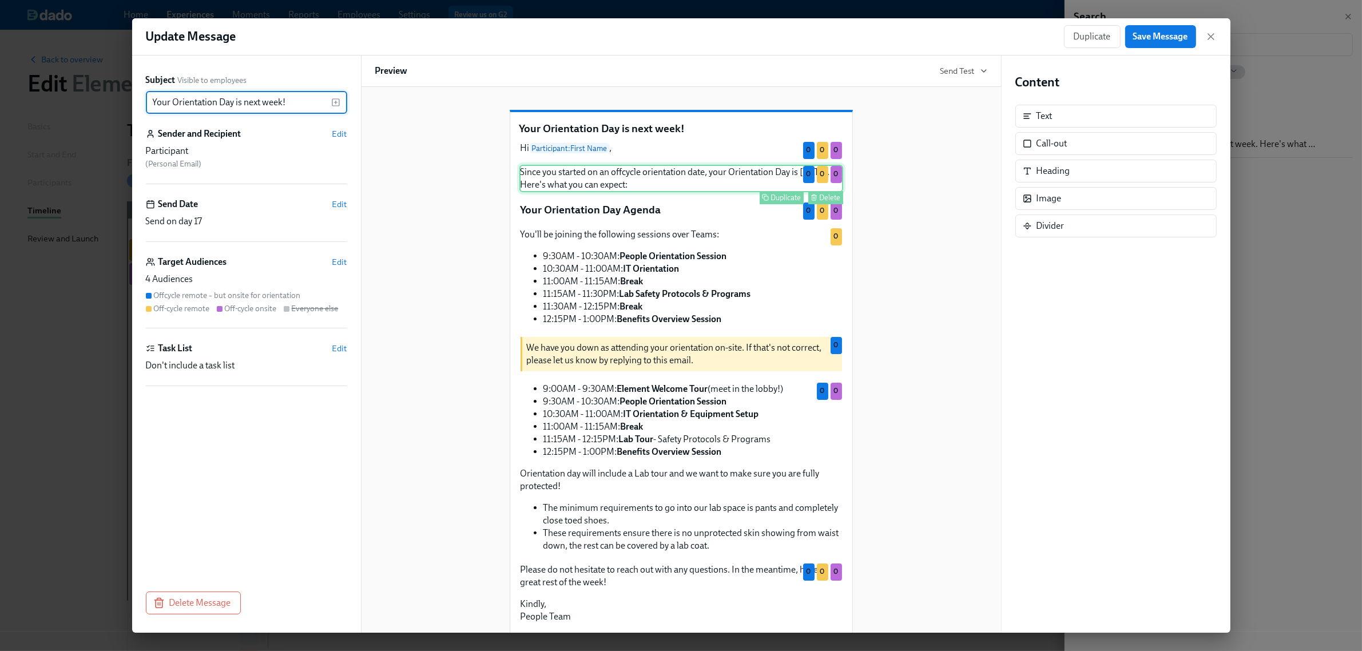
click at [630, 185] on div "Since you started on an offcycle orientation date, your Orientation Day is [DAT…" at bounding box center [681, 178] width 324 height 27
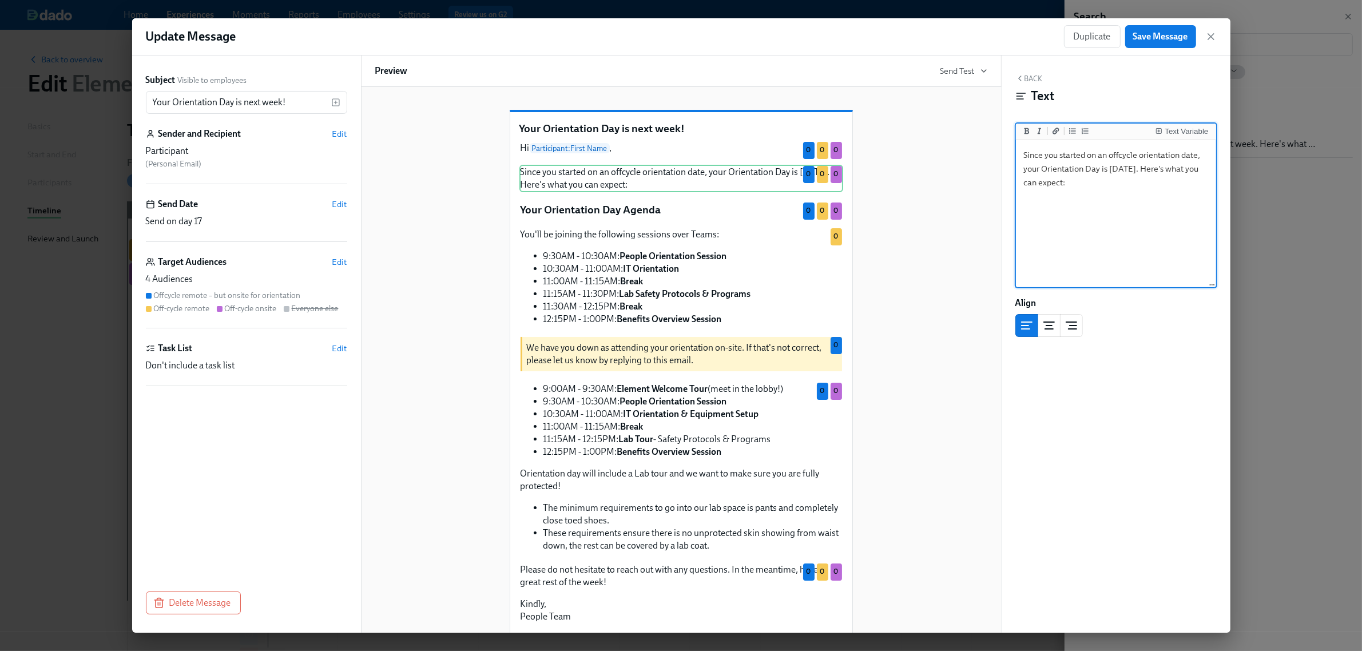
click at [1121, 166] on textarea "Since you started on an offcycle orientation date, your Orientation Day is [DAT…" at bounding box center [1116, 214] width 196 height 144
click at [1182, 135] on div "Text Variable" at bounding box center [1186, 132] width 43 height 8
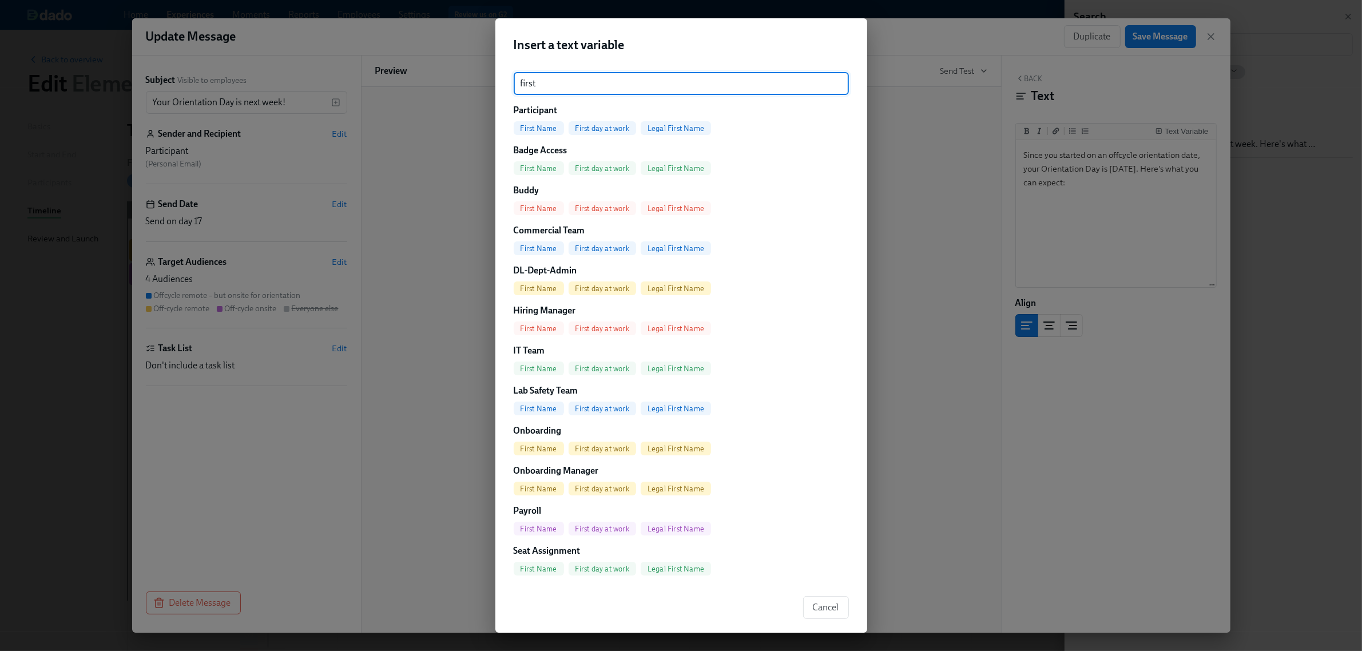
type input "first"
click at [584, 133] on div "First day at work" at bounding box center [603, 128] width 68 height 14
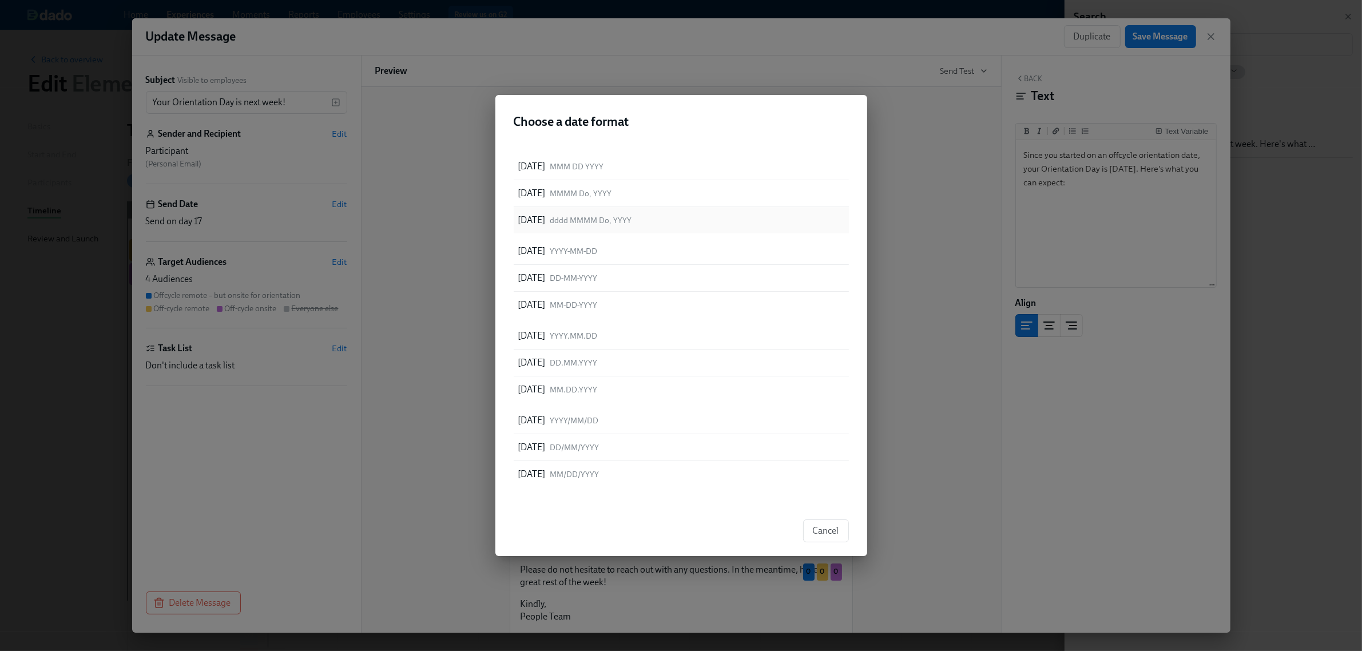
click at [632, 219] on div "[DATE] dddd MMMM Do, YYYY" at bounding box center [575, 220] width 114 height 13
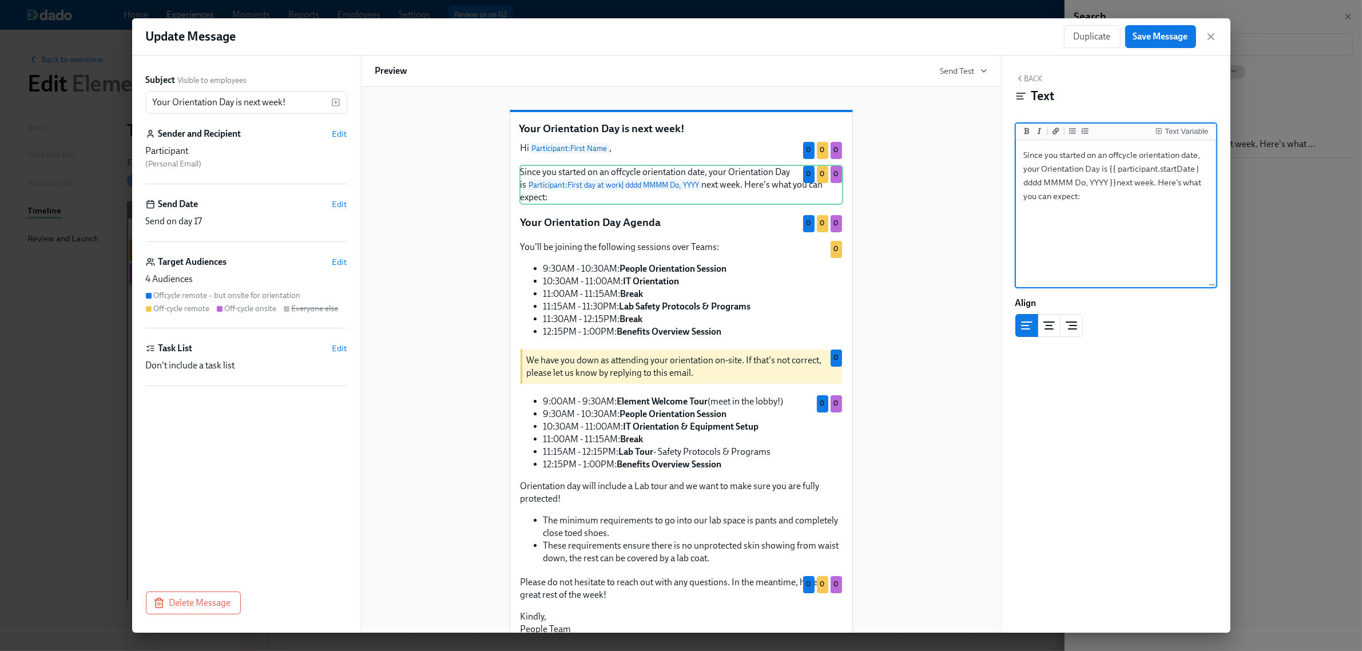
drag, startPoint x: 1043, startPoint y: 183, endPoint x: 1108, endPoint y: 181, distance: 65.3
click at [1108, 181] on textarea "Since you started on an offcycle orientation date, your Orientation Day is {{ p…" at bounding box center [1116, 214] width 196 height 144
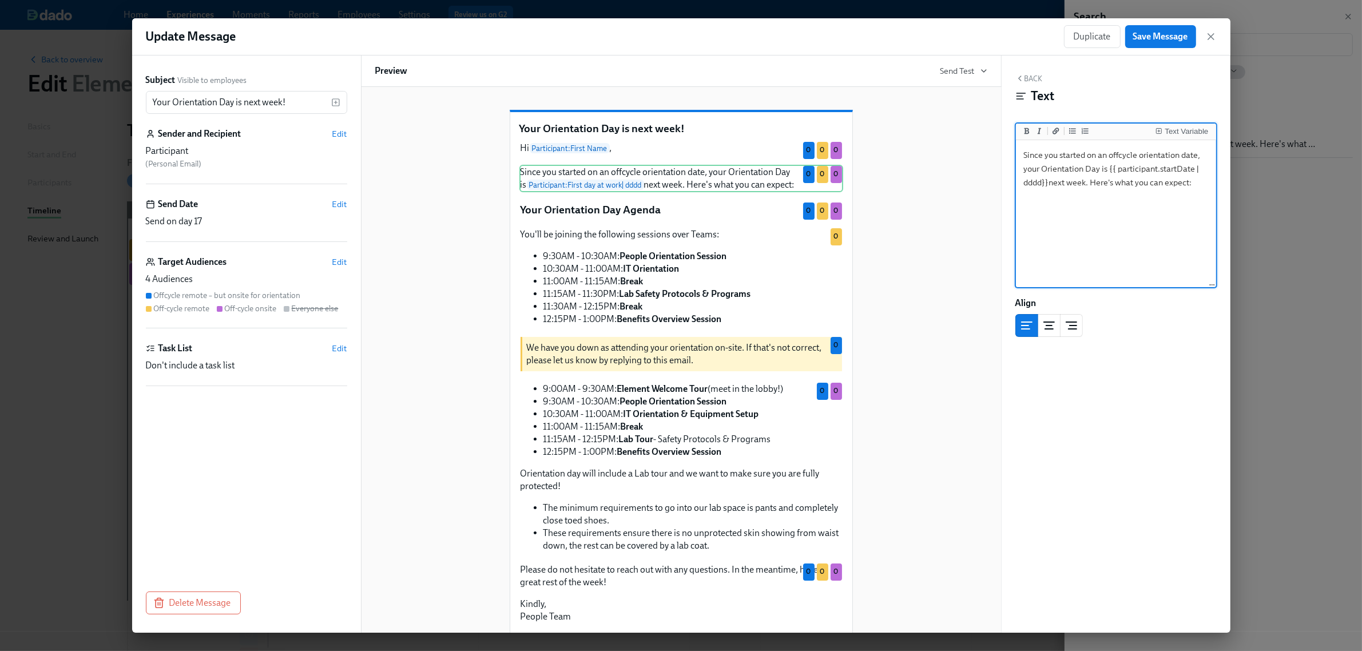
type textarea "Since you started on an offcycle orientation date, your Orientation Day is {{ p…"
click at [927, 250] on div "Your Orientation Day is next week! Hi Participant : First Name , Duplicate Dele…" at bounding box center [681, 397] width 612 height 611
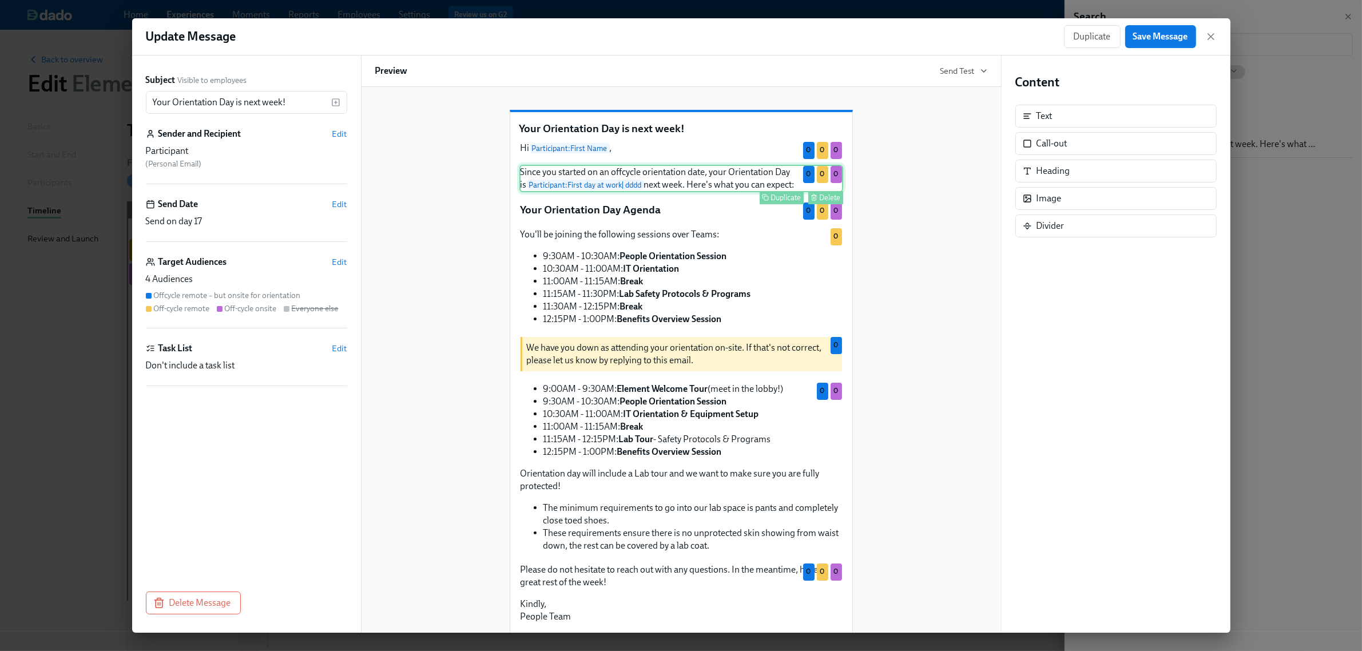
click at [688, 185] on div "Since you started on an offcycle orientation date, your Orientation Day is Part…" at bounding box center [681, 178] width 324 height 27
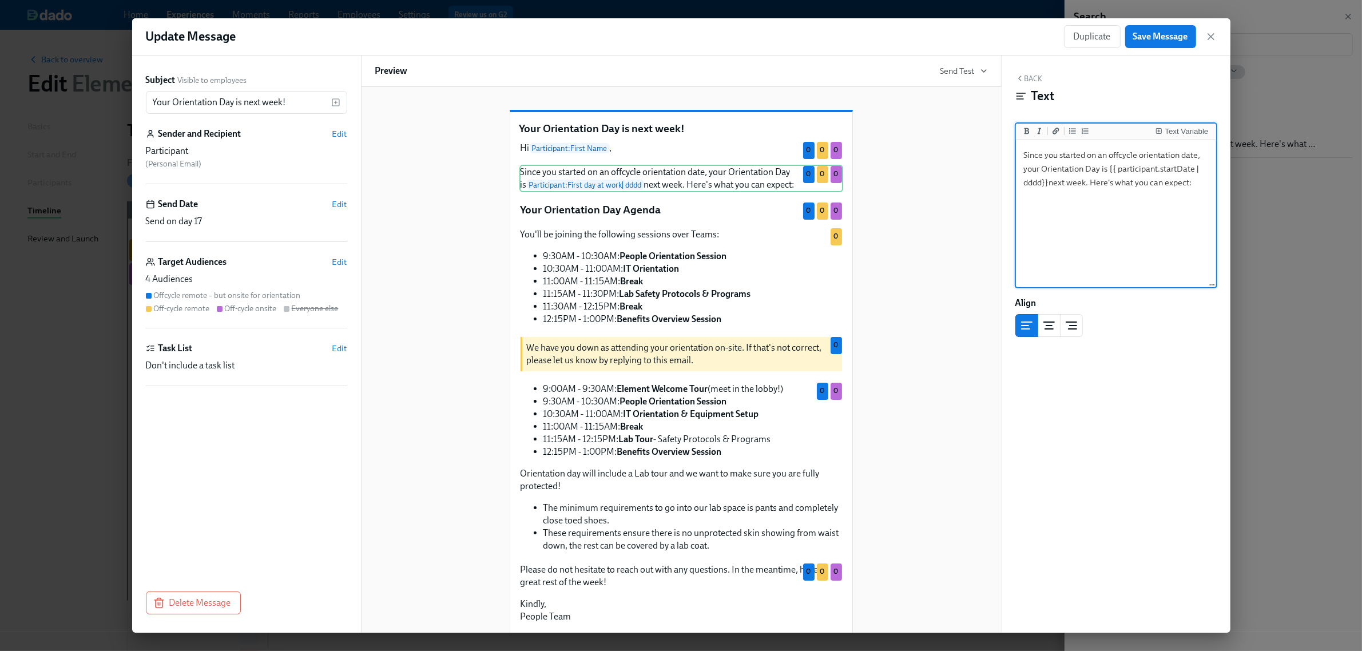
drag, startPoint x: 1047, startPoint y: 180, endPoint x: 1058, endPoint y: 213, distance: 34.4
click at [1049, 180] on textarea "Since you started on an offcycle orientation date, your Orientation Day is {{ p…" at bounding box center [1116, 214] width 196 height 144
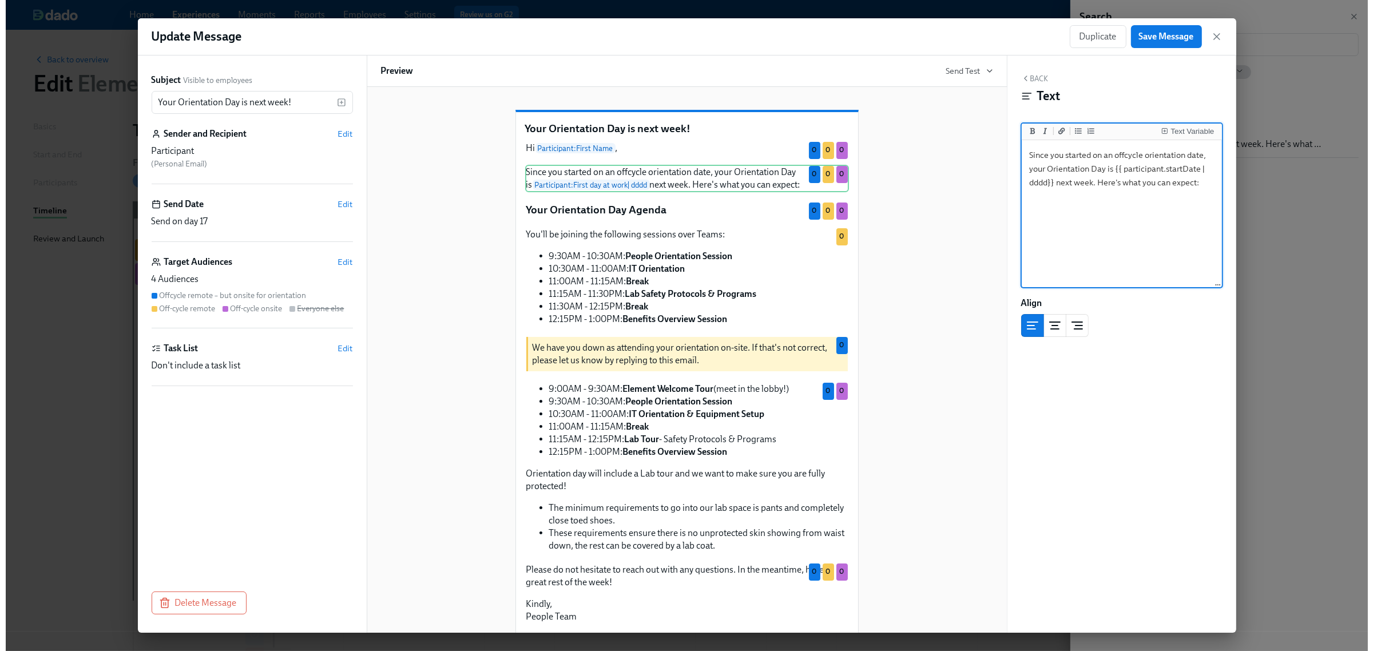
scroll to position [98, 0]
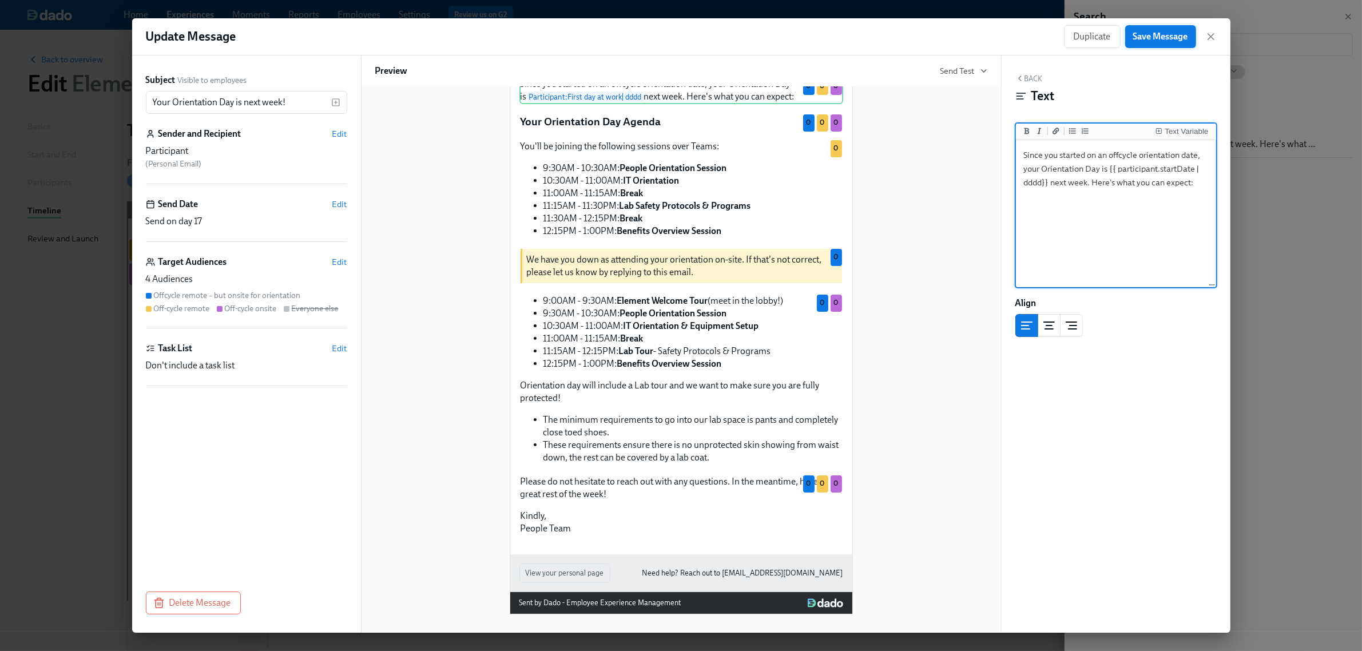
type textarea "Since you started on an offcycle orientation date, your Orientation Day is {{ p…"
click at [1159, 27] on button "Save Message" at bounding box center [1160, 36] width 71 height 23
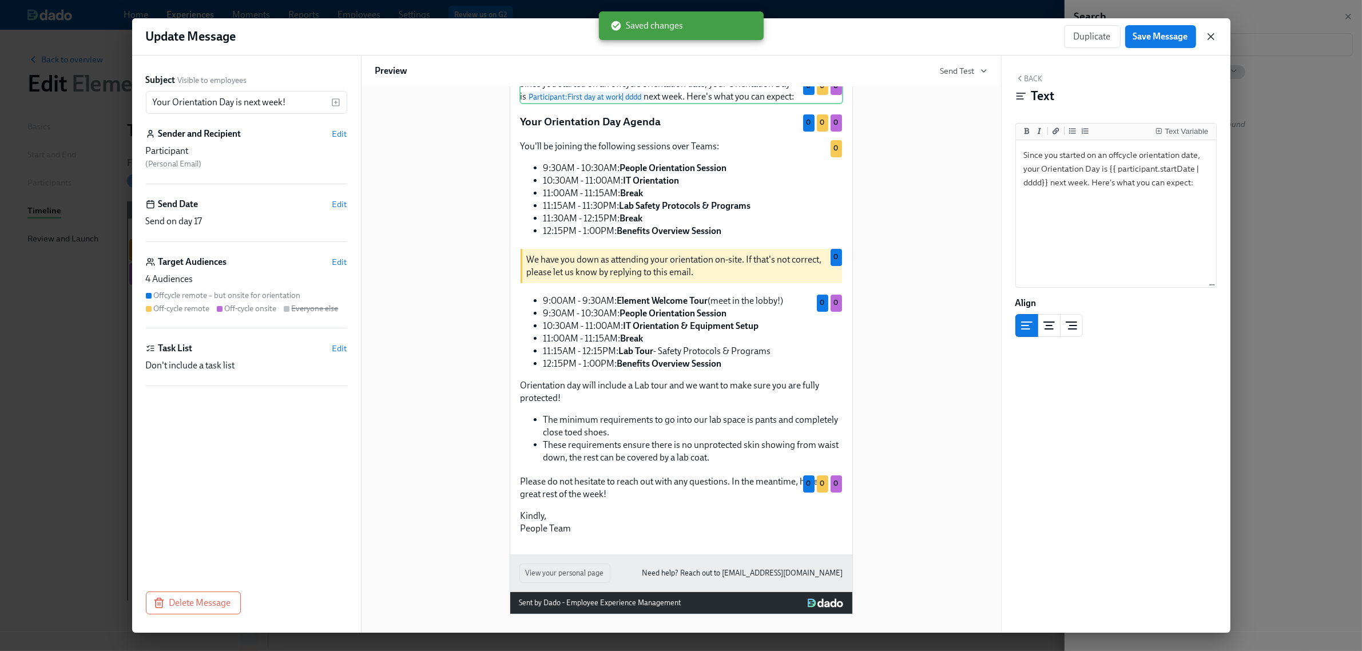
click at [1211, 35] on icon "button" at bounding box center [1210, 36] width 11 height 11
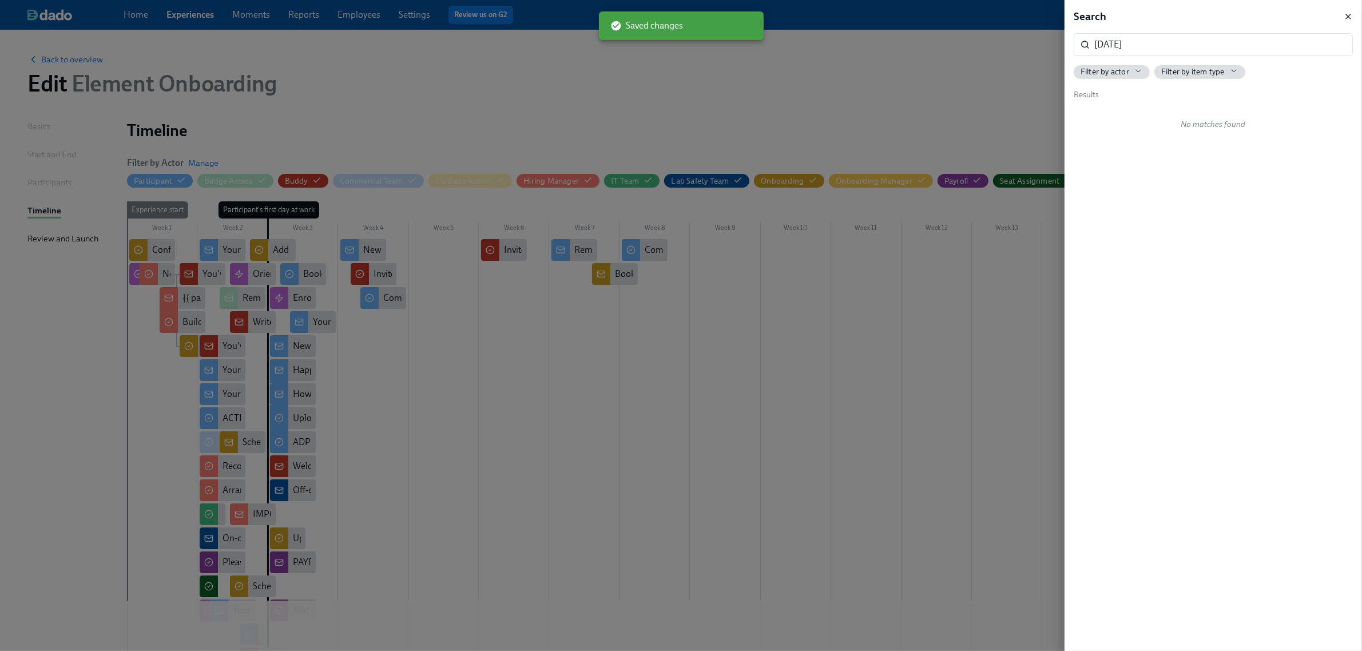
click at [1353, 16] on icon "button" at bounding box center [1348, 16] width 9 height 9
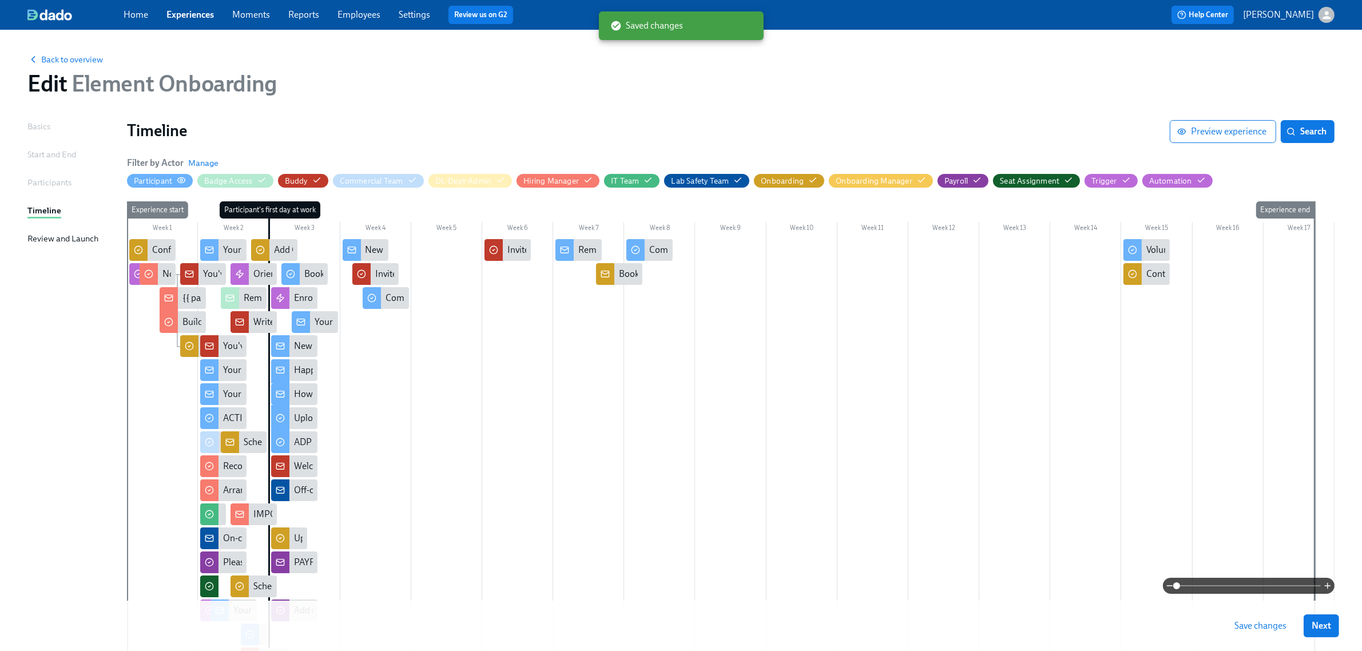
click at [179, 180] on icon "button" at bounding box center [181, 180] width 9 height 9
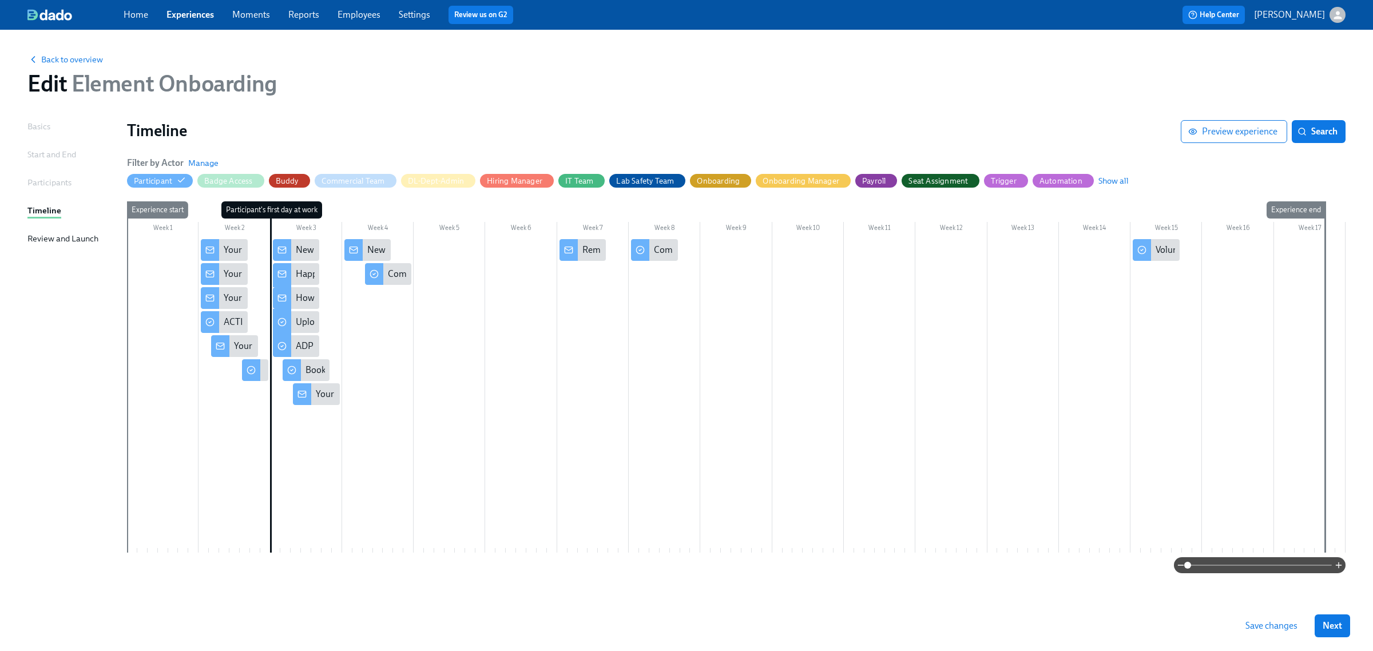
click at [1199, 559] on span at bounding box center [1260, 565] width 144 height 16
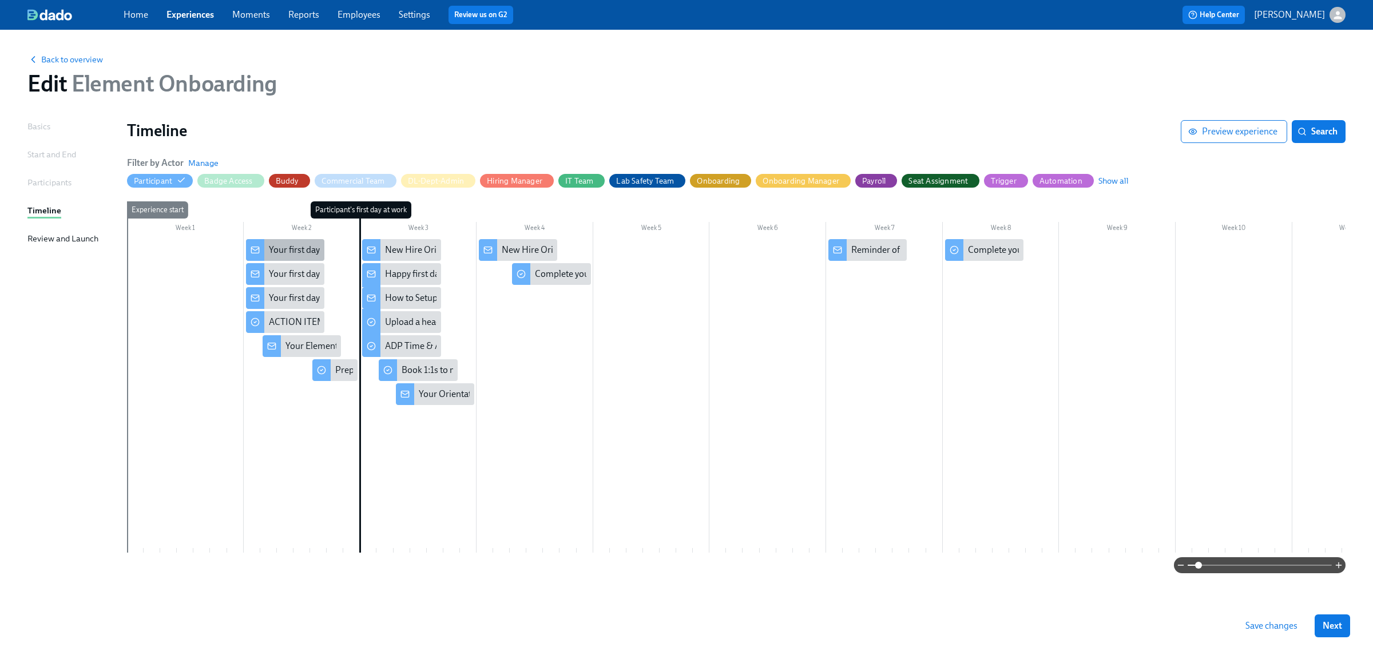
click at [284, 257] on div "Your first day at Element is quickly approaching" at bounding box center [285, 250] width 78 height 22
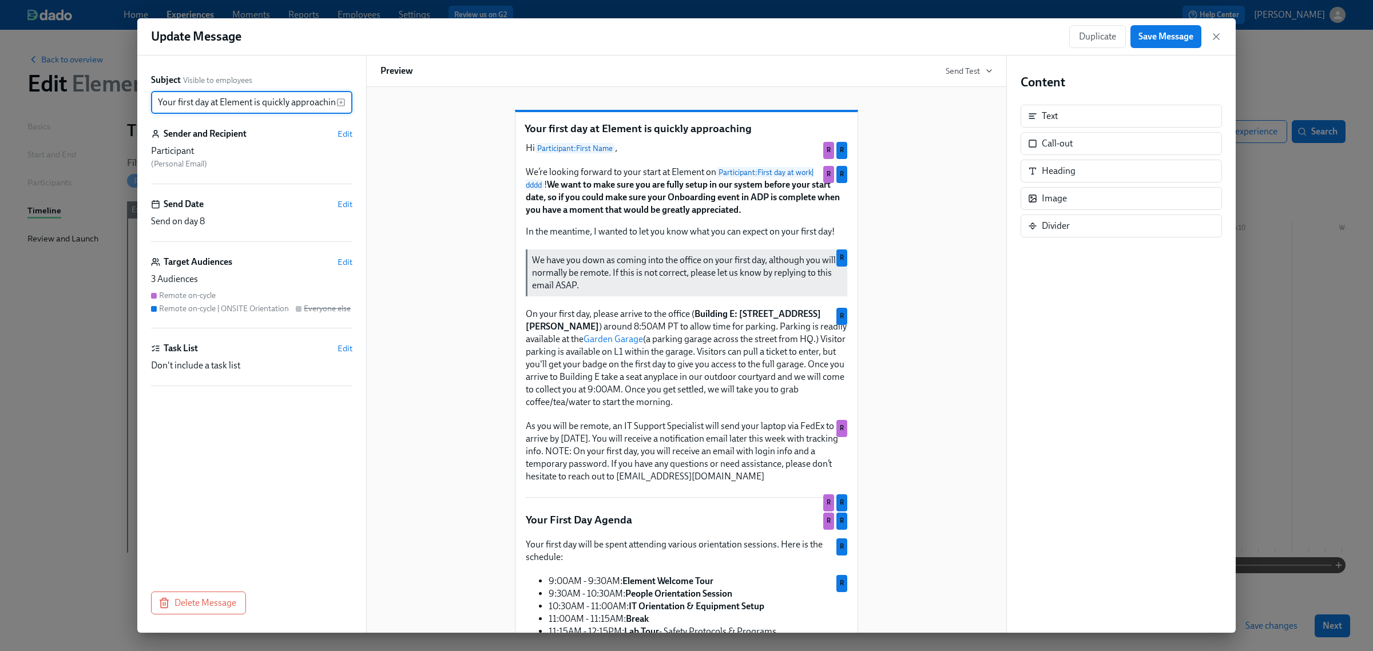
scroll to position [0, 4]
click at [728, 229] on div "We’re looking forward to your start at Element on Participant : First day at wo…" at bounding box center [687, 202] width 324 height 74
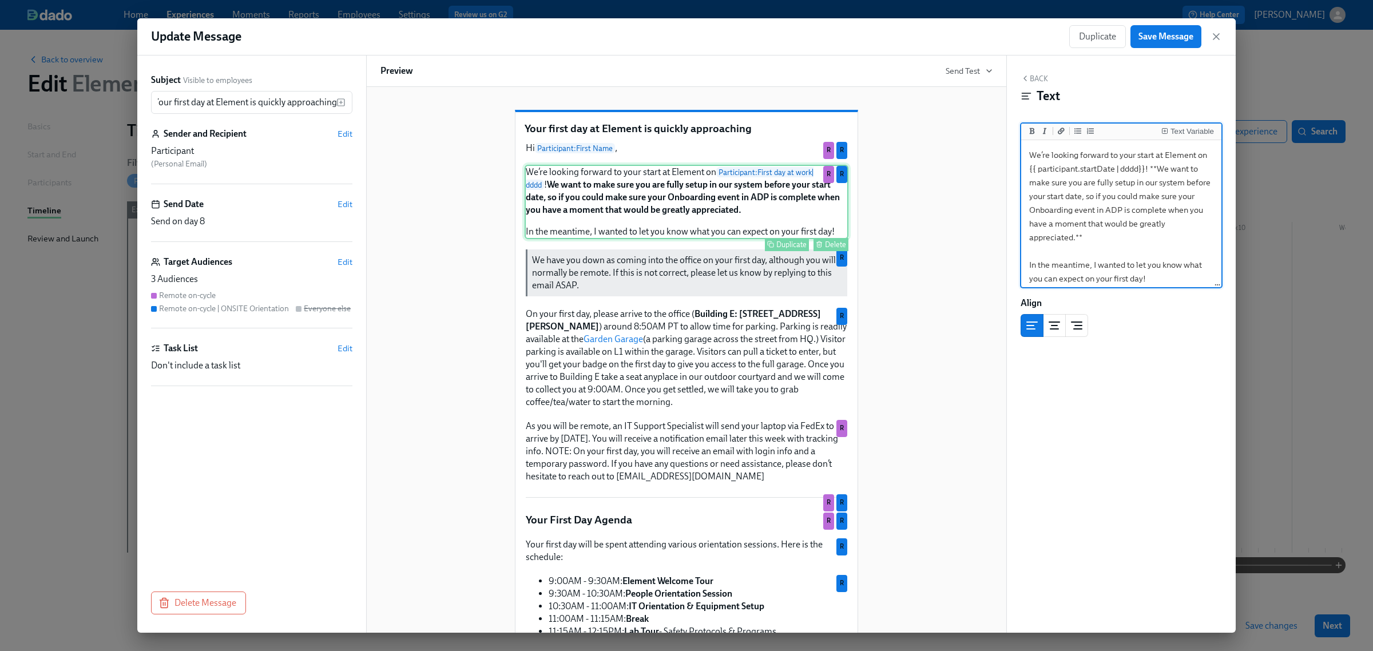
scroll to position [0, 0]
click at [1215, 38] on icon "button" at bounding box center [1216, 37] width 6 height 6
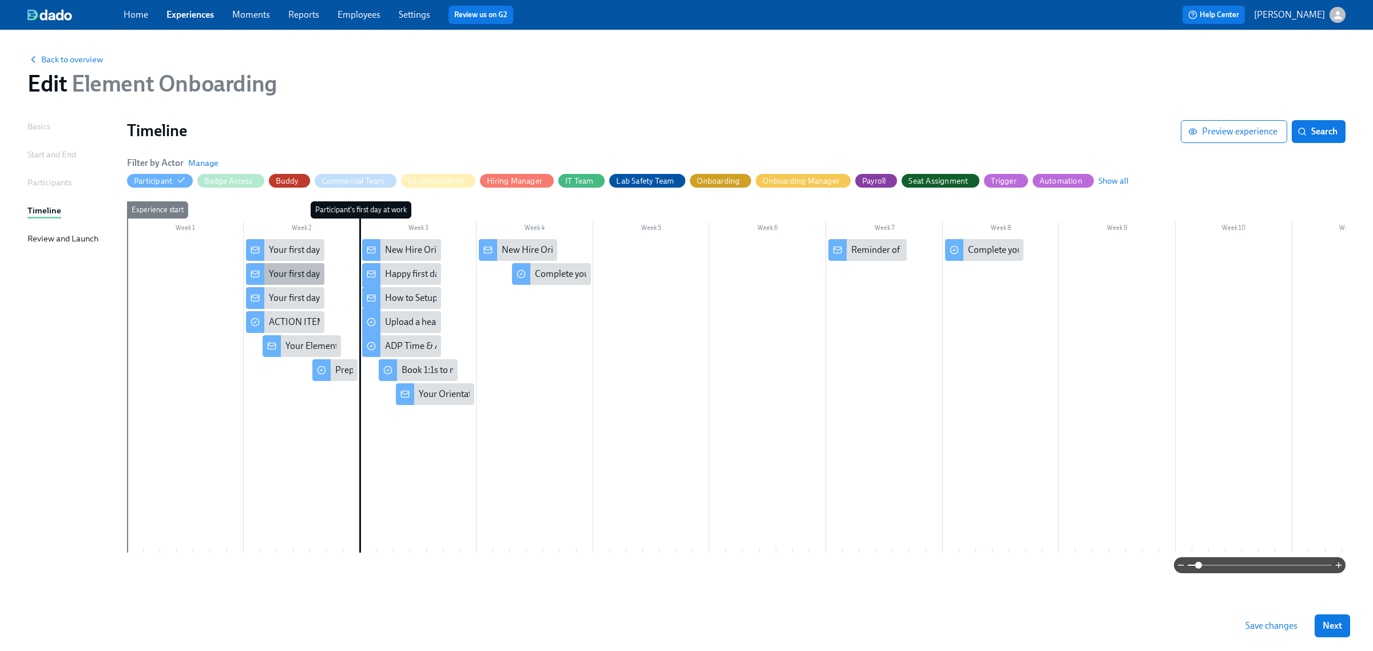
click at [267, 269] on div "Your first day at Element is quickly approaching" at bounding box center [285, 274] width 78 height 22
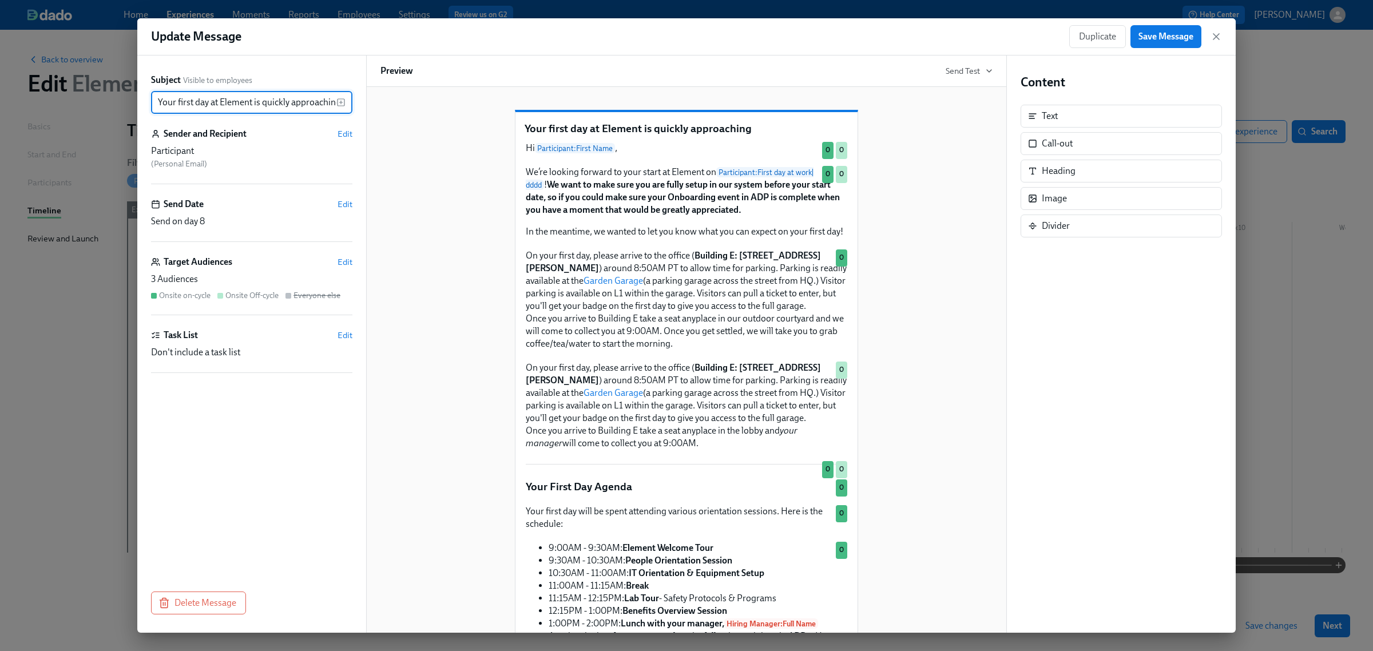
scroll to position [0, 4]
click at [745, 209] on div "We’re looking forward to your start at Element on Participant : First day at wo…" at bounding box center [687, 202] width 324 height 74
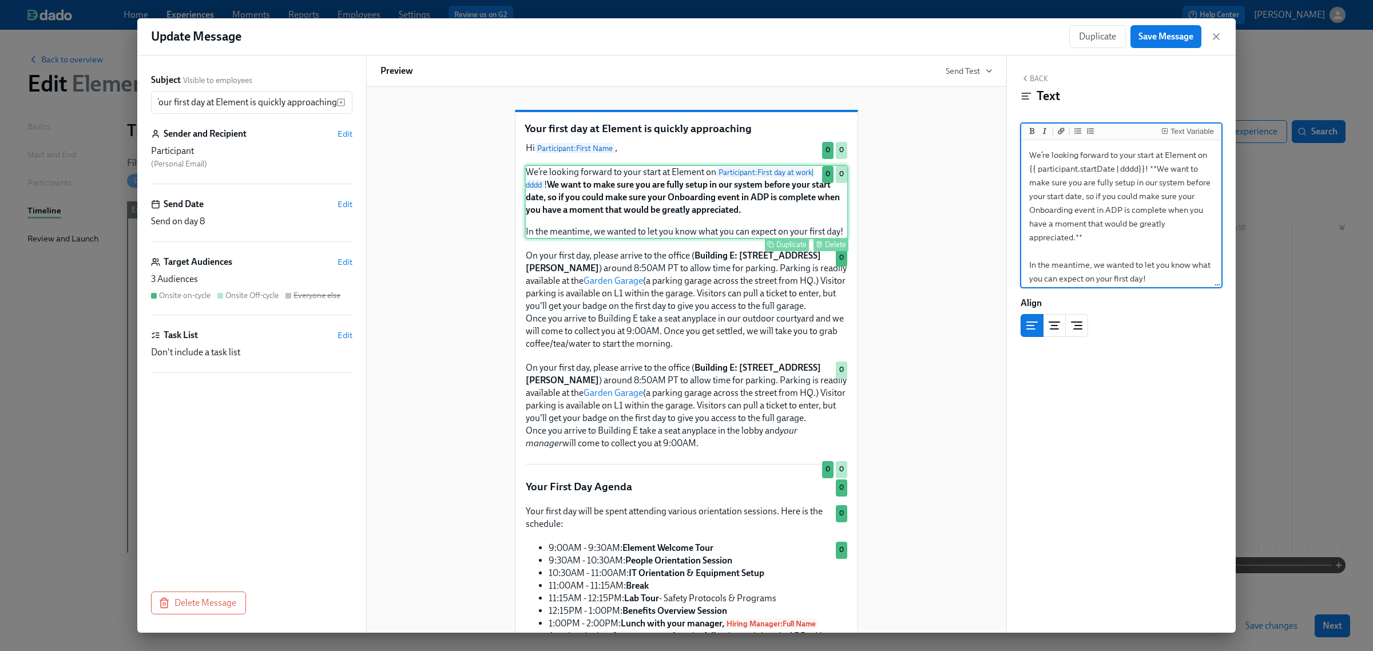
scroll to position [0, 0]
click at [1219, 41] on icon "button" at bounding box center [1216, 36] width 11 height 11
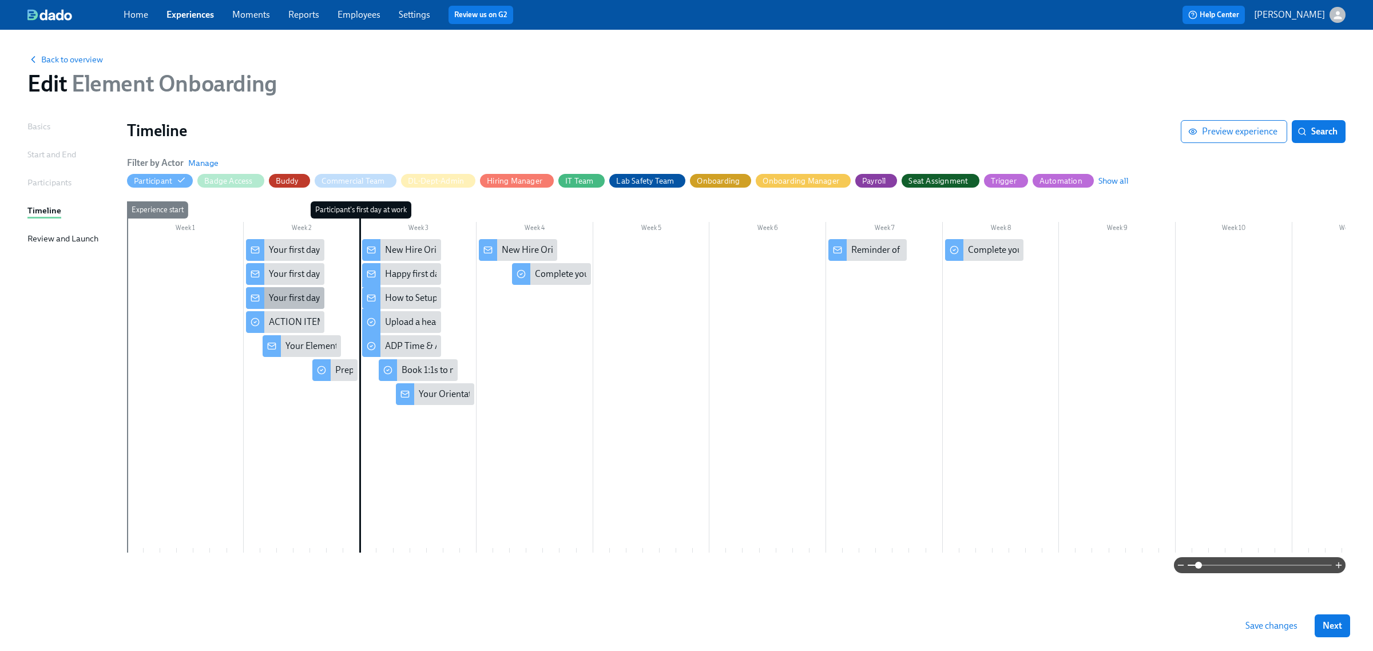
click at [269, 295] on div "Your first day at Element is quickly approaching" at bounding box center [360, 298] width 183 height 13
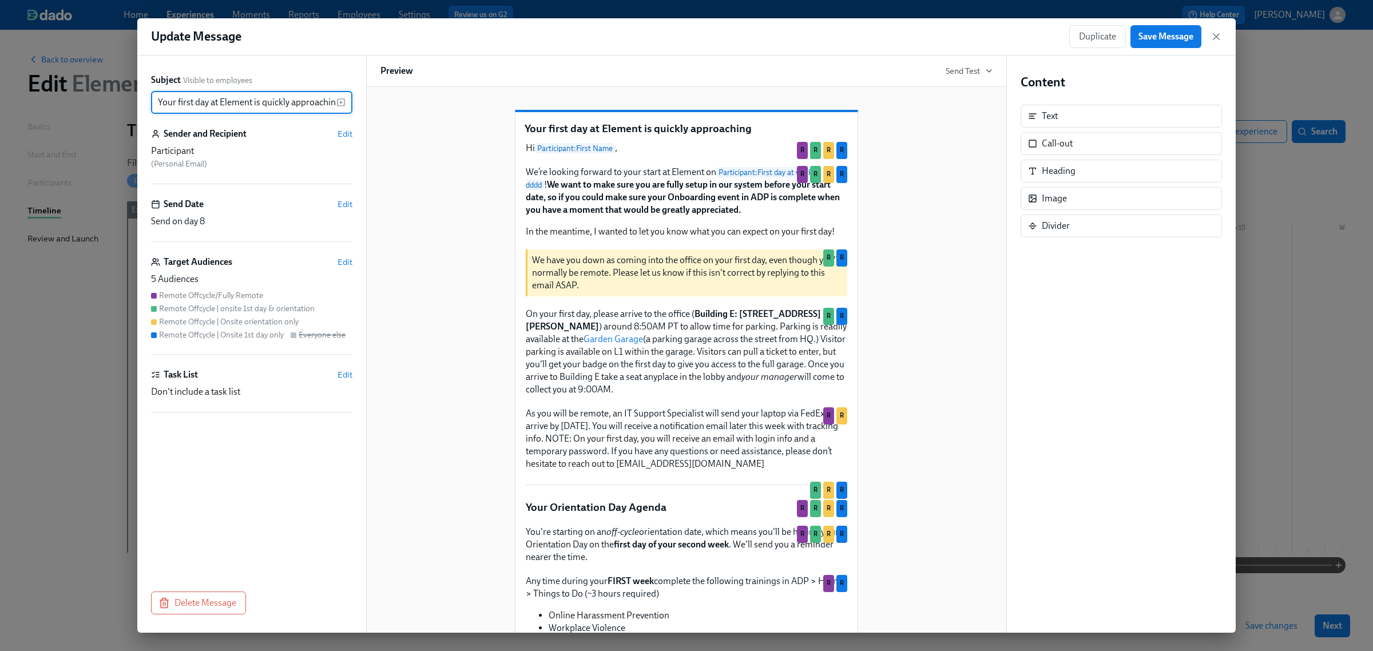
scroll to position [0, 4]
click at [731, 212] on div "We’re looking forward to your start at Element on Participant : First day at wo…" at bounding box center [687, 202] width 324 height 74
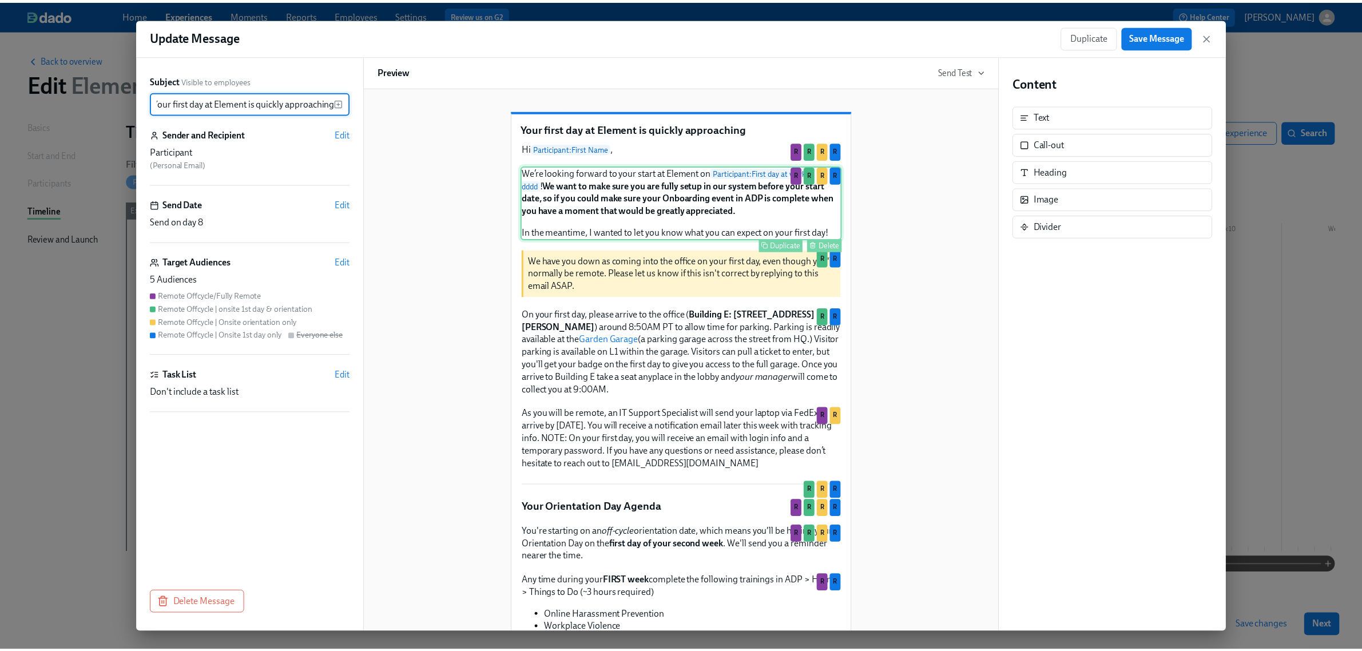
scroll to position [0, 0]
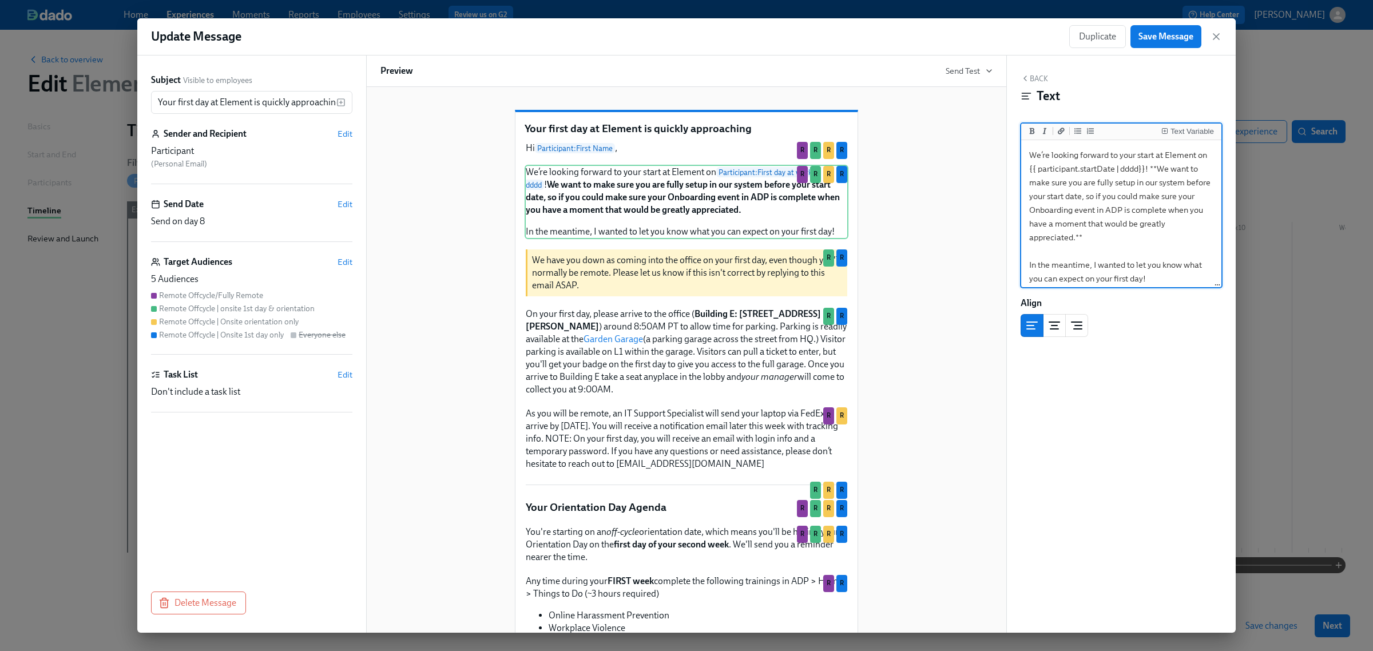
click at [1222, 39] on div "Update Message Duplicate Save Message" at bounding box center [686, 36] width 1098 height 37
click at [1213, 37] on icon "button" at bounding box center [1216, 36] width 11 height 11
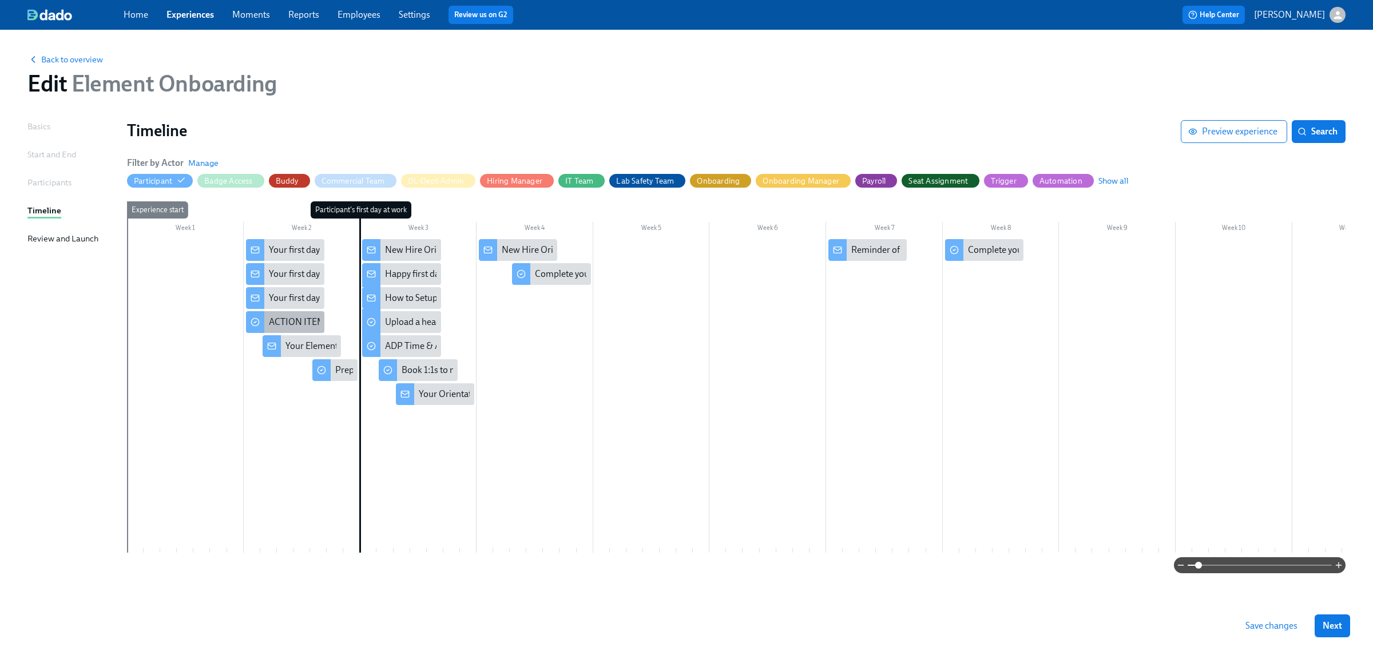
click at [315, 320] on div "ACTION ITEM: Wage Theft Notice" at bounding box center [335, 322] width 132 height 13
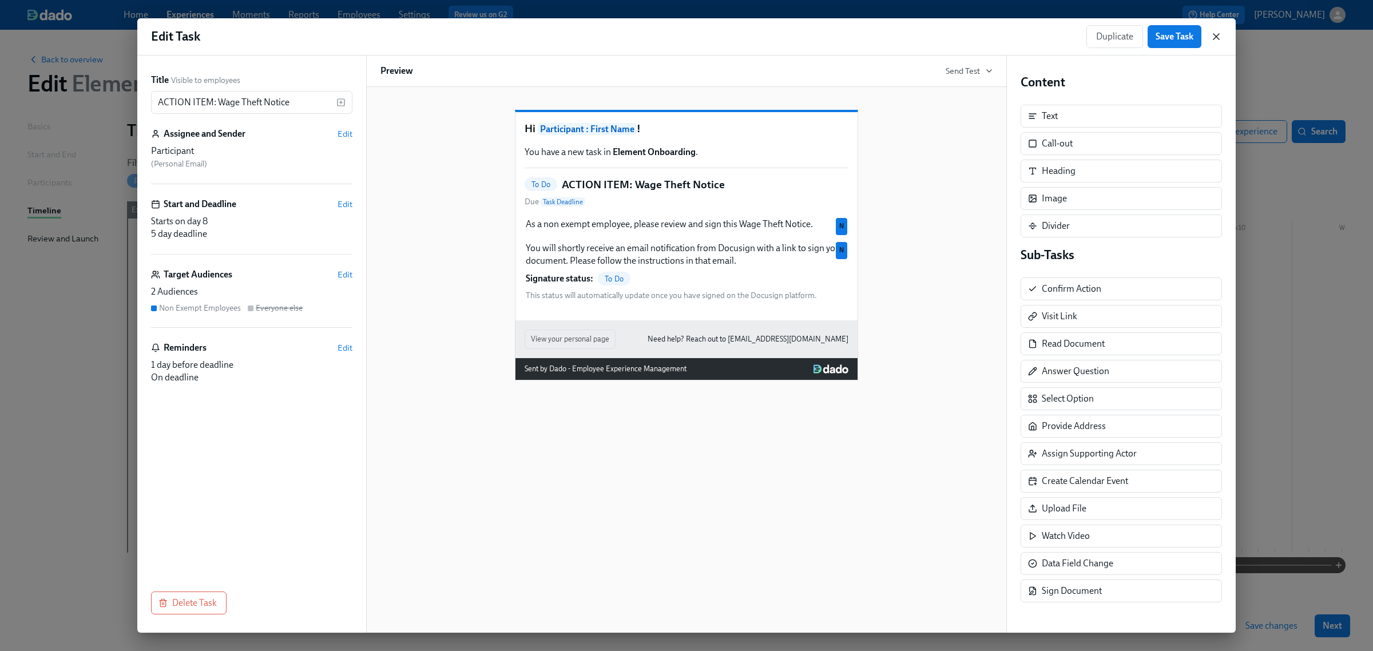
click at [1214, 33] on icon "button" at bounding box center [1216, 36] width 11 height 11
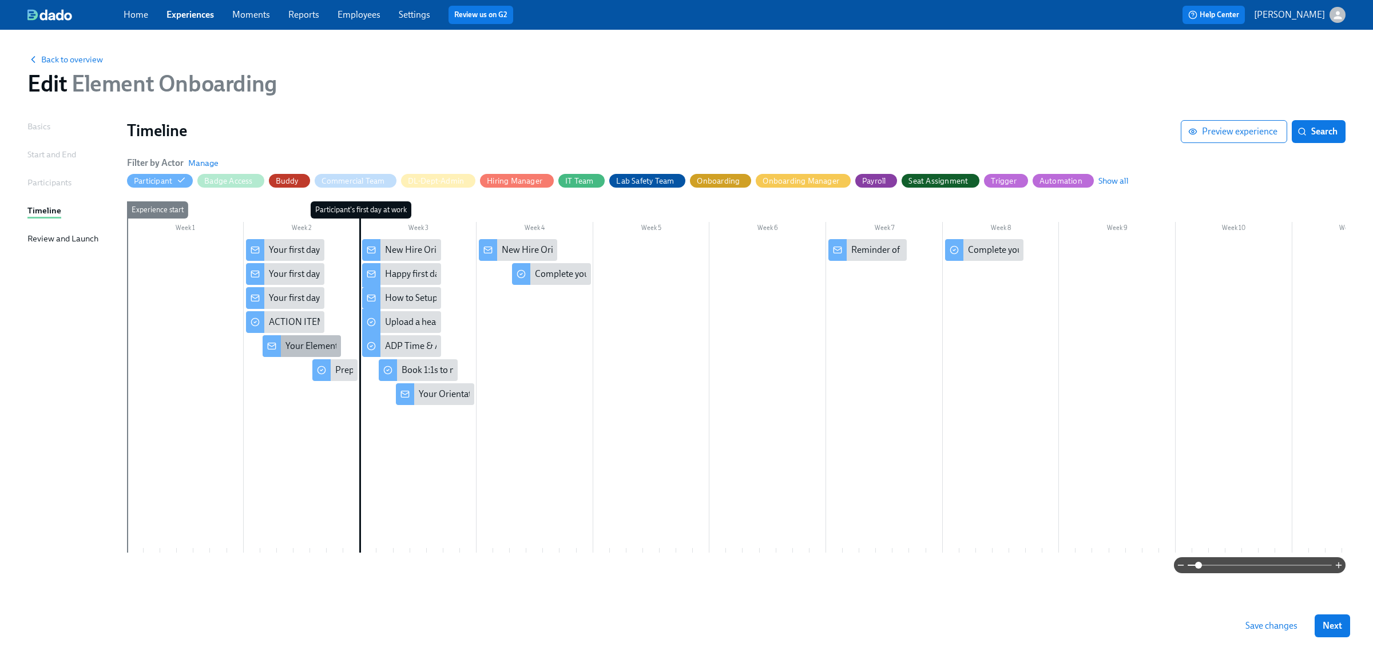
click at [316, 344] on div "Your Element Laptop Shipping Details" at bounding box center [359, 346] width 148 height 13
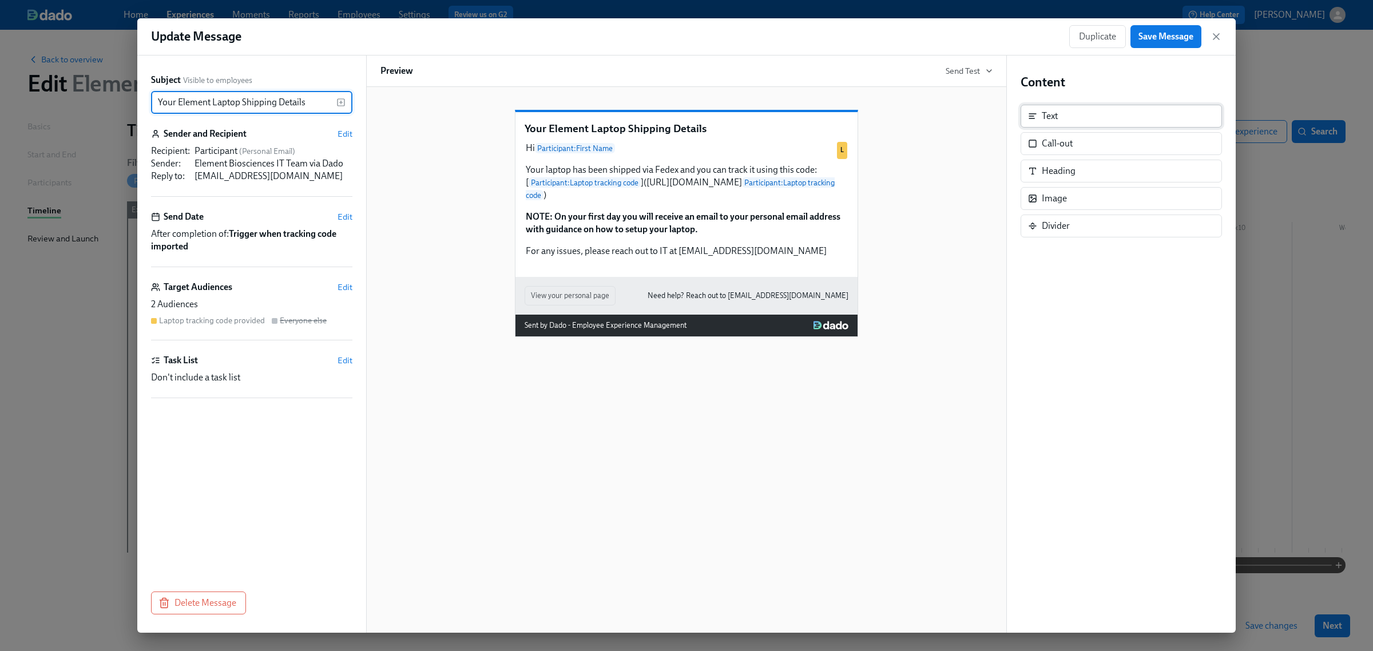
drag, startPoint x: 1217, startPoint y: 29, endPoint x: 1164, endPoint y: 112, distance: 97.8
click at [1217, 29] on div "Duplicate Save Message" at bounding box center [1145, 36] width 153 height 23
click at [1220, 38] on icon "button" at bounding box center [1216, 36] width 11 height 11
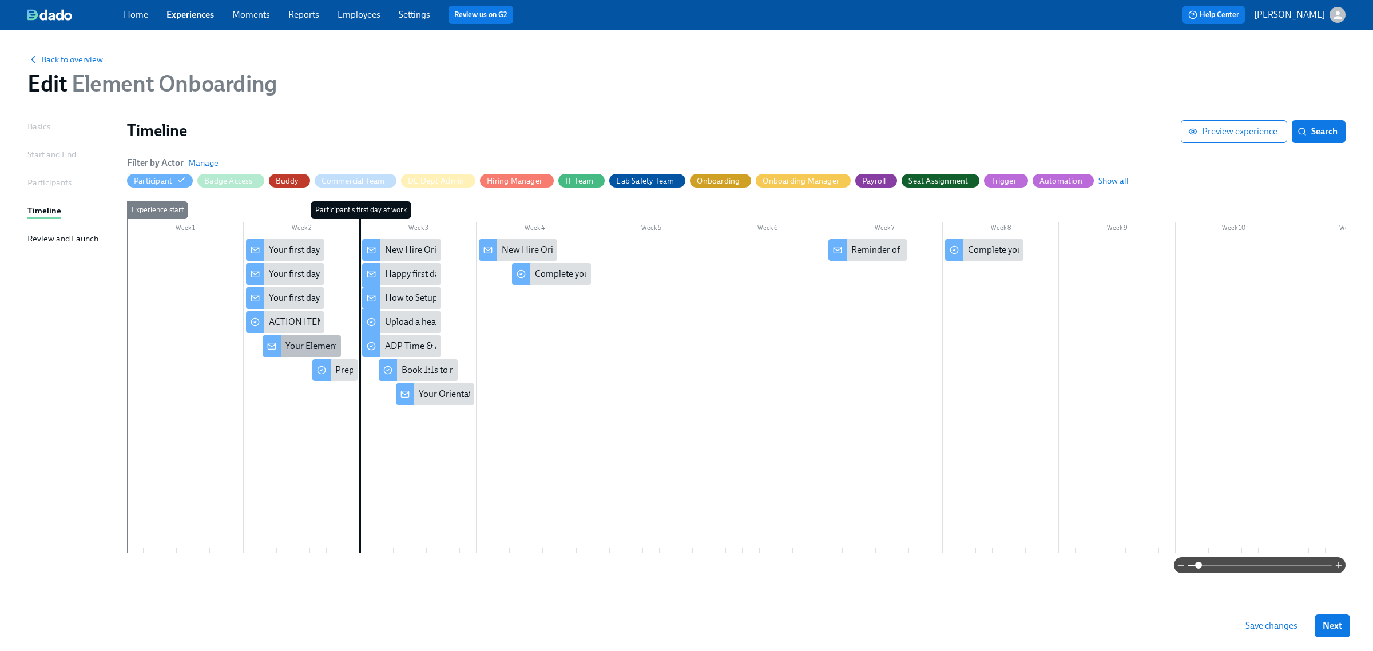
click at [302, 355] on div "Your Element Laptop Shipping Details" at bounding box center [302, 346] width 78 height 22
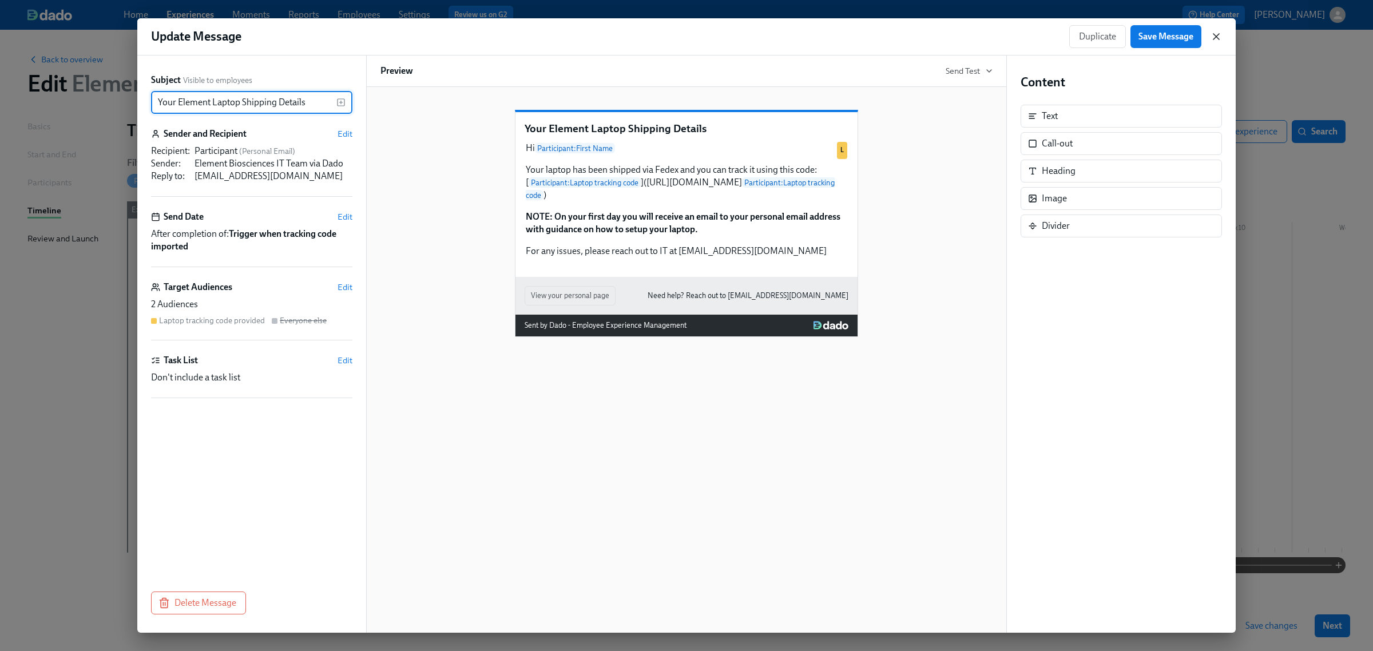
click at [1216, 33] on icon "button" at bounding box center [1216, 36] width 11 height 11
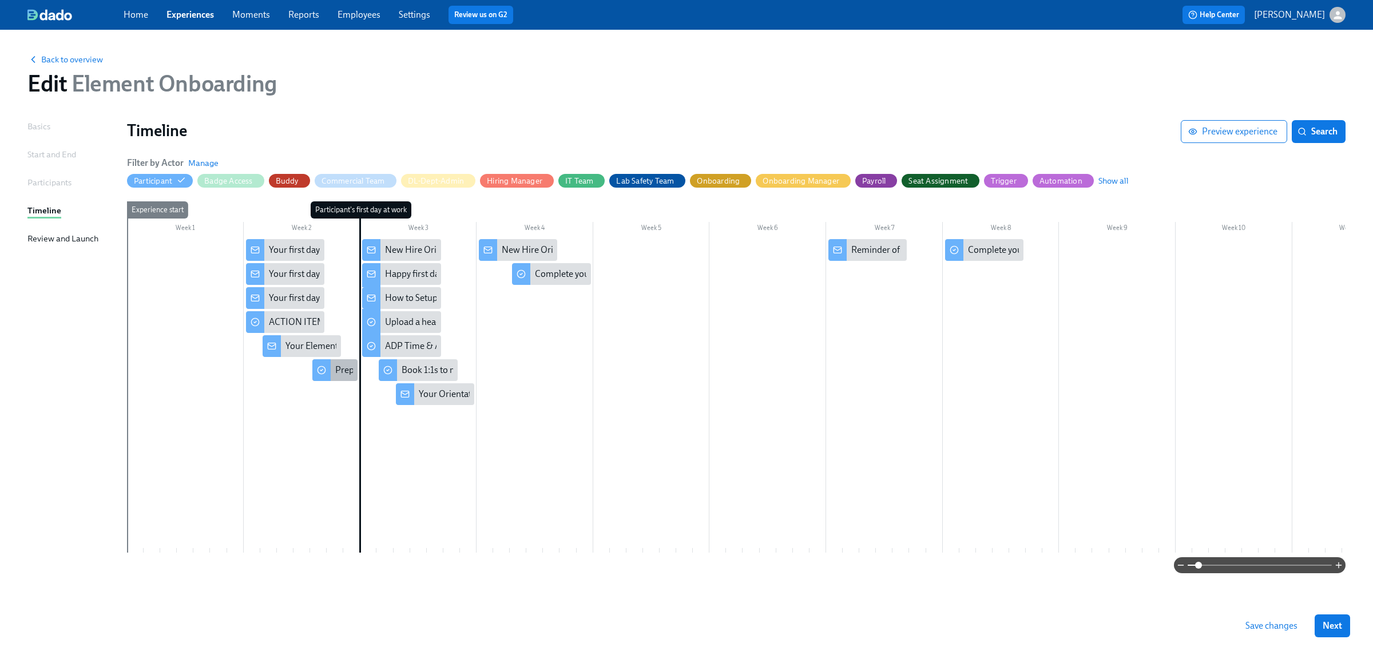
click at [347, 367] on div "Prepare for your I-9 Verification on {{ participant.startDate | dddd}}" at bounding box center [464, 370] width 259 height 13
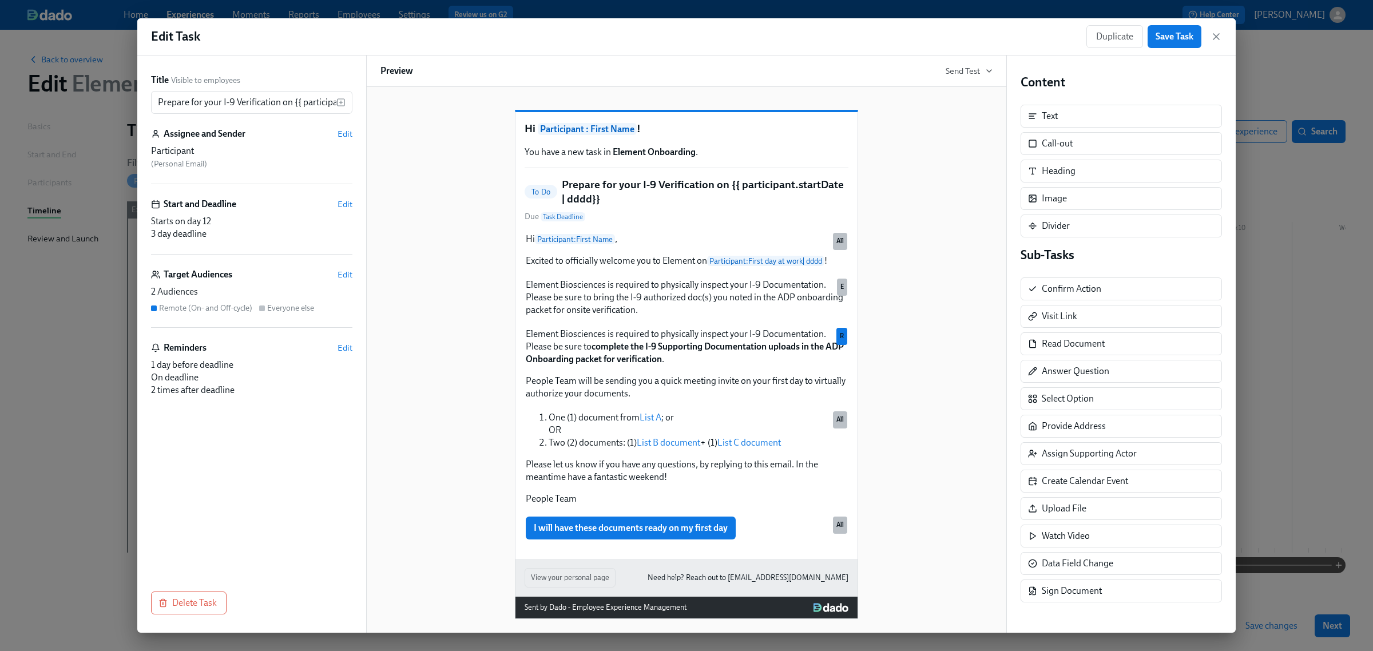
click at [1226, 39] on div "Edit Task Duplicate Save Task" at bounding box center [686, 36] width 1098 height 37
click at [1219, 40] on icon "button" at bounding box center [1216, 36] width 11 height 11
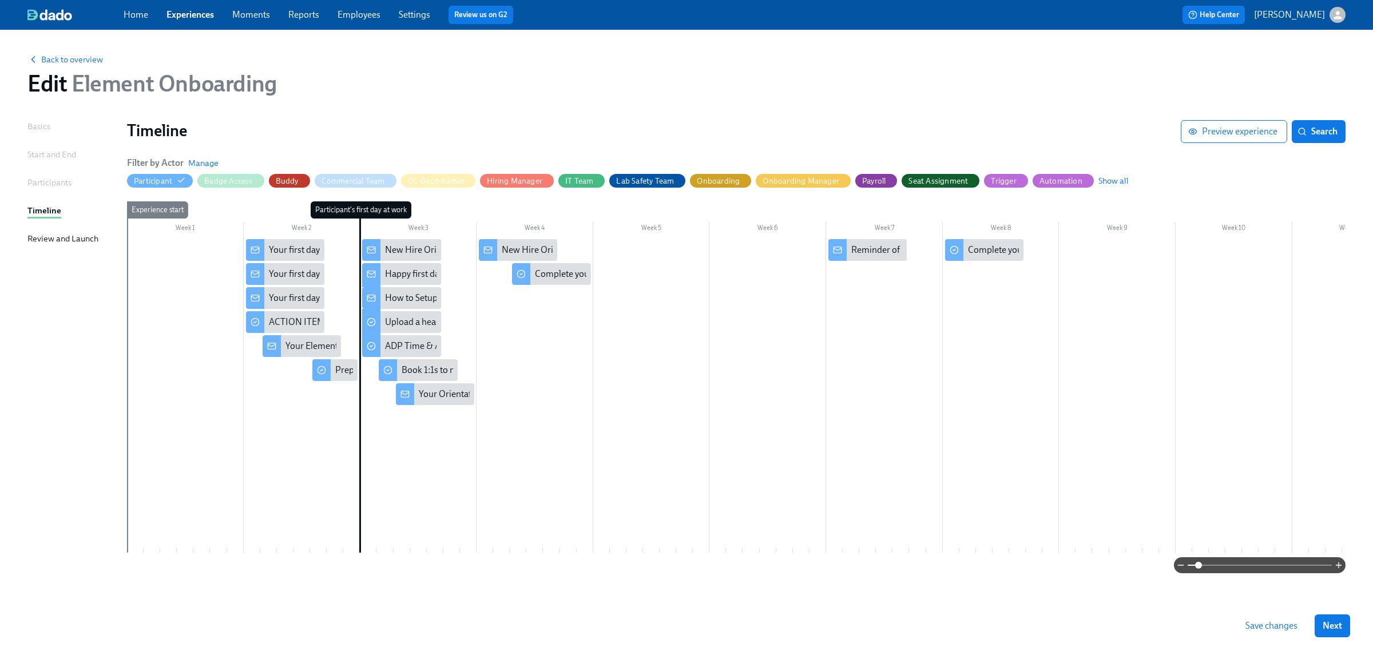
click at [1293, 632] on button "Save changes" at bounding box center [1271, 625] width 68 height 23
click at [200, 10] on link "Experiences" at bounding box center [189, 14] width 47 height 11
